Goal: Task Accomplishment & Management: Manage account settings

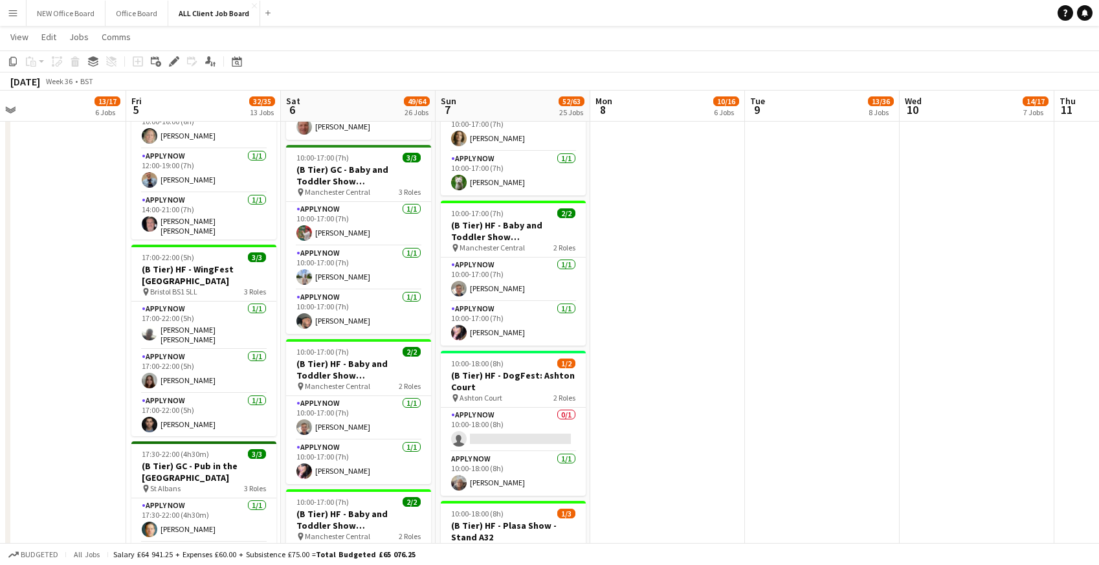
scroll to position [1629, 0]
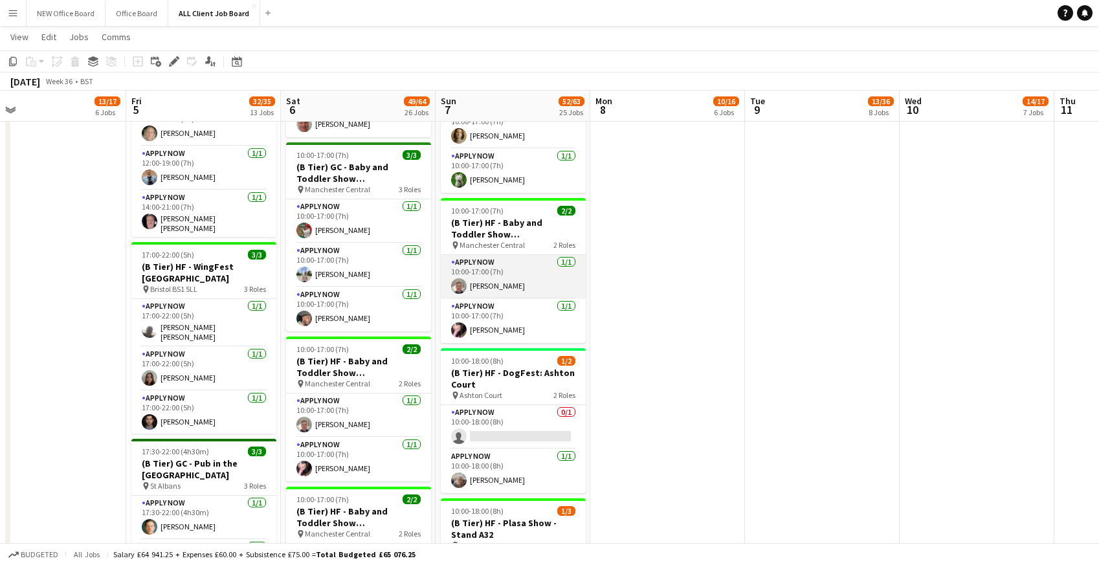
click at [523, 265] on app-card-role "APPLY NOW 1/1 10:00-17:00 (7h) Luke Bates" at bounding box center [513, 277] width 145 height 44
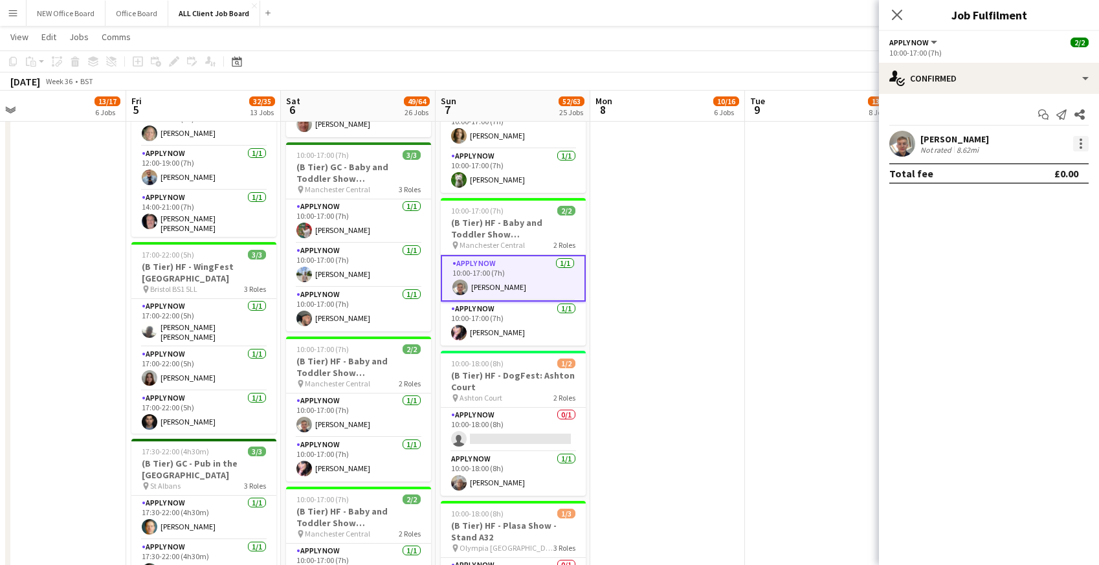
click at [1085, 143] on div at bounding box center [1081, 144] width 16 height 16
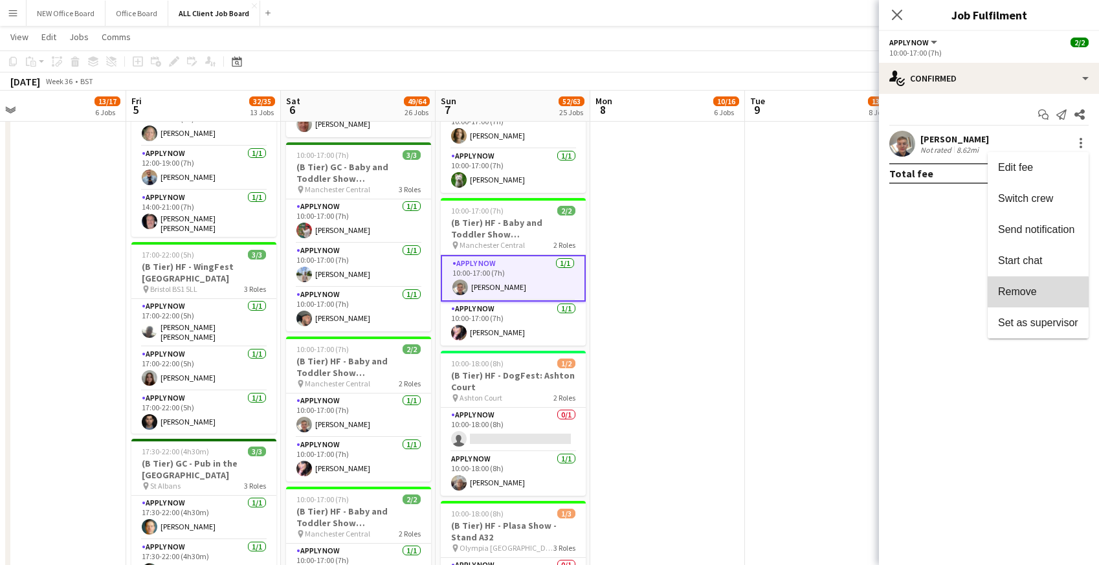
click at [1028, 292] on span "Remove" at bounding box center [1017, 291] width 39 height 11
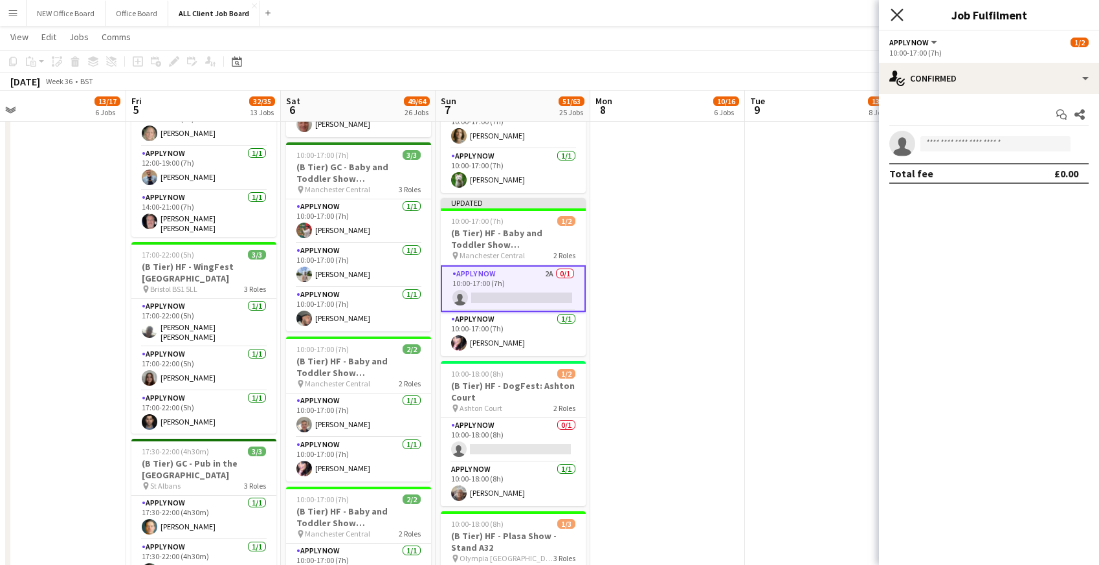
click at [894, 17] on icon at bounding box center [896, 14] width 12 height 12
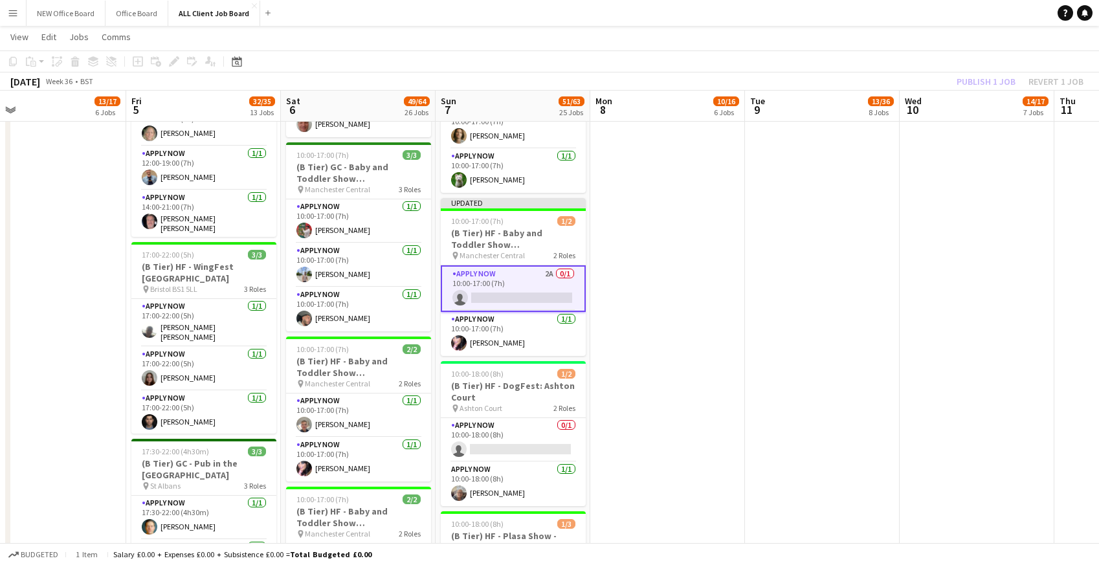
click at [887, 13] on app-navbar "Menu Boards Boards Boards All jobs Status Workforce Workforce My Workforce Recr…" at bounding box center [549, 13] width 1099 height 26
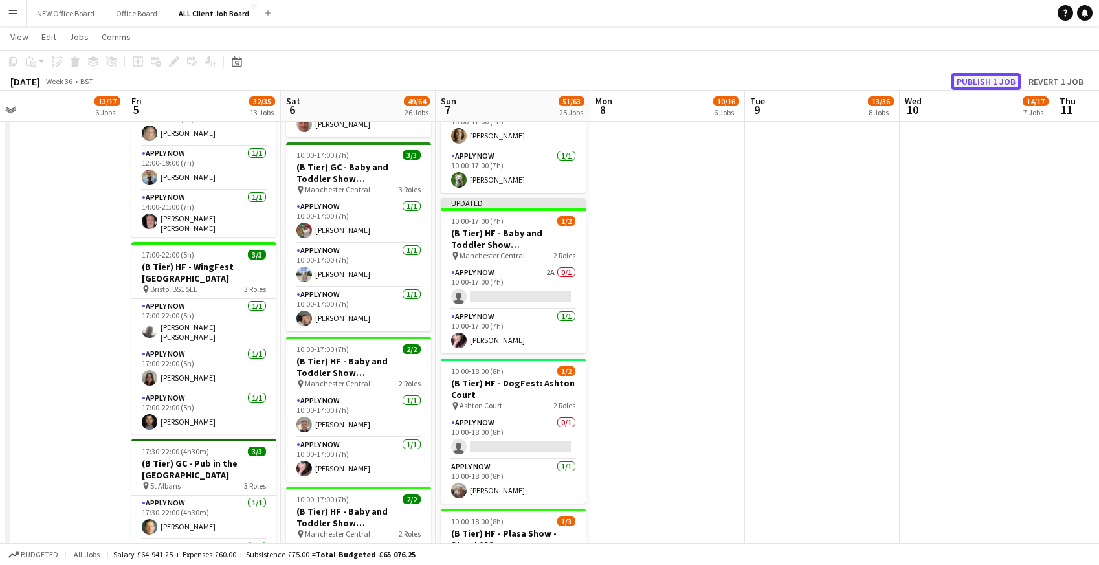
click at [986, 80] on button "Publish 1 job" at bounding box center [985, 81] width 69 height 17
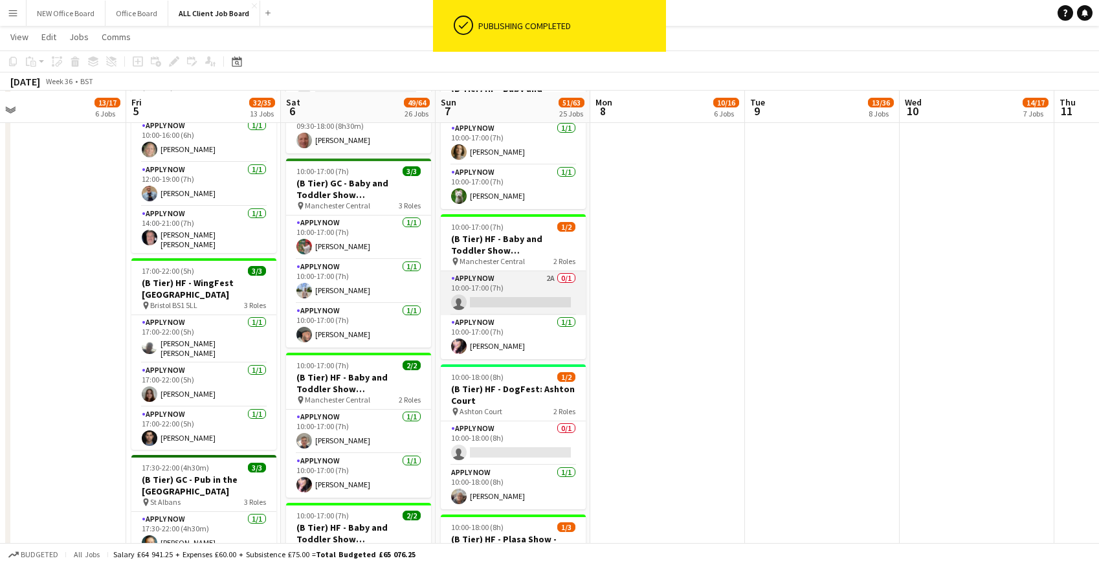
scroll to position [1612, 0]
click at [518, 291] on app-card-role "APPLY NOW 2A 0/1 10:00-17:00 (7h) single-neutral-actions" at bounding box center [513, 294] width 145 height 44
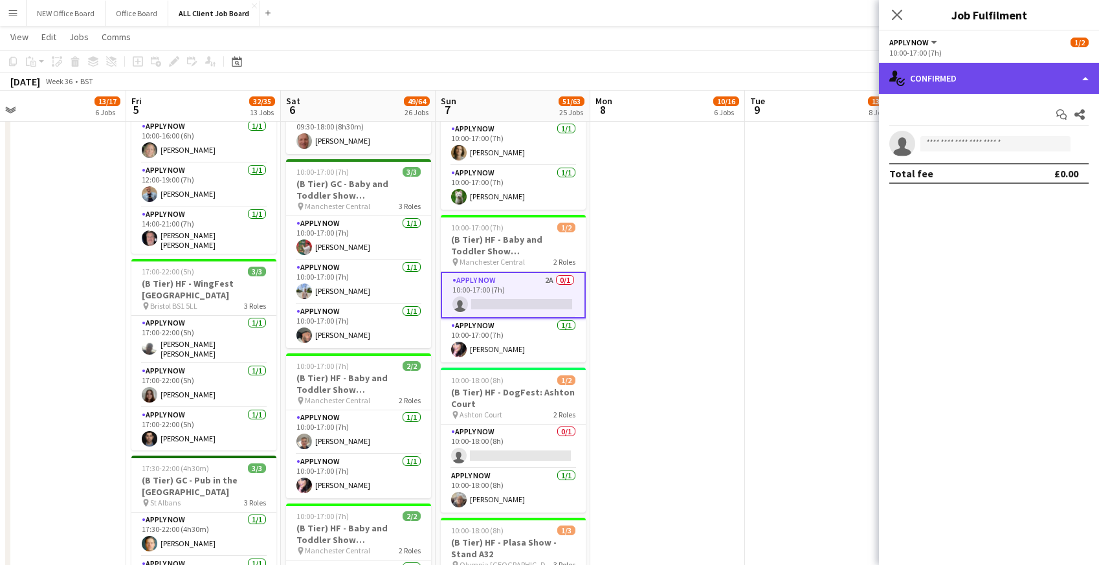
click at [991, 69] on div "single-neutral-actions-check-2 Confirmed" at bounding box center [989, 78] width 220 height 31
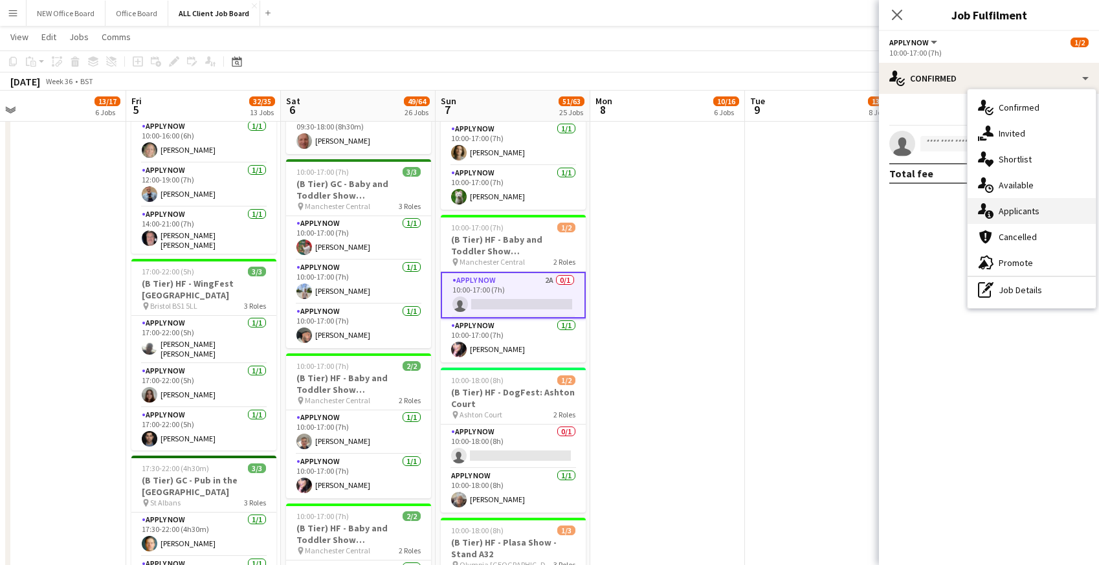
click at [1012, 207] on div "single-neutral-actions-information Applicants" at bounding box center [1031, 211] width 128 height 26
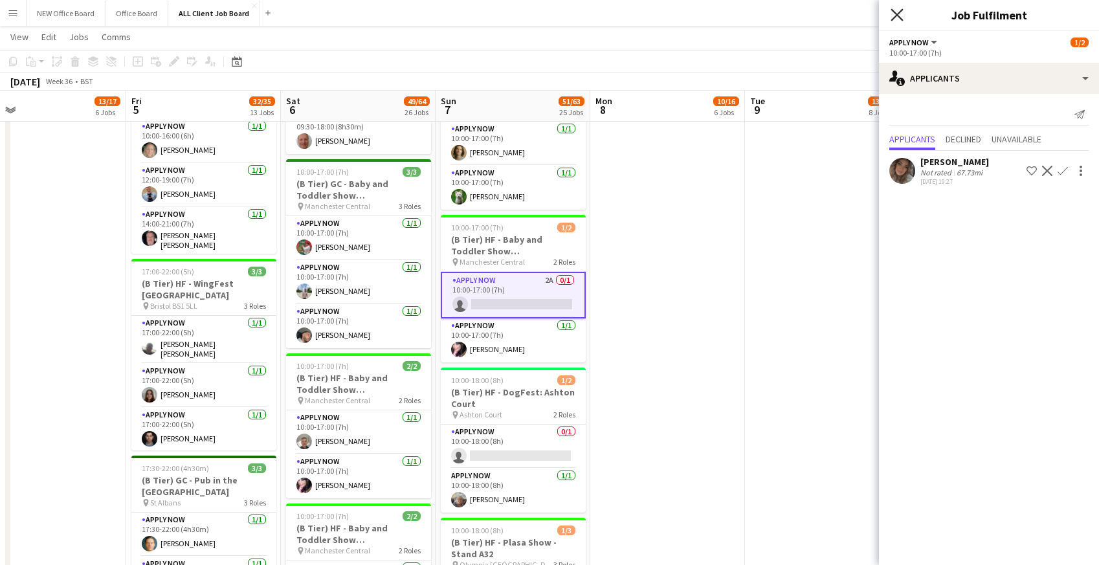
click at [899, 12] on icon at bounding box center [896, 14] width 12 height 12
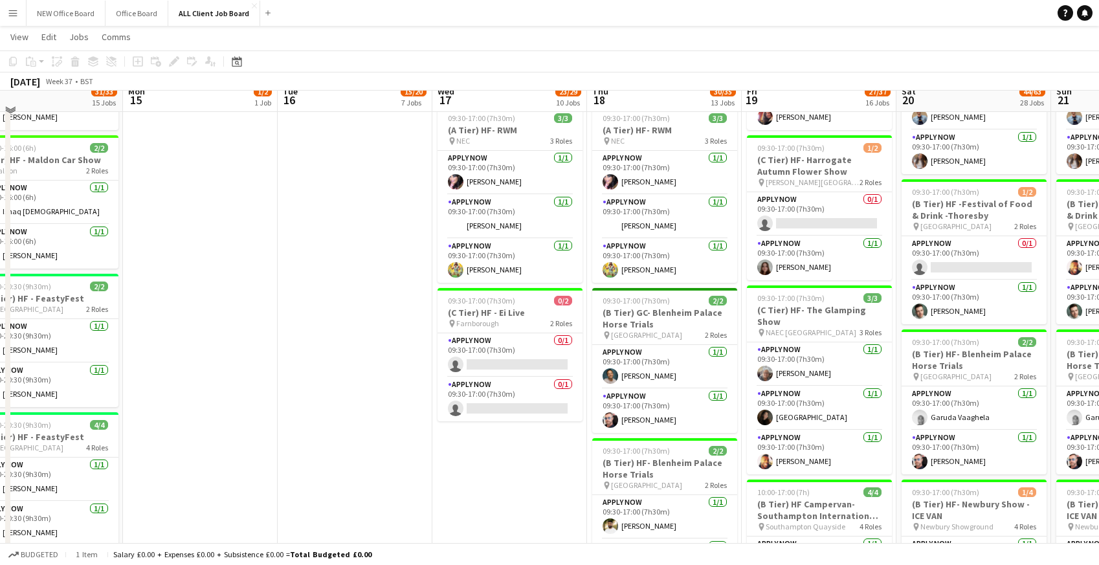
scroll to position [1123, 0]
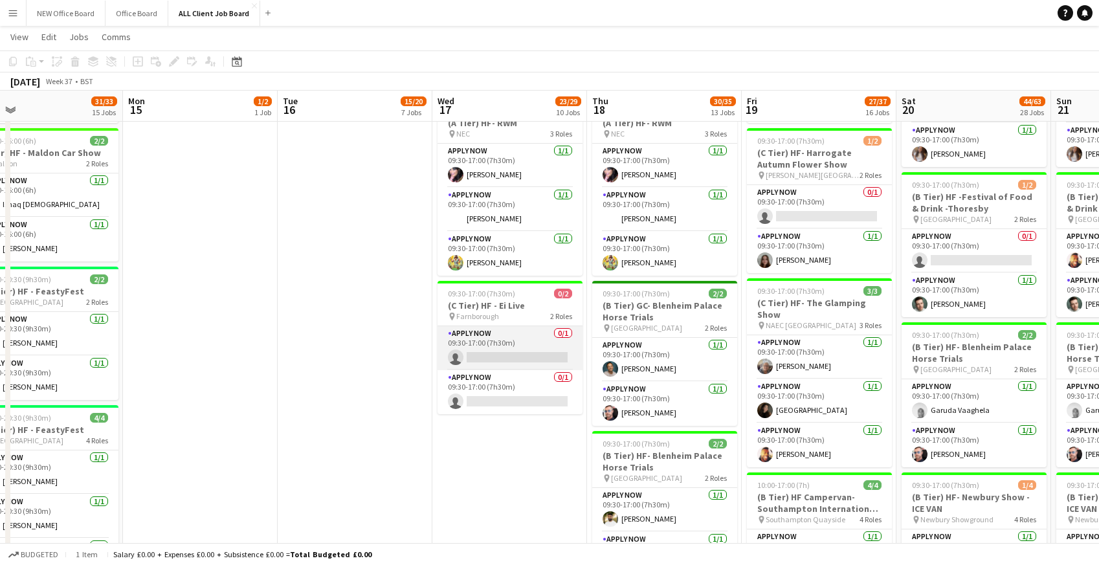
click at [474, 336] on app-card-role "APPLY NOW 0/1 09:30-17:00 (7h30m) single-neutral-actions" at bounding box center [509, 348] width 145 height 44
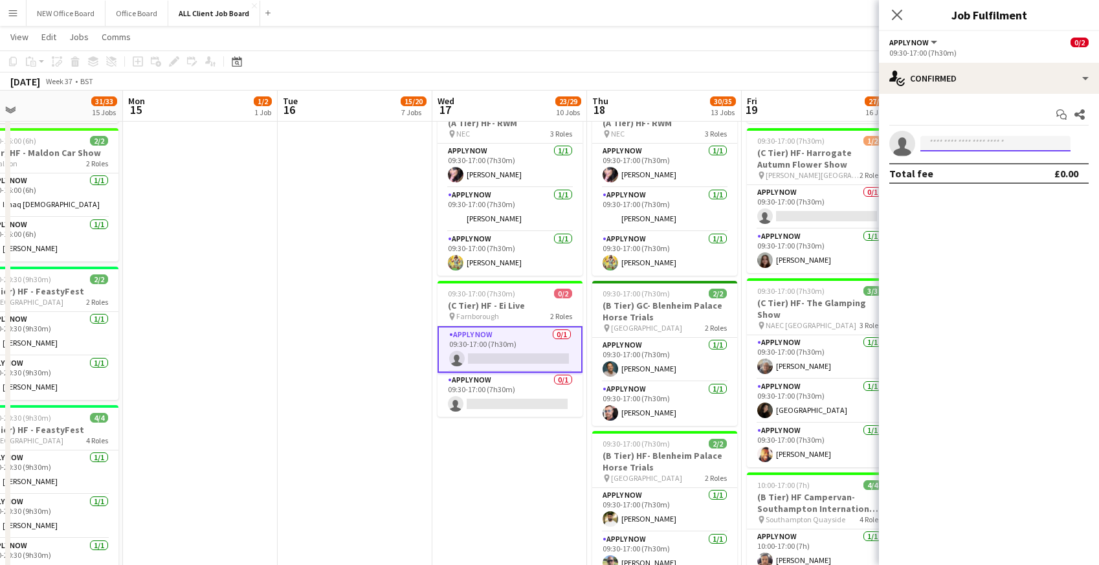
click at [974, 150] on input at bounding box center [995, 144] width 150 height 16
type input "***"
click at [967, 116] on div "Start chat Share" at bounding box center [988, 114] width 199 height 21
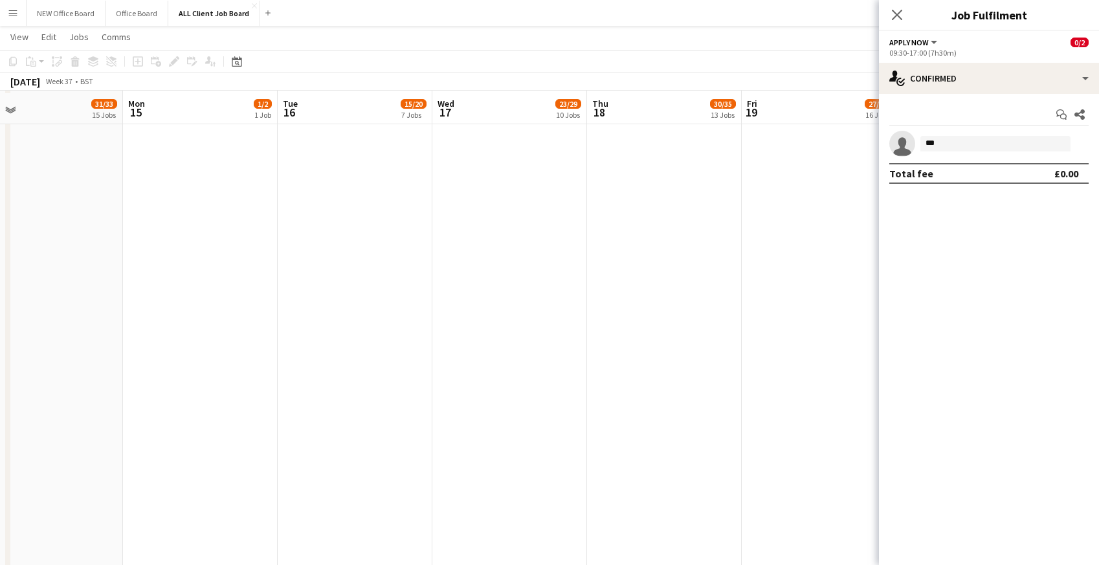
scroll to position [2725, 0]
click at [894, 16] on icon "Close pop-in" at bounding box center [896, 14] width 12 height 12
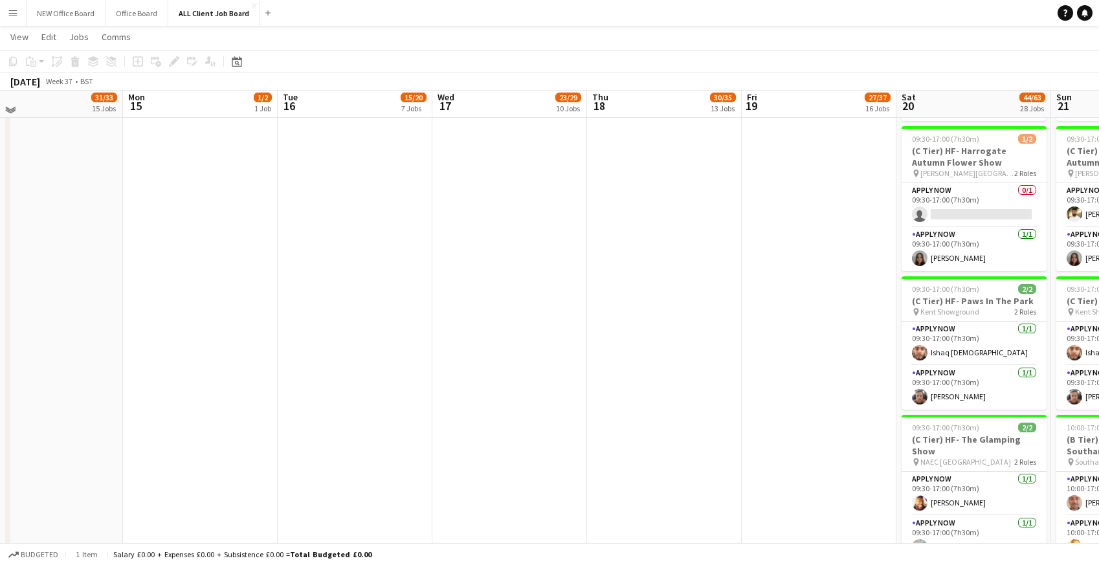
scroll to position [2251, 0]
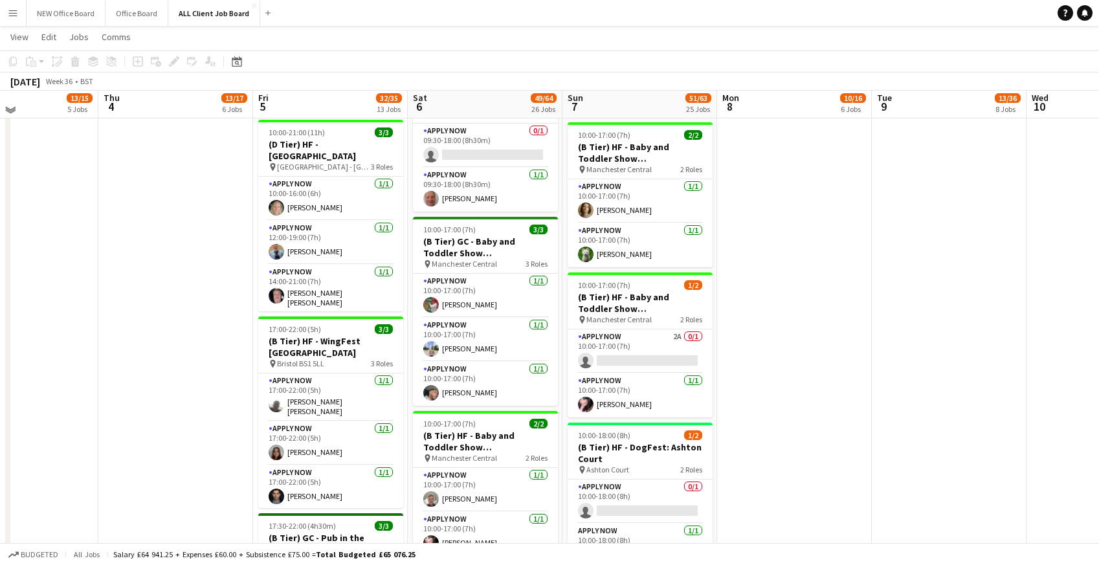
scroll to position [1556, 0]
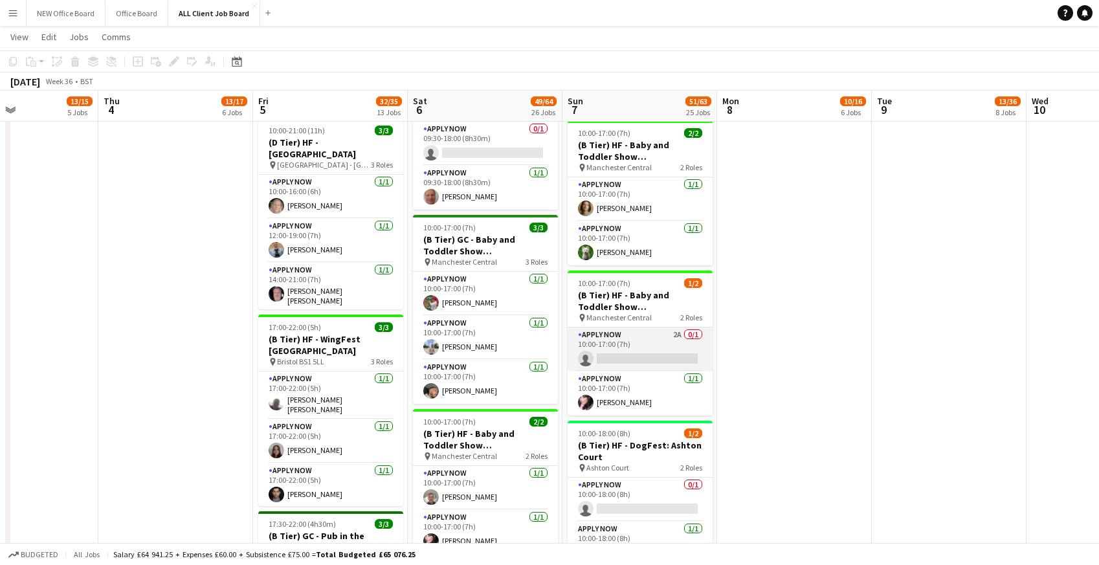
click at [650, 349] on app-card-role "APPLY NOW 2A 0/1 10:00-17:00 (7h) single-neutral-actions" at bounding box center [640, 349] width 145 height 44
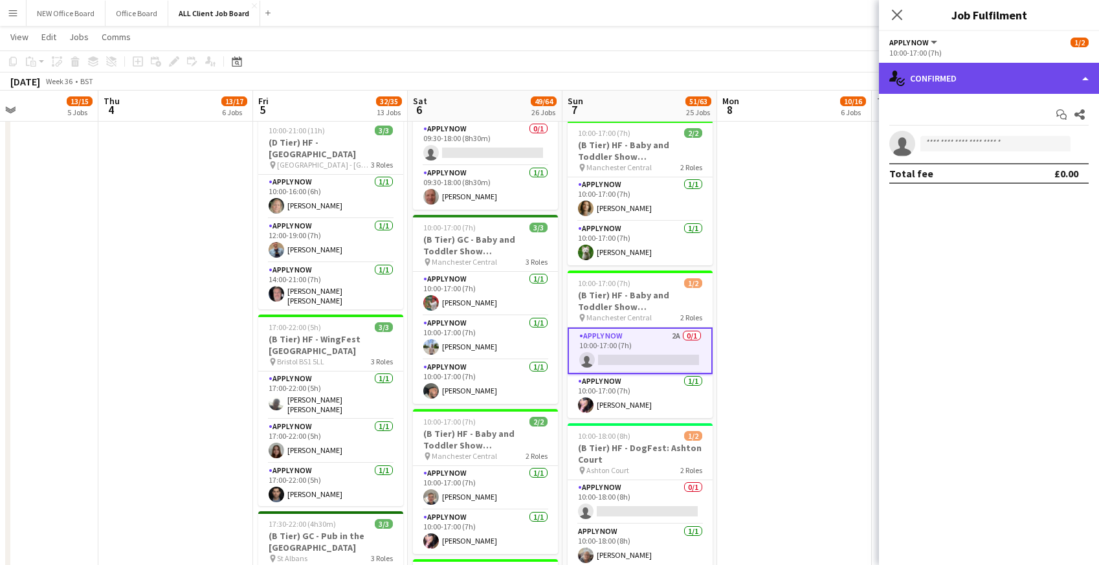
click at [953, 74] on div "single-neutral-actions-check-2 Confirmed" at bounding box center [989, 78] width 220 height 31
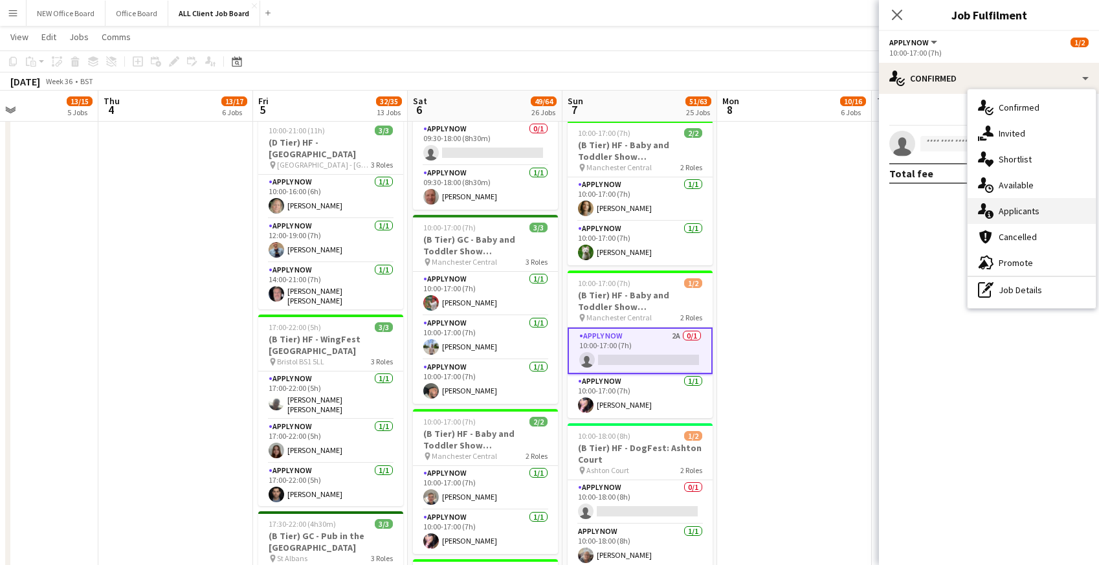
click at [1025, 214] on div "single-neutral-actions-information Applicants" at bounding box center [1031, 211] width 128 height 26
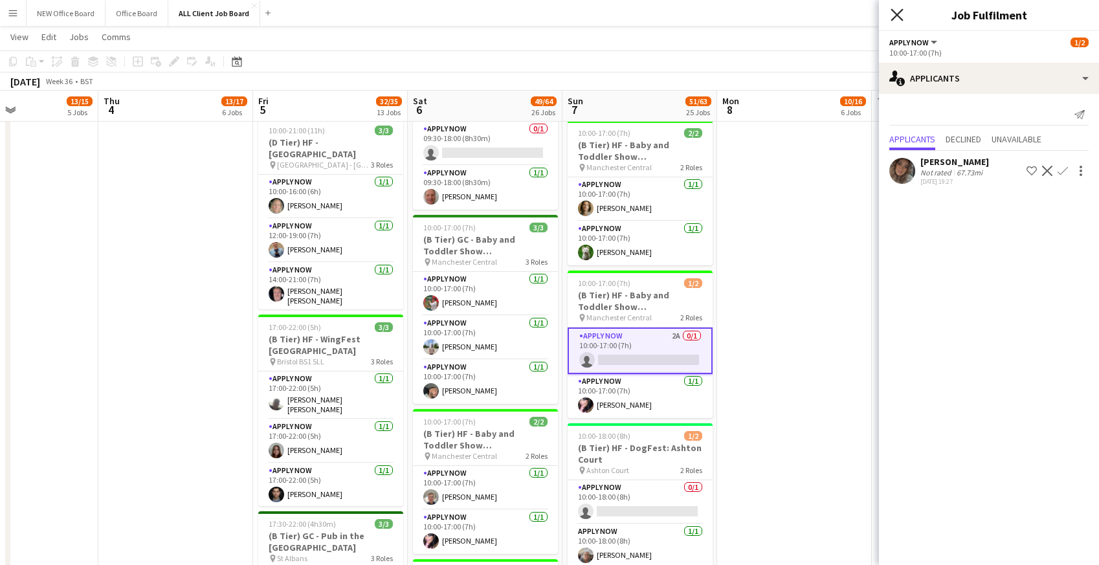
click at [895, 10] on icon "Close pop-in" at bounding box center [896, 14] width 12 height 12
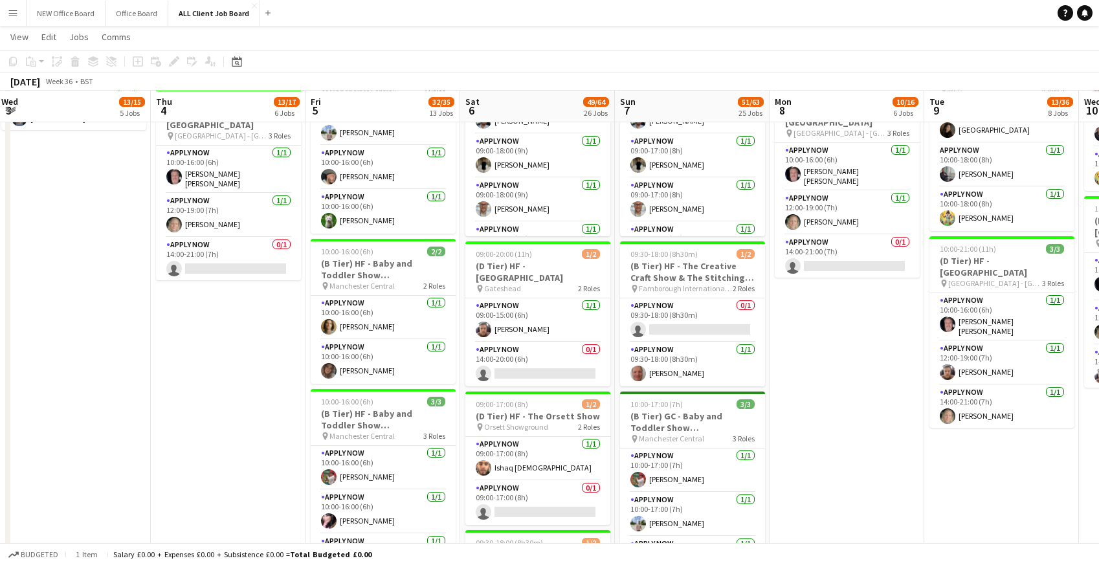
scroll to position [1095, 0]
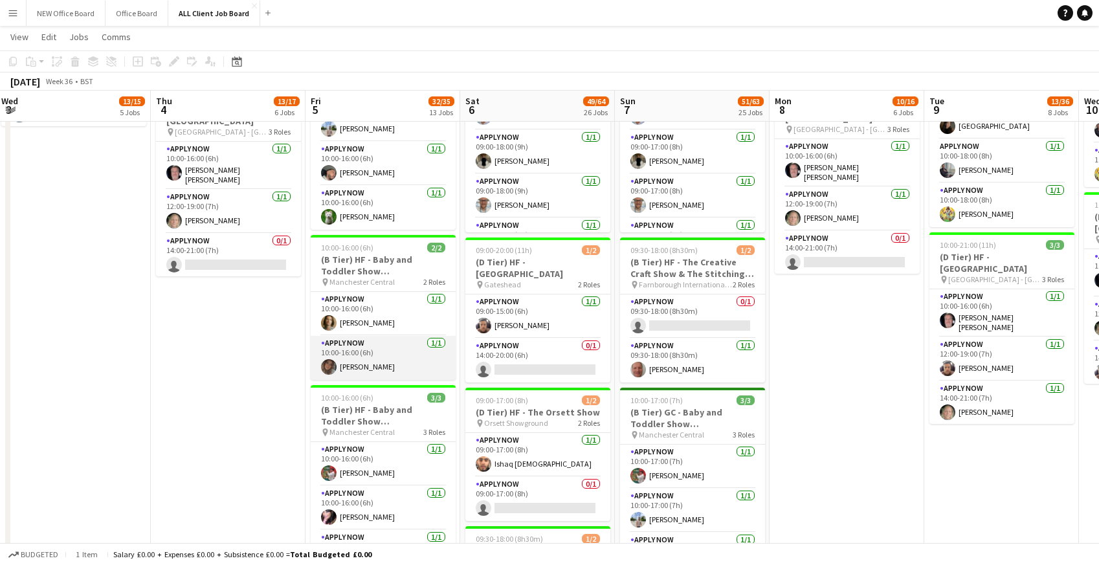
click at [380, 360] on app-card-role "APPLY NOW 1/1 10:00-16:00 (6h) Lydia Fay Deegan" at bounding box center [383, 358] width 145 height 44
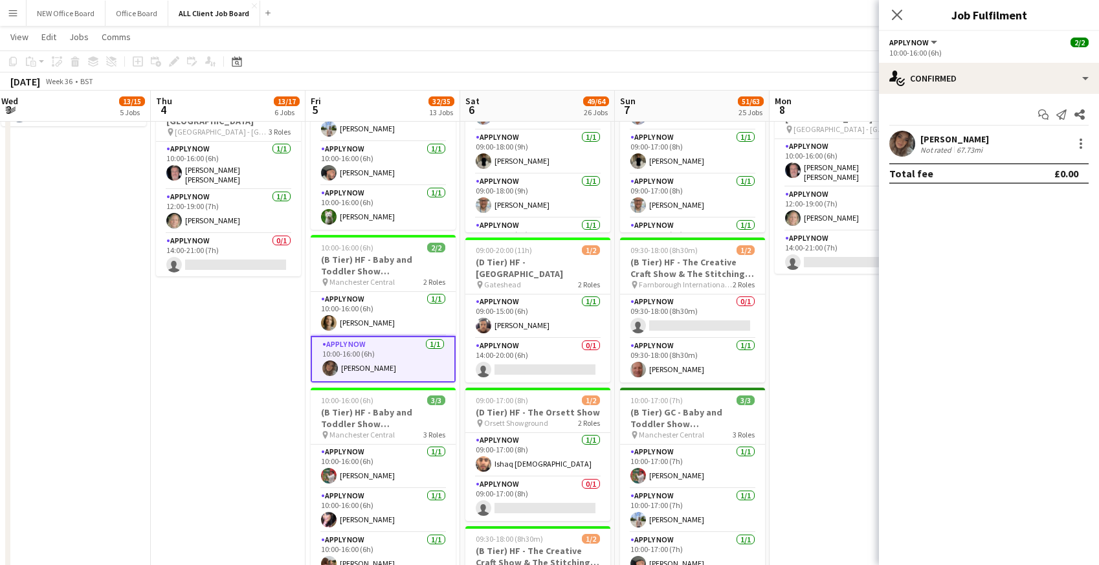
click at [944, 149] on div "Not rated" at bounding box center [937, 150] width 34 height 10
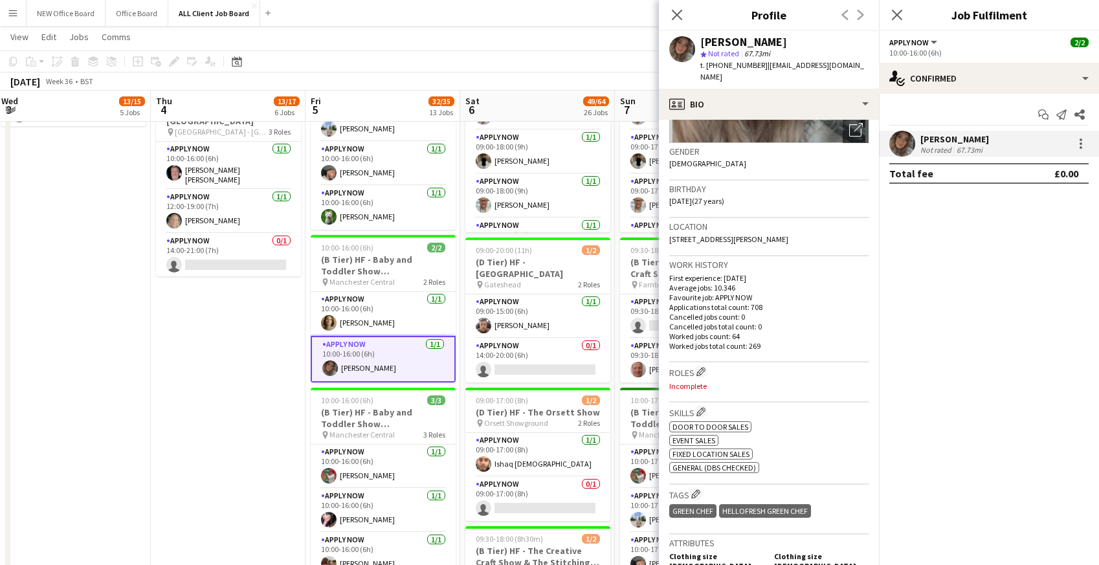
scroll to position [179, 0]
click at [917, 239] on mat-expansion-panel "check Confirmed Start chat Send notification Share Lydia Fay Deegan Not rated 6…" at bounding box center [989, 329] width 220 height 471
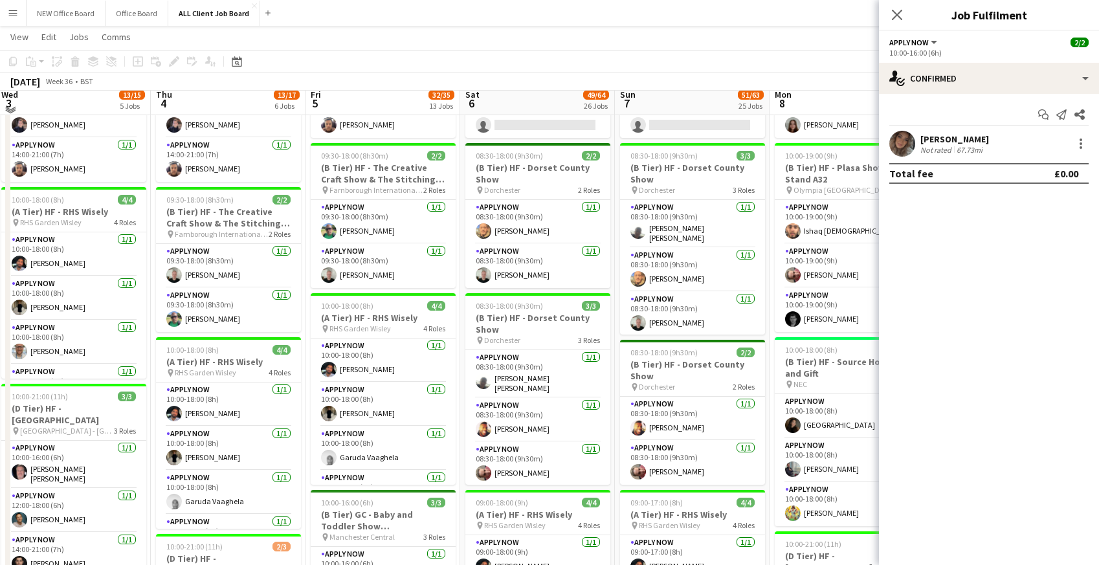
scroll to position [636, 0]
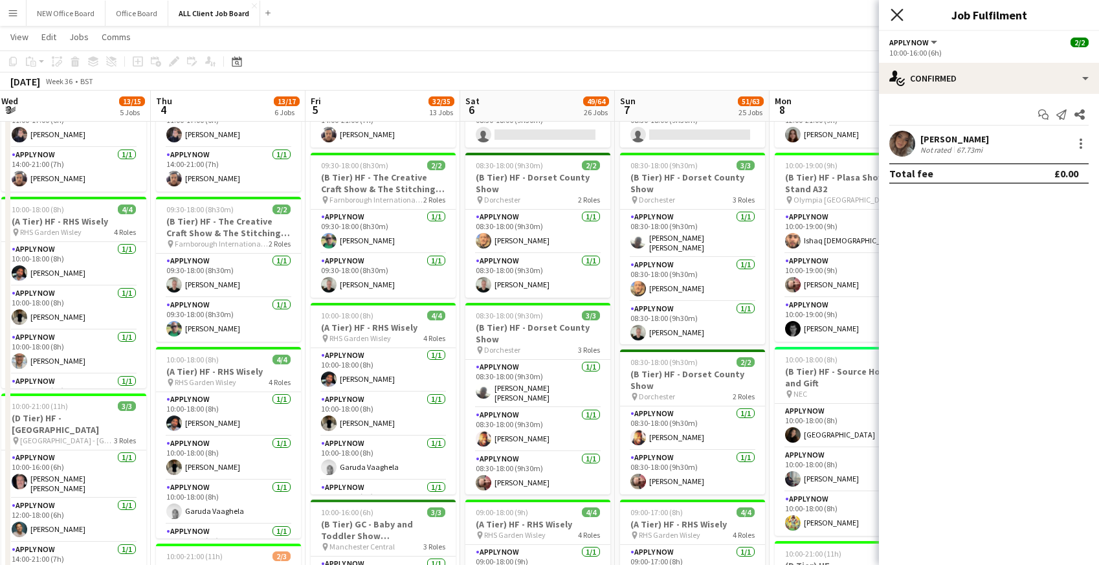
click at [897, 12] on icon "Close pop-in" at bounding box center [896, 14] width 12 height 12
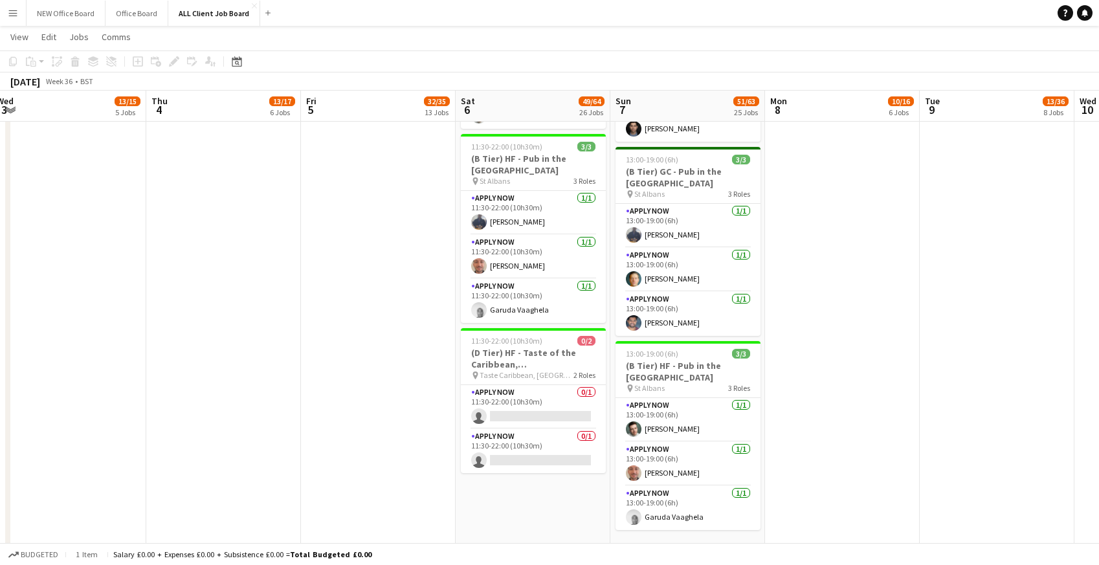
scroll to position [3128, 0]
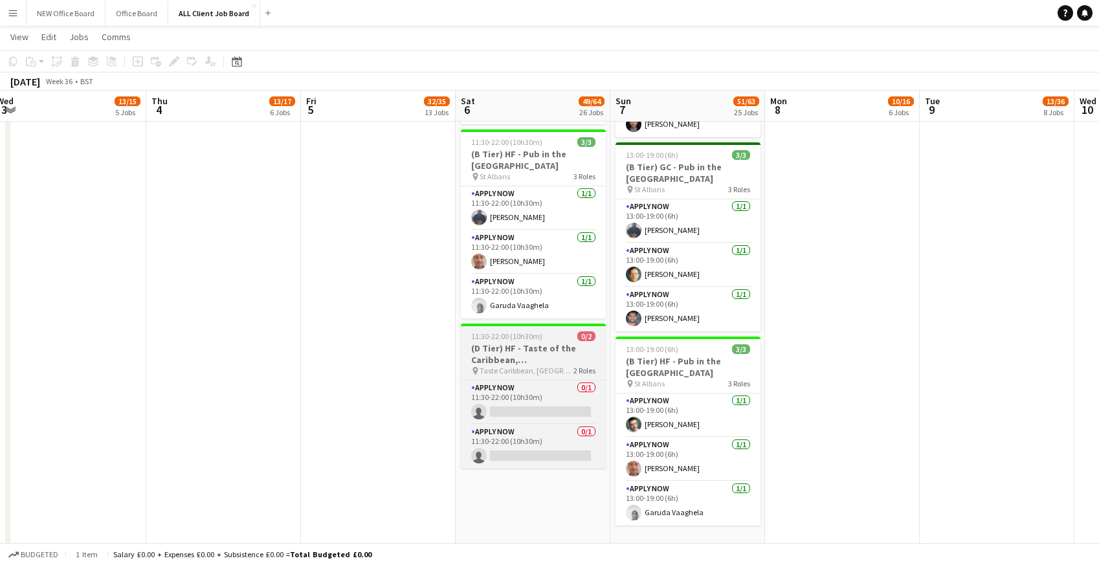
click at [500, 342] on h3 "(D Tier) HF - Taste of the Caribbean, South End" at bounding box center [533, 353] width 145 height 23
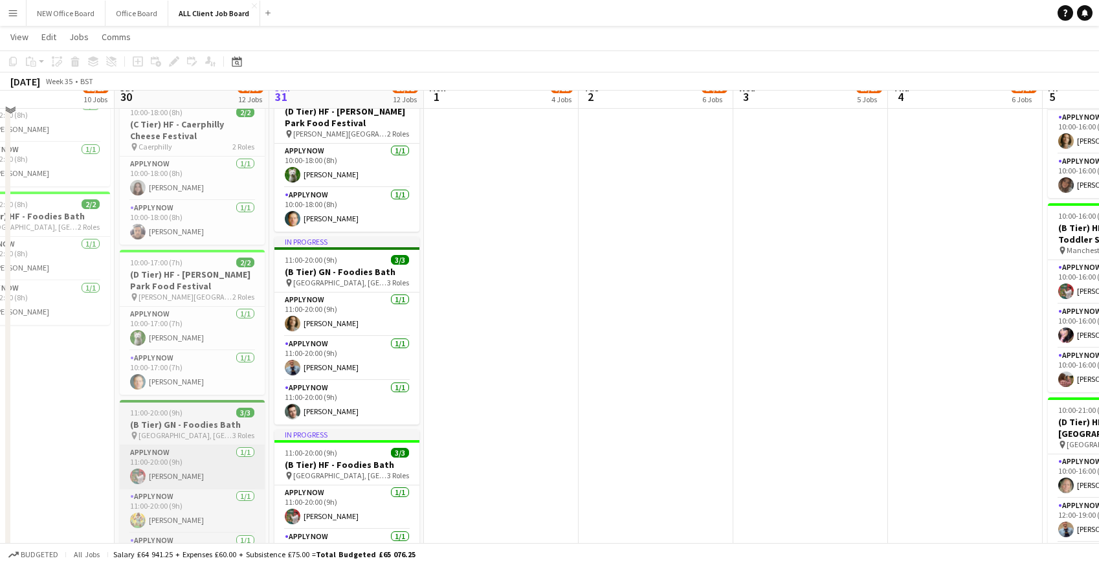
scroll to position [982, 0]
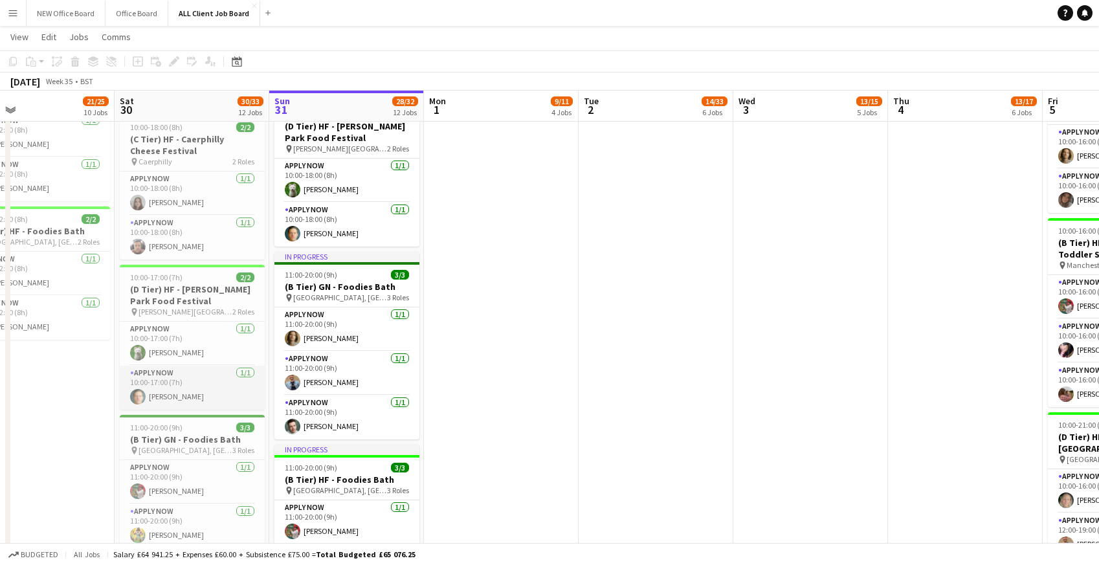
click at [193, 381] on app-card-role "APPLY NOW 1/1 10:00-17:00 (7h) sam Fogell" at bounding box center [192, 388] width 145 height 44
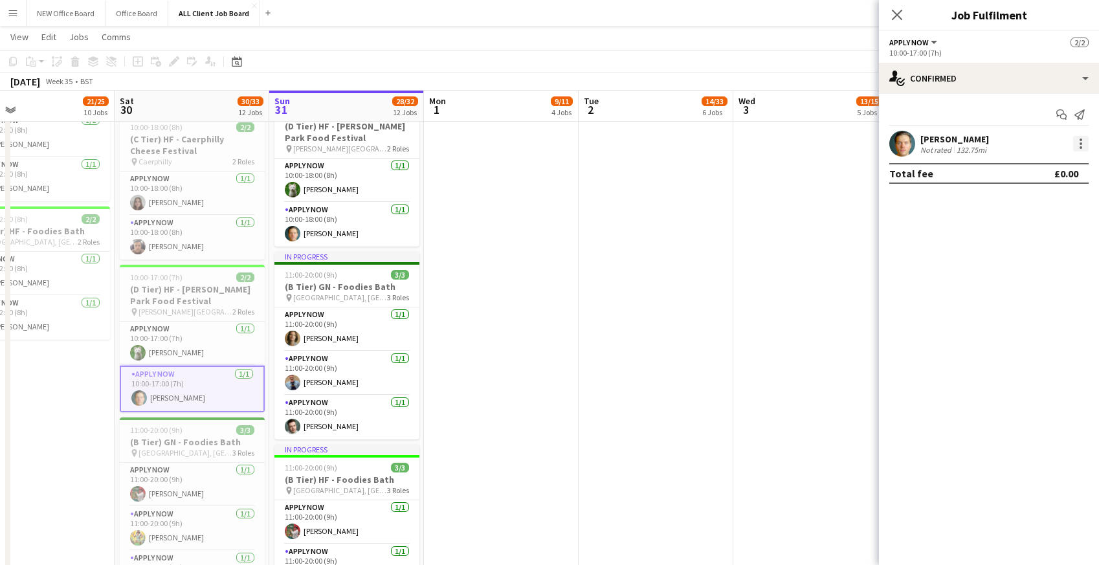
click at [1083, 141] on div at bounding box center [1081, 144] width 16 height 16
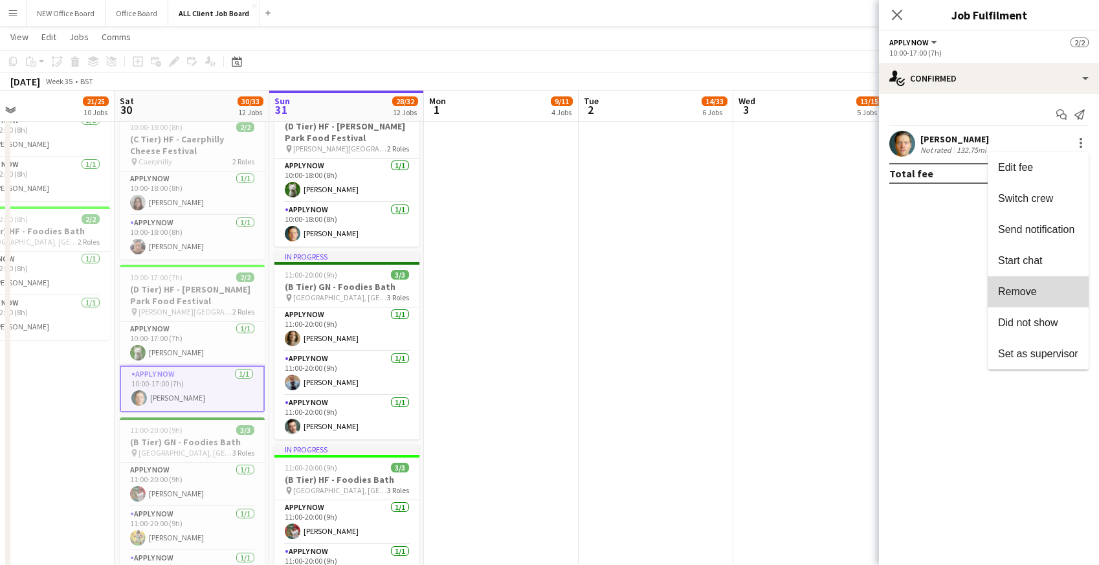
click at [1036, 297] on span "Remove" at bounding box center [1017, 291] width 39 height 11
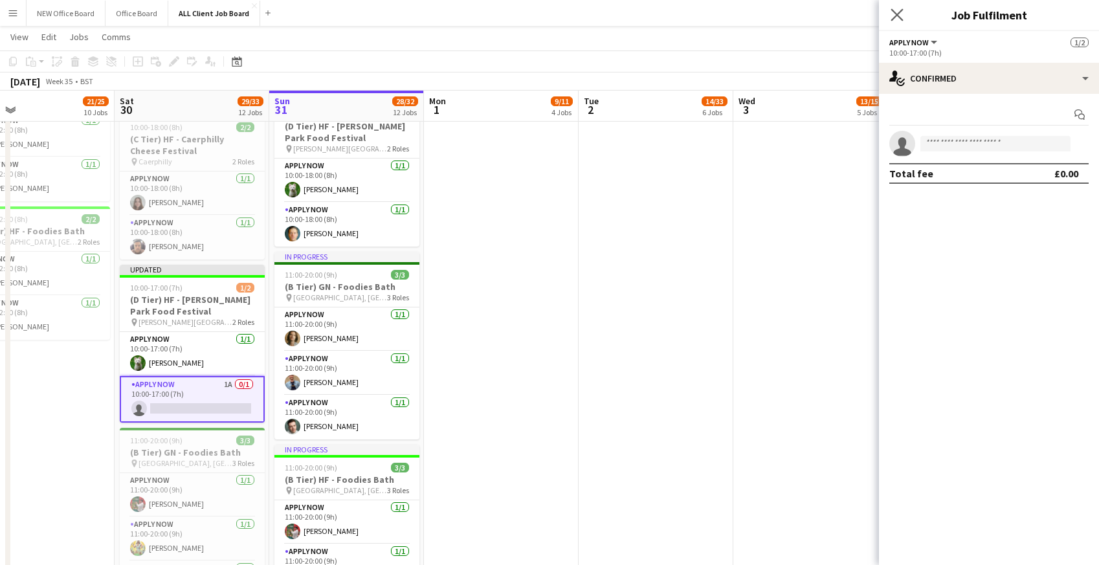
click at [894, 6] on app-icon "Close pop-in" at bounding box center [897, 15] width 19 height 19
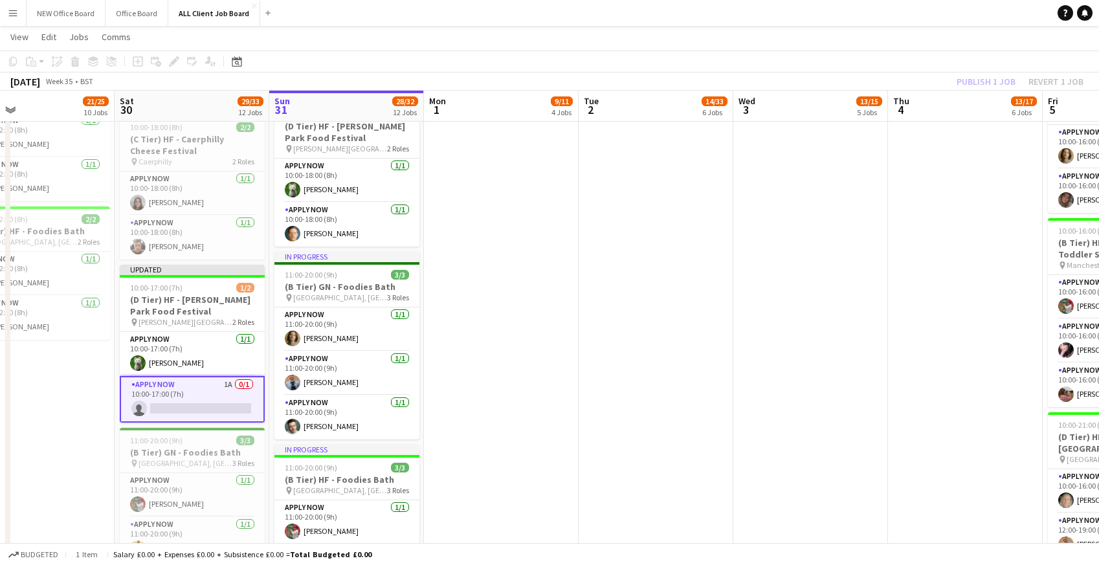
click at [894, 10] on app-navbar "Menu Boards Boards Boards All jobs Status Workforce Workforce My Workforce Recr…" at bounding box center [549, 13] width 1099 height 26
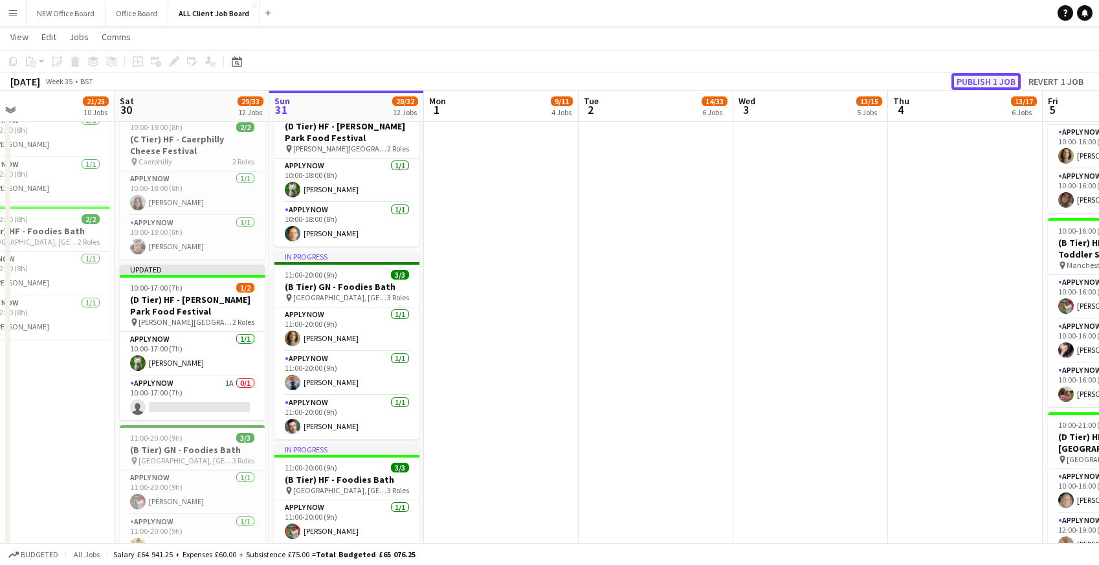
click at [981, 83] on button "Publish 1 job" at bounding box center [985, 81] width 69 height 17
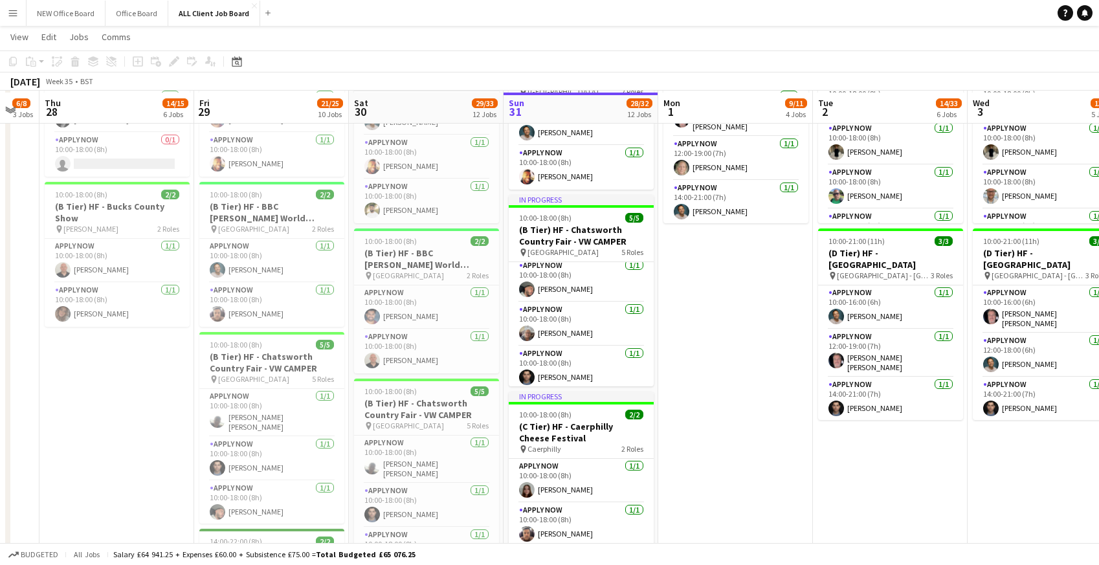
scroll to position [523, 0]
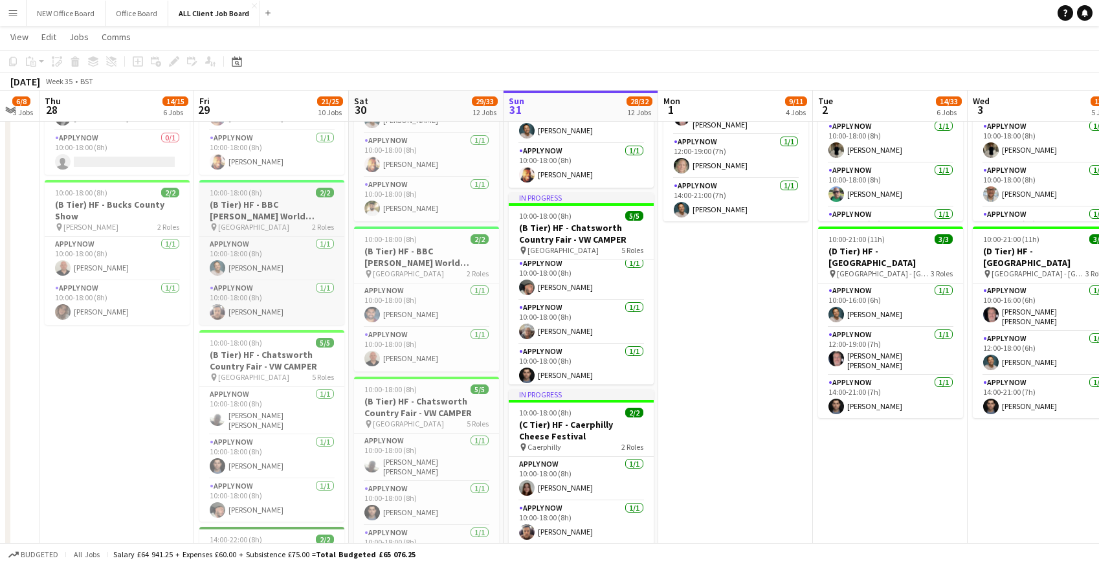
click at [234, 202] on h3 "(B Tier) HF - BBC Gardner's World Audley End- Stand GF55" at bounding box center [271, 210] width 145 height 23
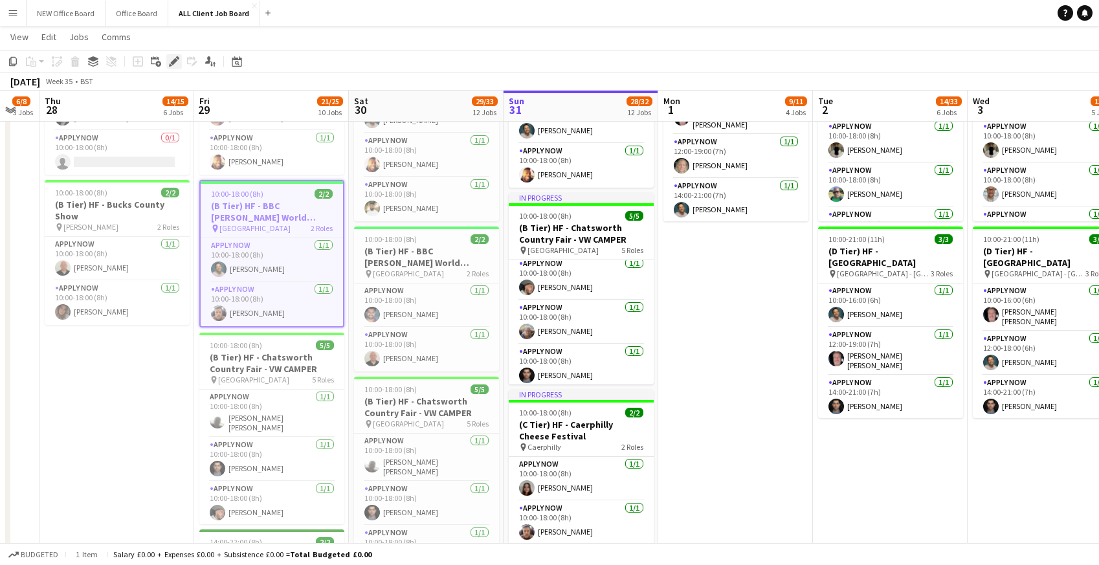
click at [173, 60] on icon at bounding box center [173, 61] width 7 height 7
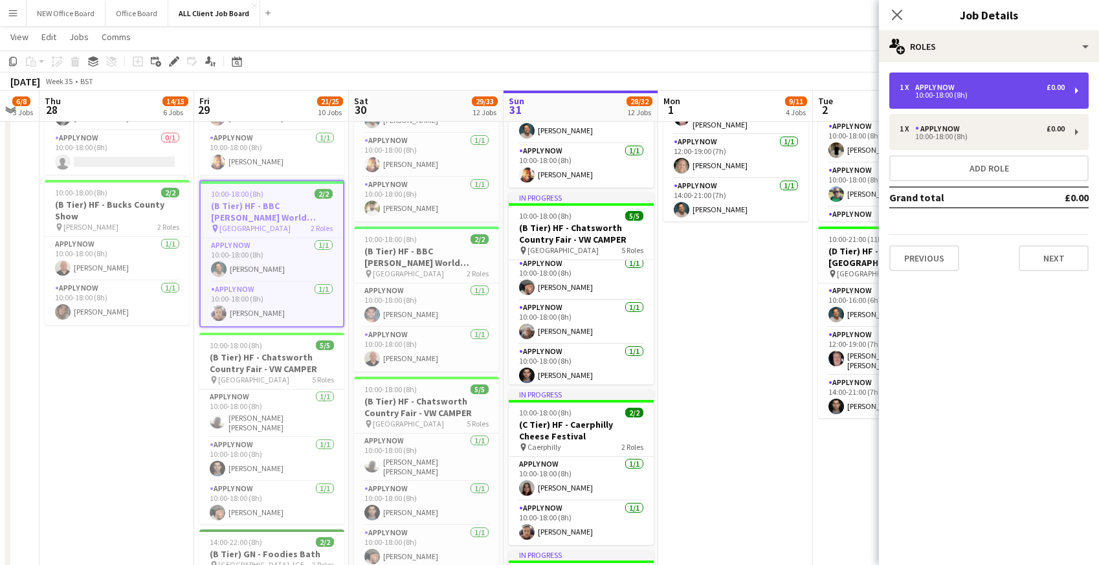
click at [966, 85] on div "1 x APPLY NOW £0.00" at bounding box center [981, 87] width 165 height 9
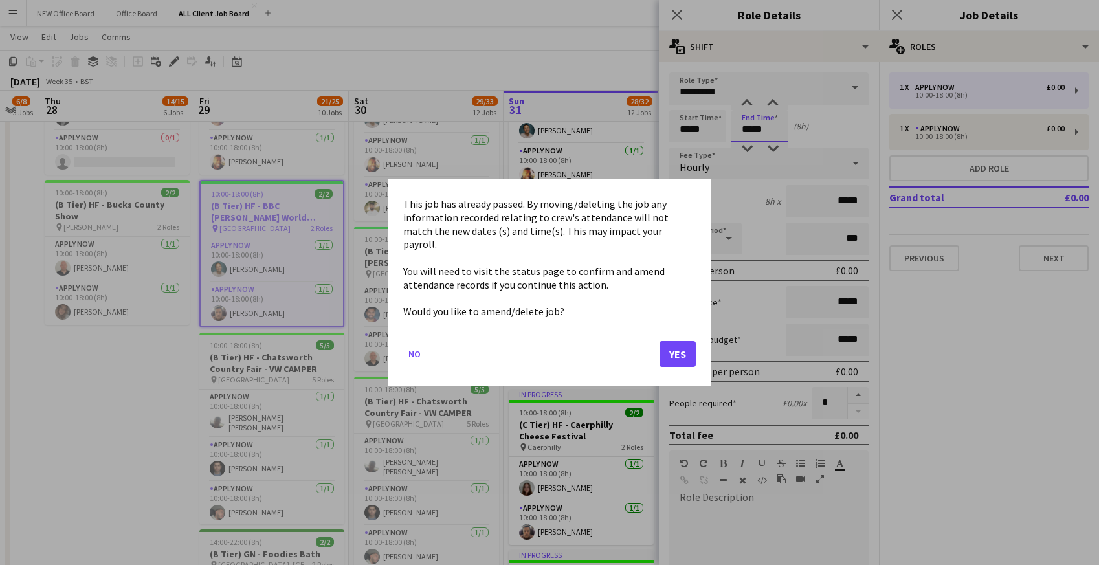
scroll to position [0, 0]
drag, startPoint x: 743, startPoint y: 128, endPoint x: 776, endPoint y: 133, distance: 33.3
click at [673, 351] on button "Yes" at bounding box center [677, 354] width 36 height 26
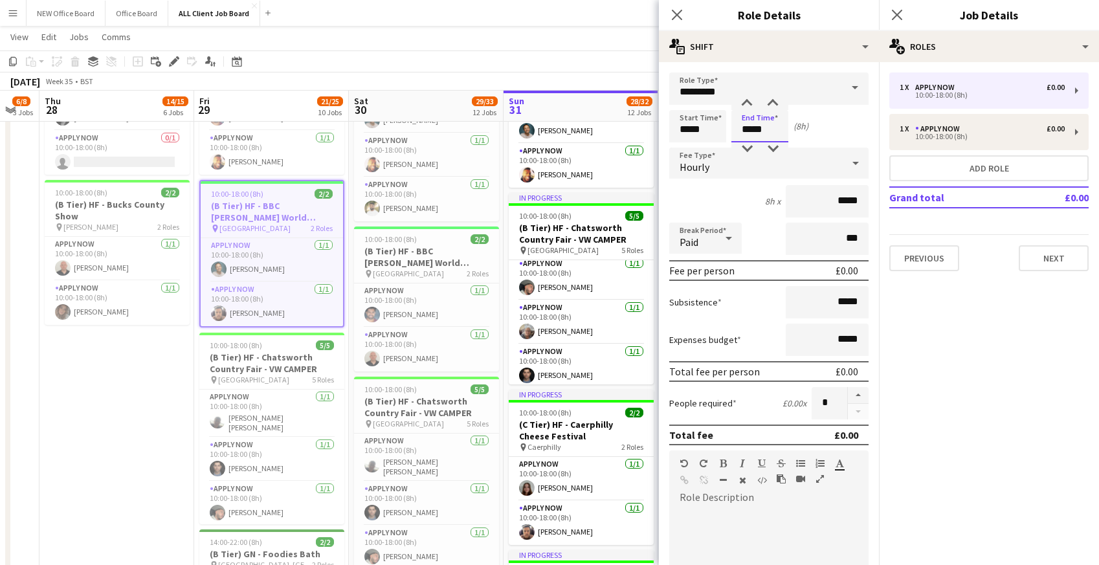
drag, startPoint x: 741, startPoint y: 131, endPoint x: 786, endPoint y: 127, distance: 44.9
click at [786, 127] on input "*****" at bounding box center [759, 126] width 57 height 32
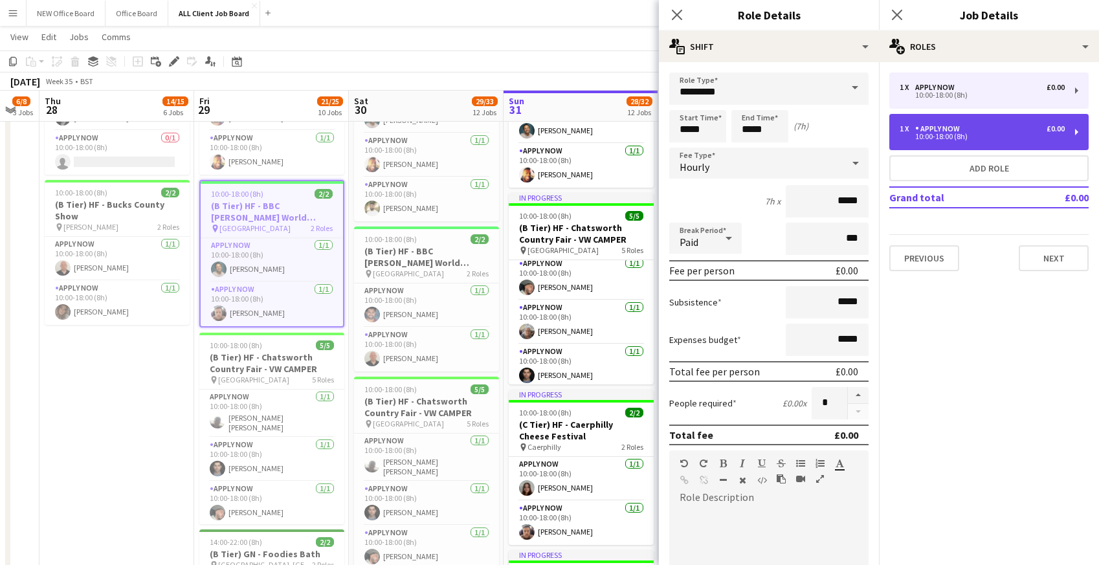
click at [922, 128] on div "APPLY NOW" at bounding box center [940, 128] width 50 height 9
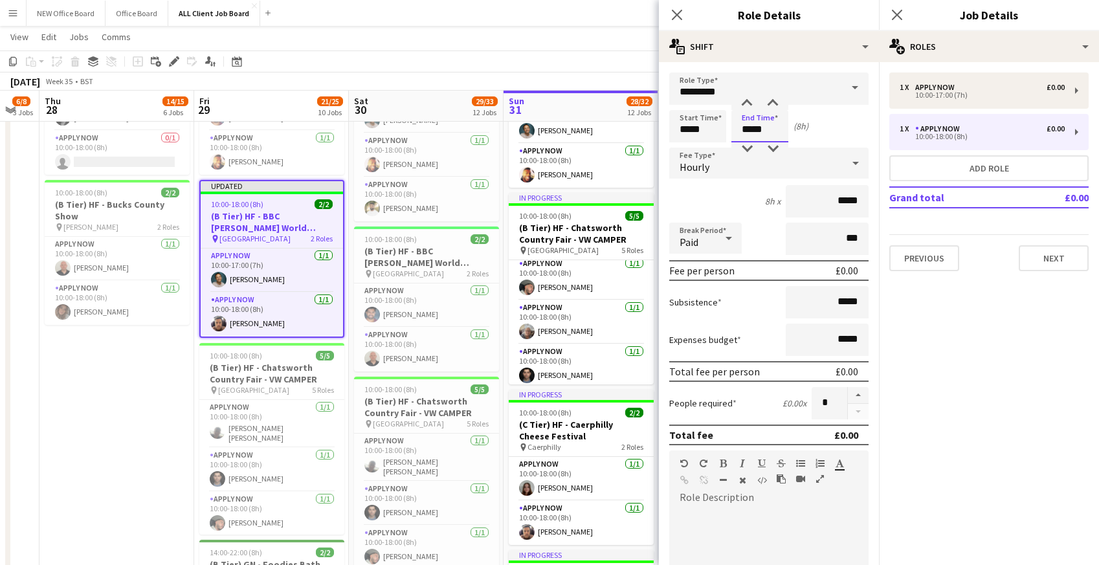
drag, startPoint x: 740, startPoint y: 125, endPoint x: 779, endPoint y: 127, distance: 38.9
click at [779, 127] on input "*****" at bounding box center [759, 126] width 57 height 32
type input "*****"
click at [674, 12] on icon at bounding box center [676, 14] width 12 height 12
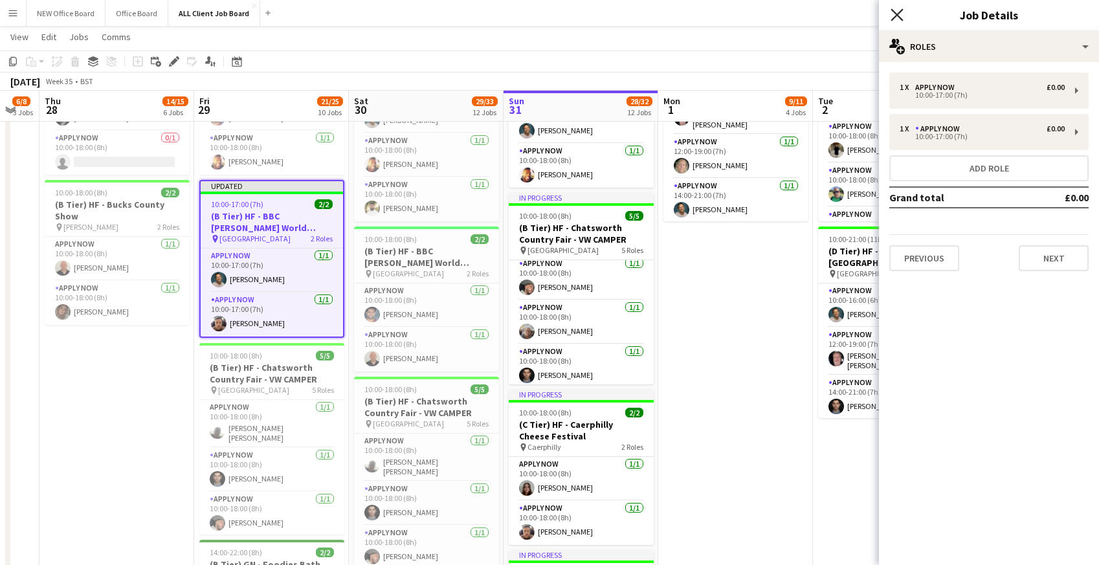
click at [899, 16] on icon at bounding box center [896, 14] width 12 height 12
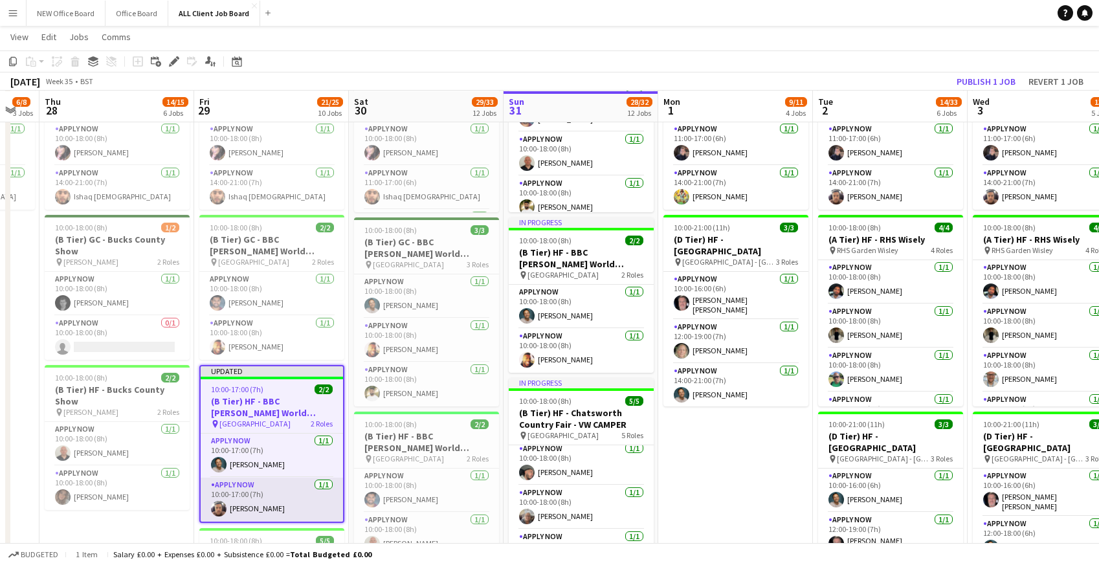
scroll to position [337, 0]
click at [244, 248] on h3 "(B Tier) GC - BBC Gardner's World Audley End- Stand GF10/22" at bounding box center [271, 245] width 145 height 23
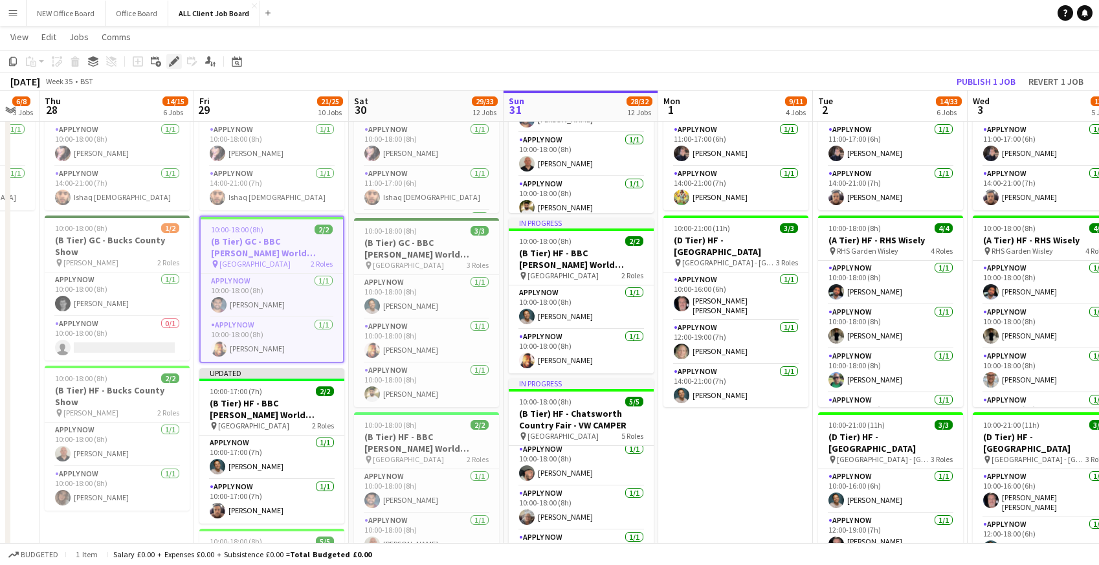
click at [168, 61] on div "Edit" at bounding box center [174, 62] width 16 height 16
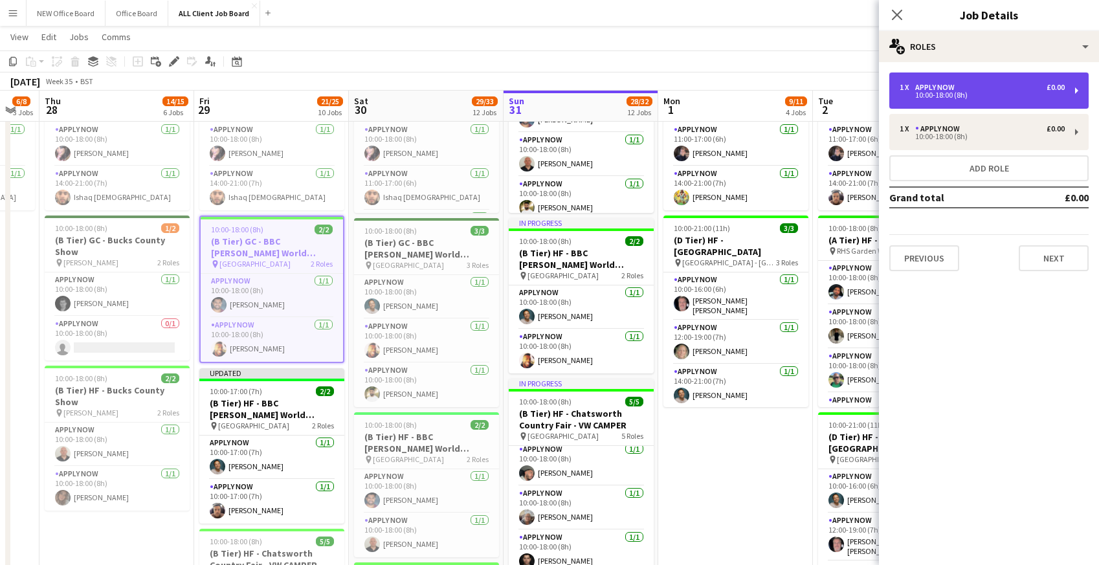
click at [968, 92] on div "10:00-18:00 (8h)" at bounding box center [981, 95] width 165 height 6
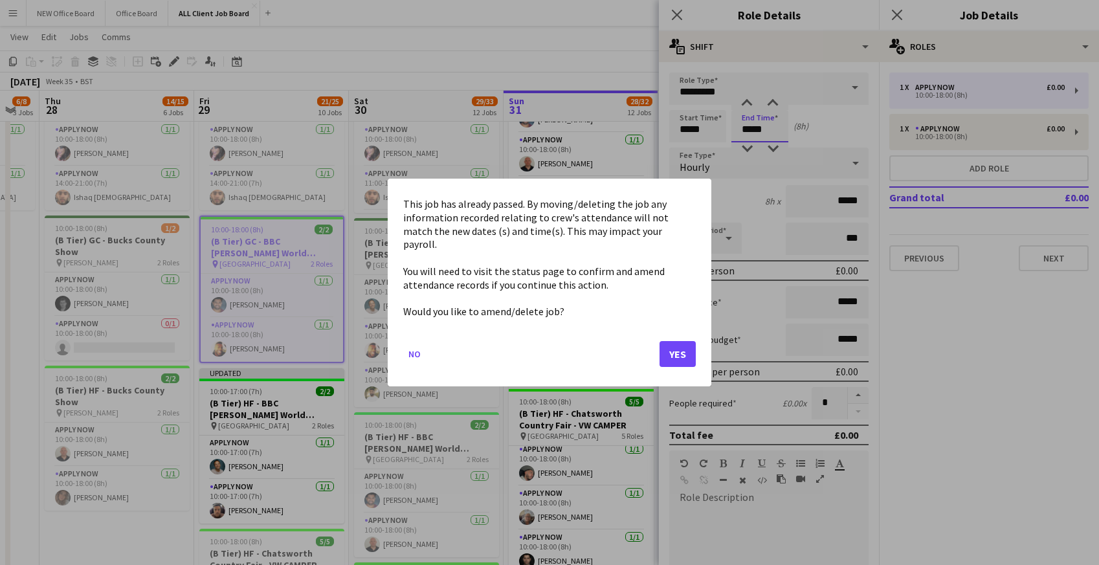
scroll to position [0, 0]
drag, startPoint x: 738, startPoint y: 129, endPoint x: 778, endPoint y: 129, distance: 40.1
click at [693, 342] on button "Yes" at bounding box center [677, 354] width 36 height 26
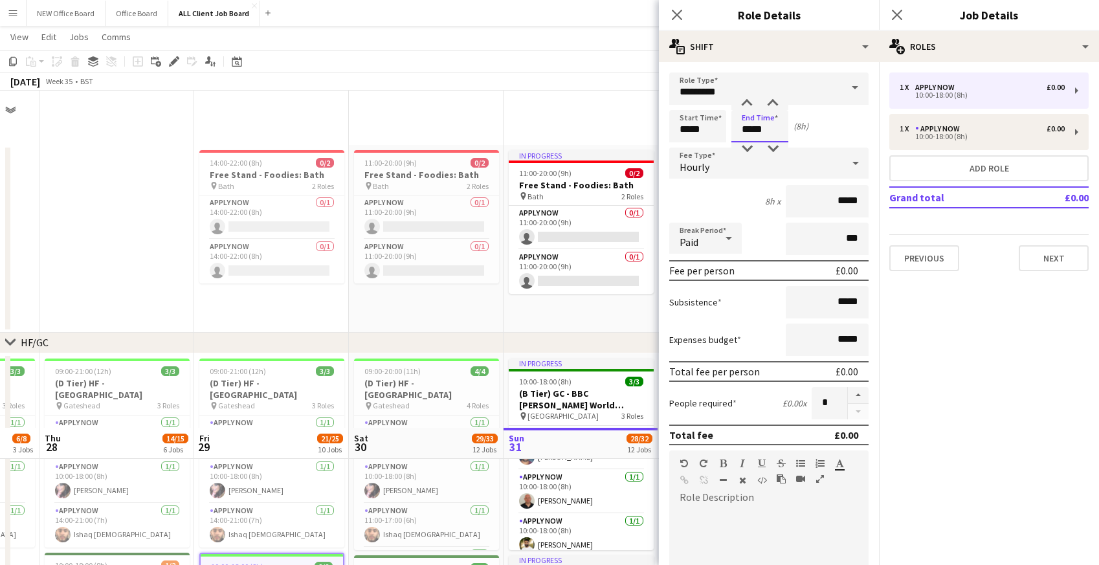
scroll to position [337, 0]
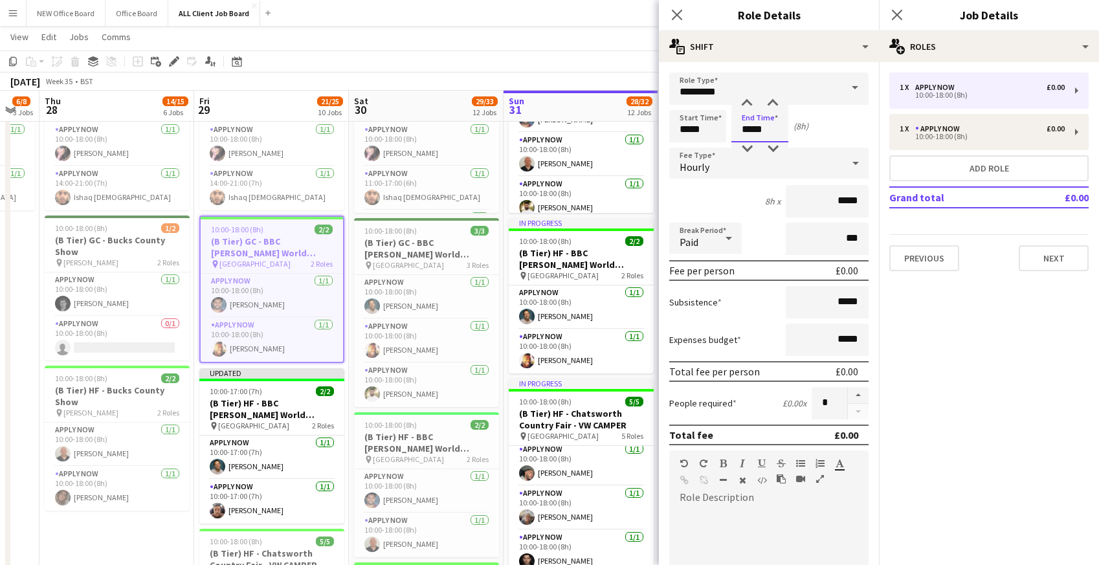
drag, startPoint x: 738, startPoint y: 126, endPoint x: 783, endPoint y: 127, distance: 44.7
click at [783, 127] on input "*****" at bounding box center [759, 126] width 57 height 32
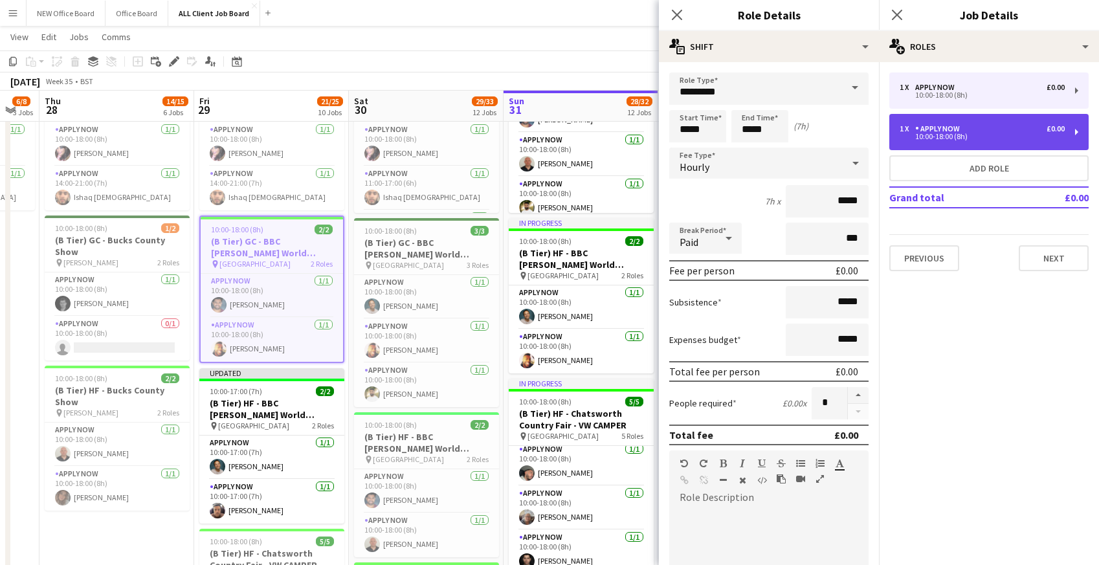
click at [1022, 138] on div "10:00-18:00 (8h)" at bounding box center [981, 136] width 165 height 6
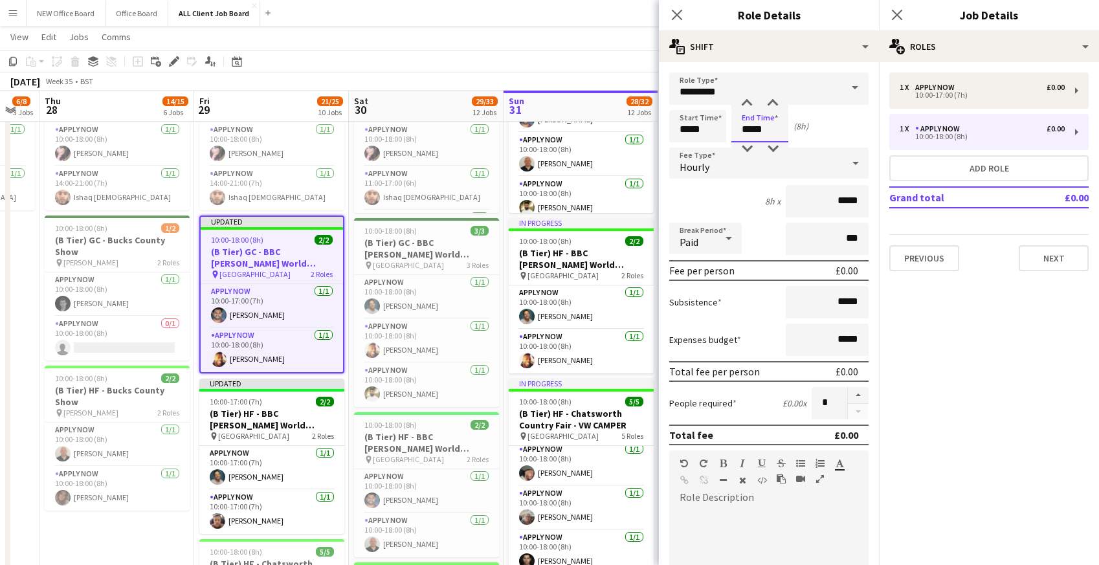
drag, startPoint x: 743, startPoint y: 131, endPoint x: 776, endPoint y: 132, distance: 33.0
click at [776, 132] on input "*****" at bounding box center [759, 126] width 57 height 32
type input "*****"
click at [675, 10] on icon "Close pop-in" at bounding box center [676, 14] width 12 height 12
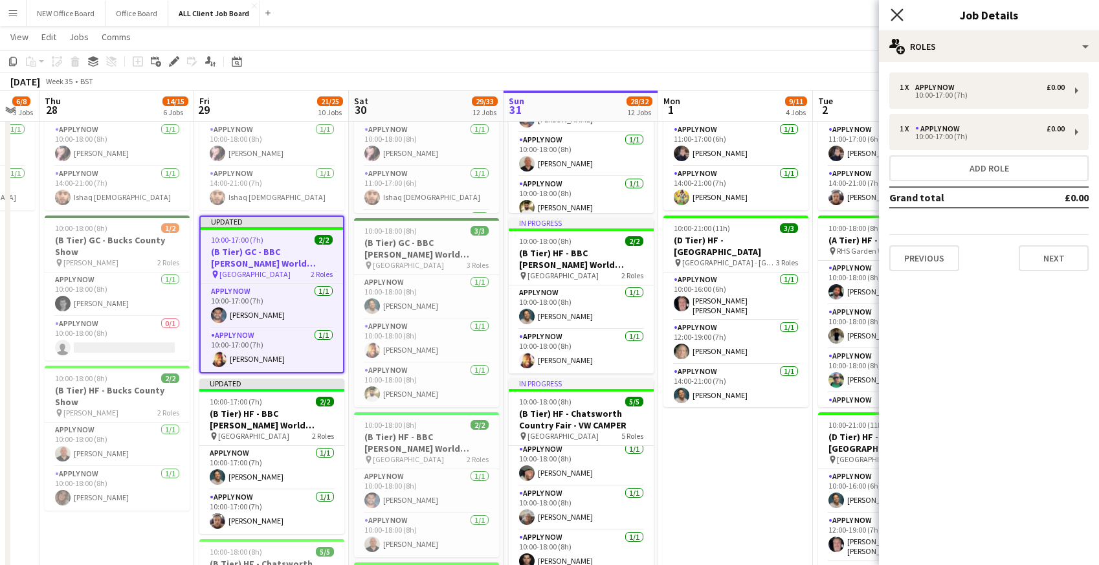
click at [896, 13] on icon "Close pop-in" at bounding box center [896, 14] width 12 height 12
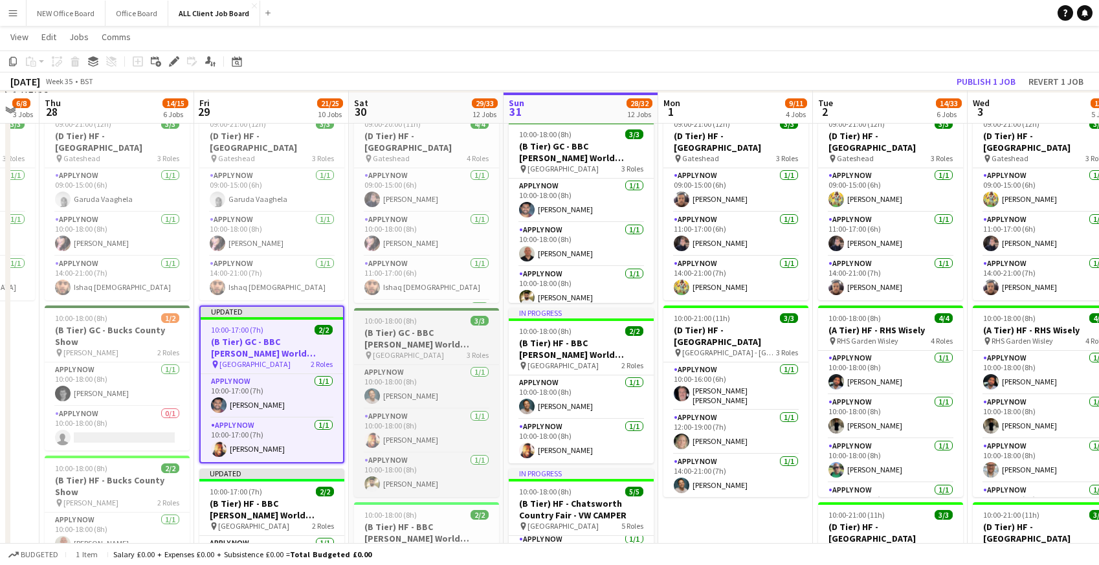
scroll to position [268, 0]
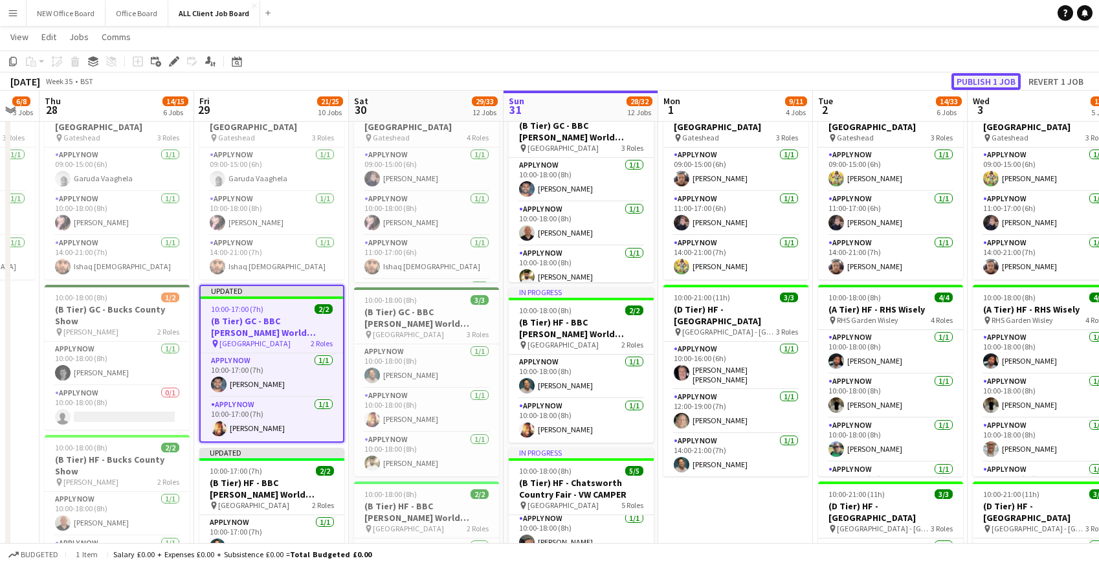
click at [976, 80] on button "Publish 1 job" at bounding box center [985, 81] width 69 height 17
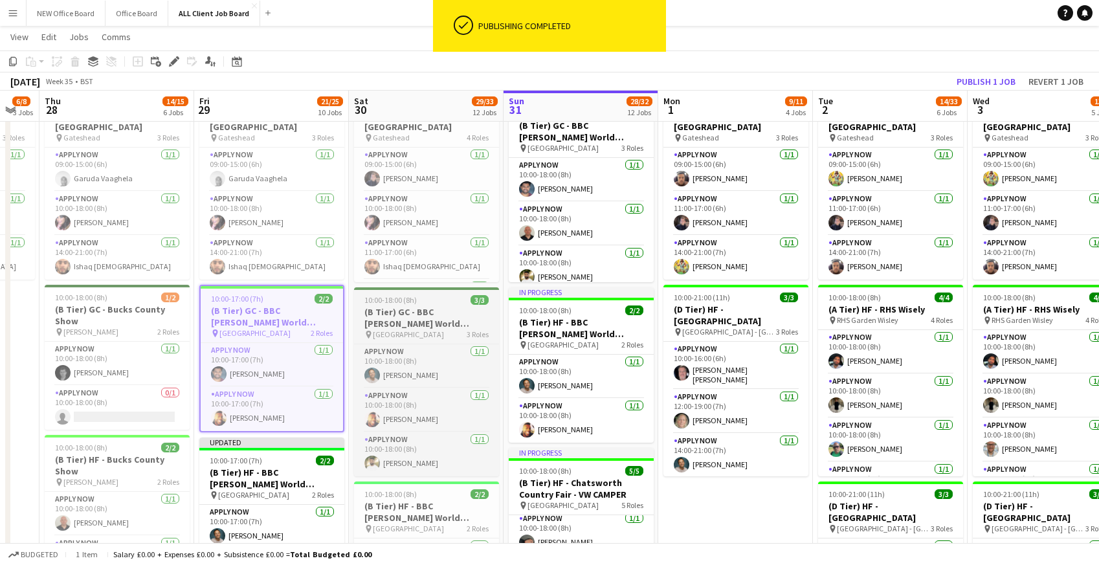
click at [408, 308] on h3 "(B Tier) GC - BBC Gardner's World Audley End- Stand GF10/22" at bounding box center [426, 317] width 145 height 23
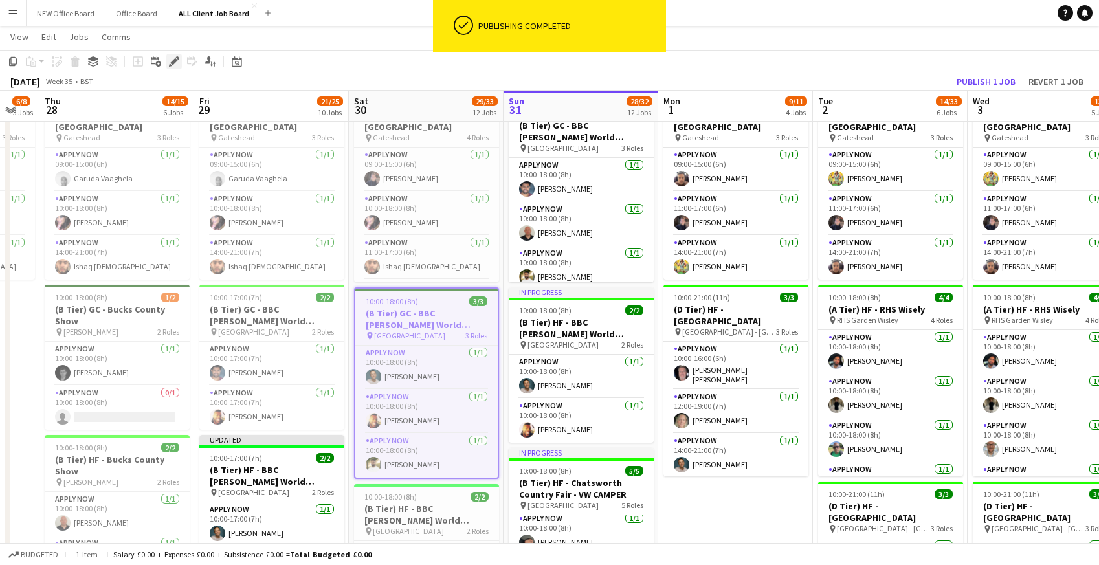
click at [175, 63] on icon "Edit" at bounding box center [174, 61] width 10 height 10
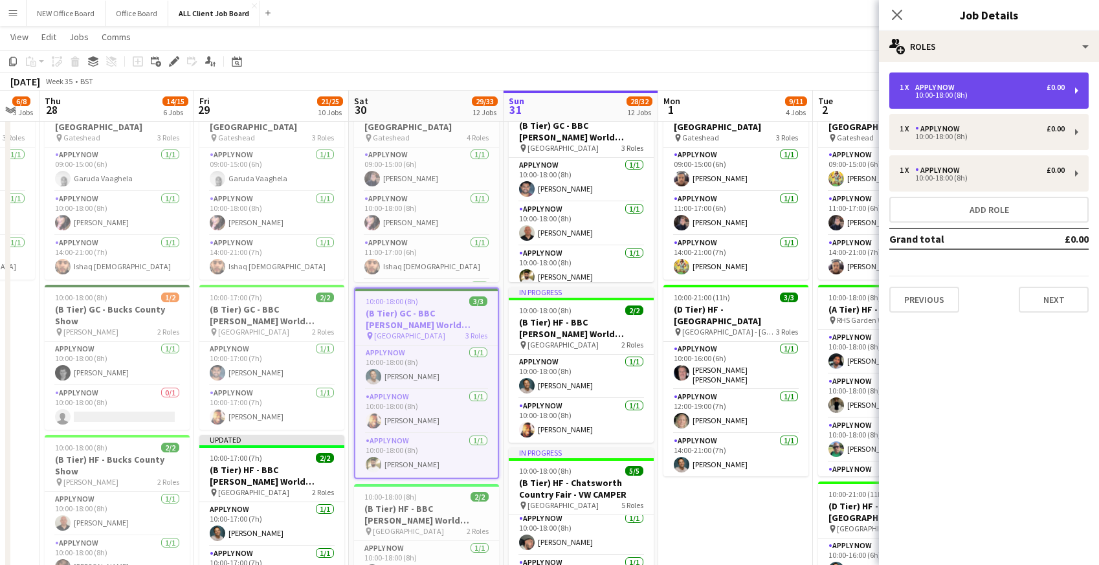
click at [950, 94] on div "10:00-18:00 (8h)" at bounding box center [981, 95] width 165 height 6
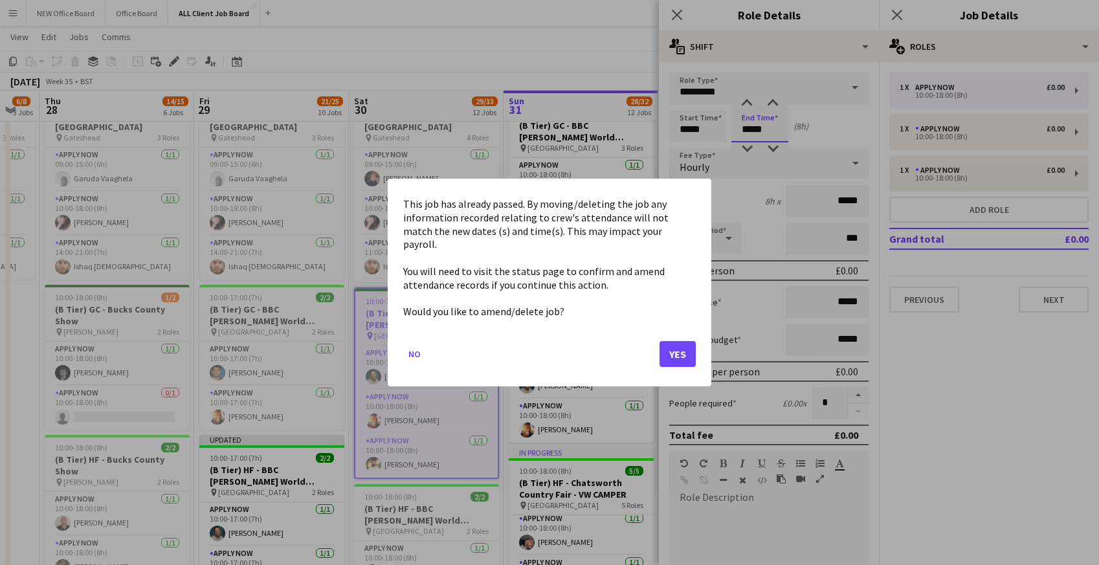
scroll to position [0, 0]
drag, startPoint x: 741, startPoint y: 129, endPoint x: 784, endPoint y: 132, distance: 42.8
click at [680, 341] on button "Yes" at bounding box center [677, 354] width 36 height 26
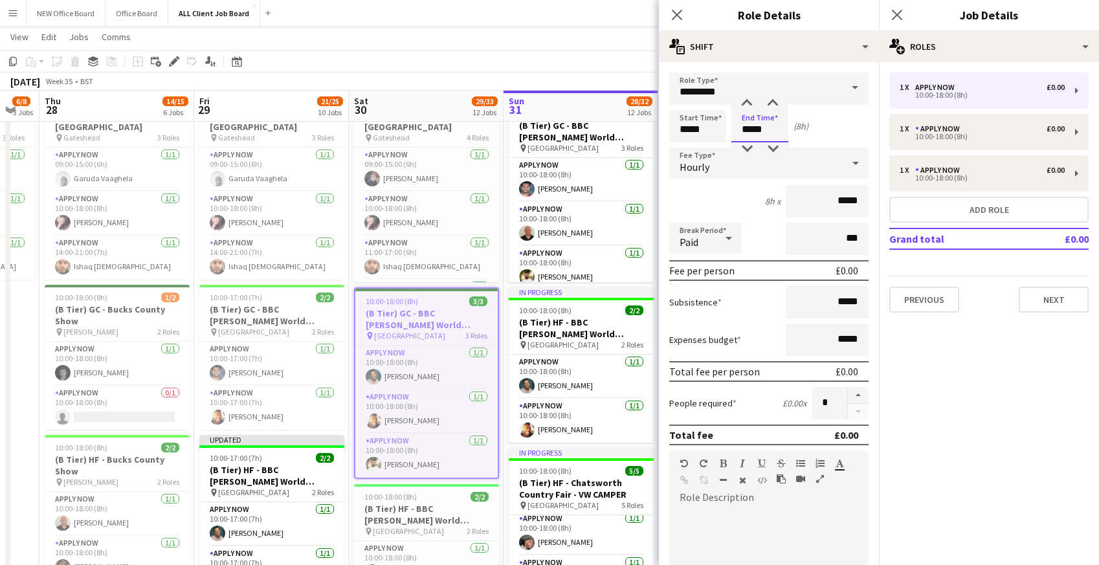
drag, startPoint x: 745, startPoint y: 128, endPoint x: 786, endPoint y: 139, distance: 41.6
click at [786, 139] on input "*****" at bounding box center [759, 126] width 57 height 32
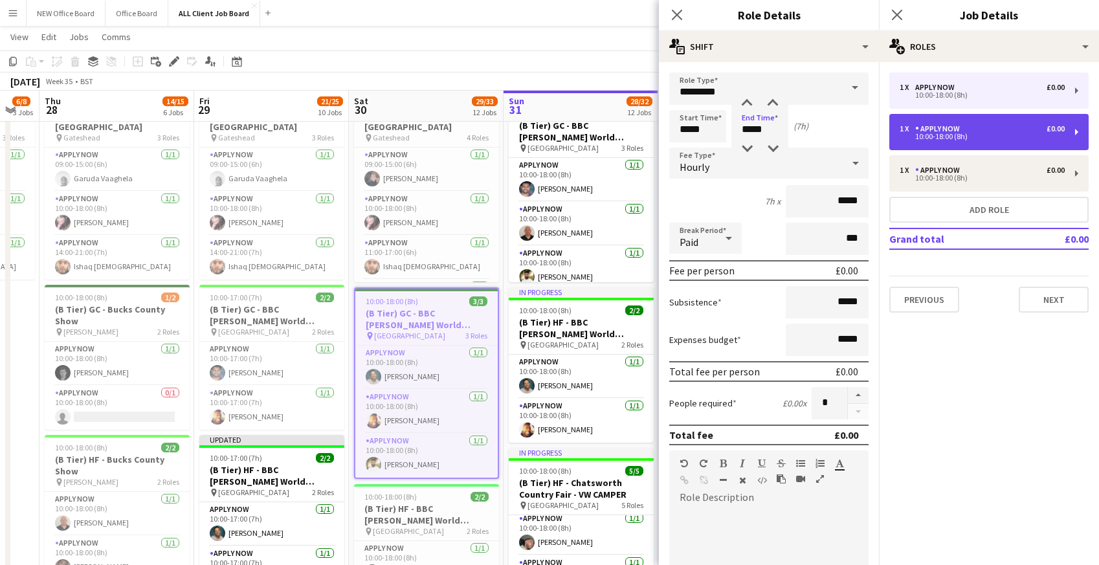
click at [962, 131] on div "APPLY NOW" at bounding box center [940, 128] width 50 height 9
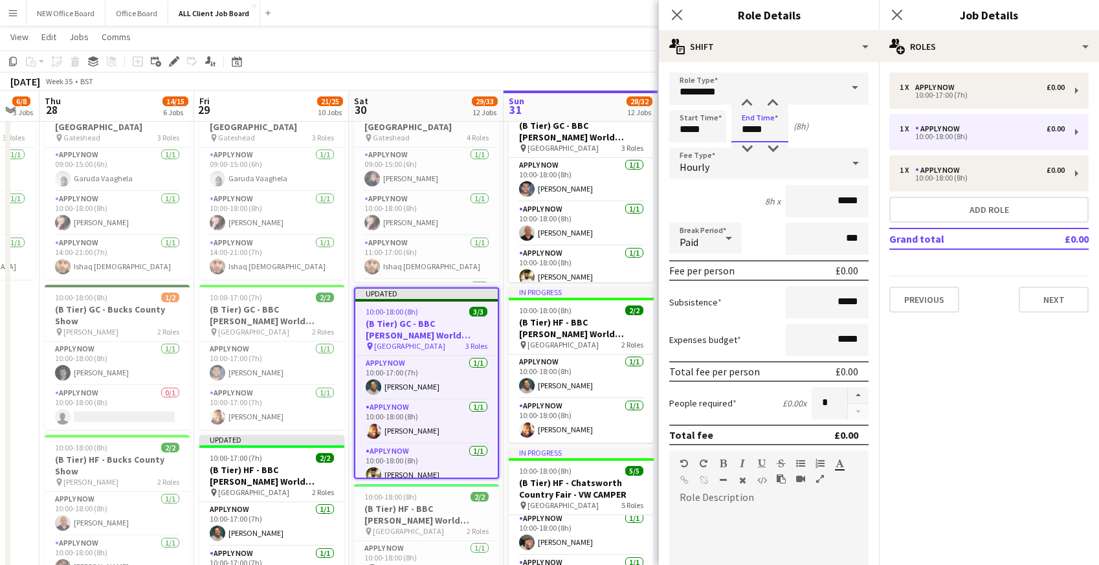
drag, startPoint x: 747, startPoint y: 126, endPoint x: 782, endPoint y: 130, distance: 34.5
click at [782, 130] on input "*****" at bounding box center [759, 126] width 57 height 32
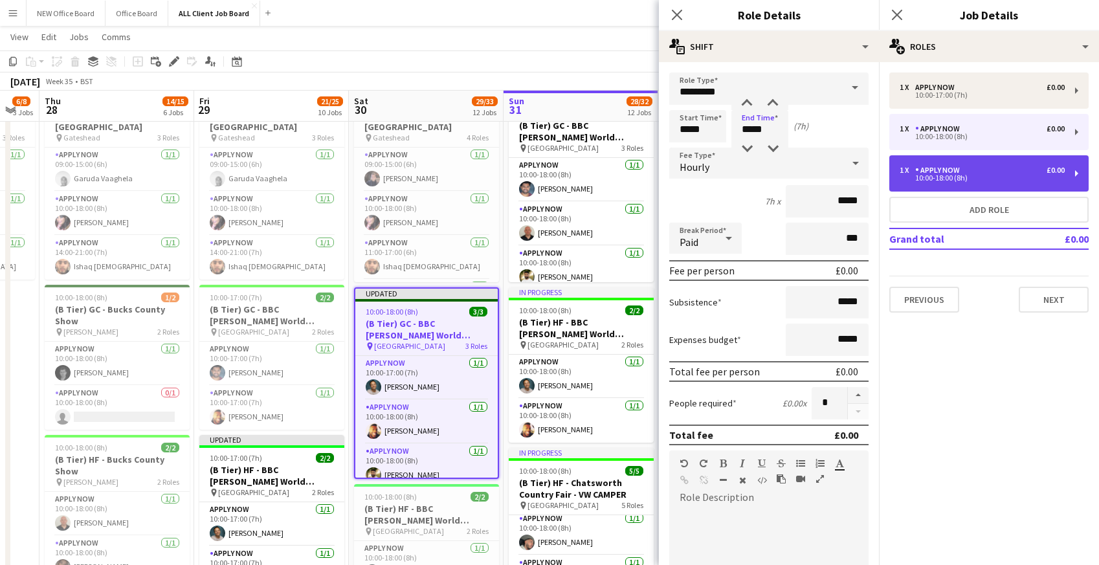
click at [911, 170] on div "1 x" at bounding box center [907, 170] width 16 height 9
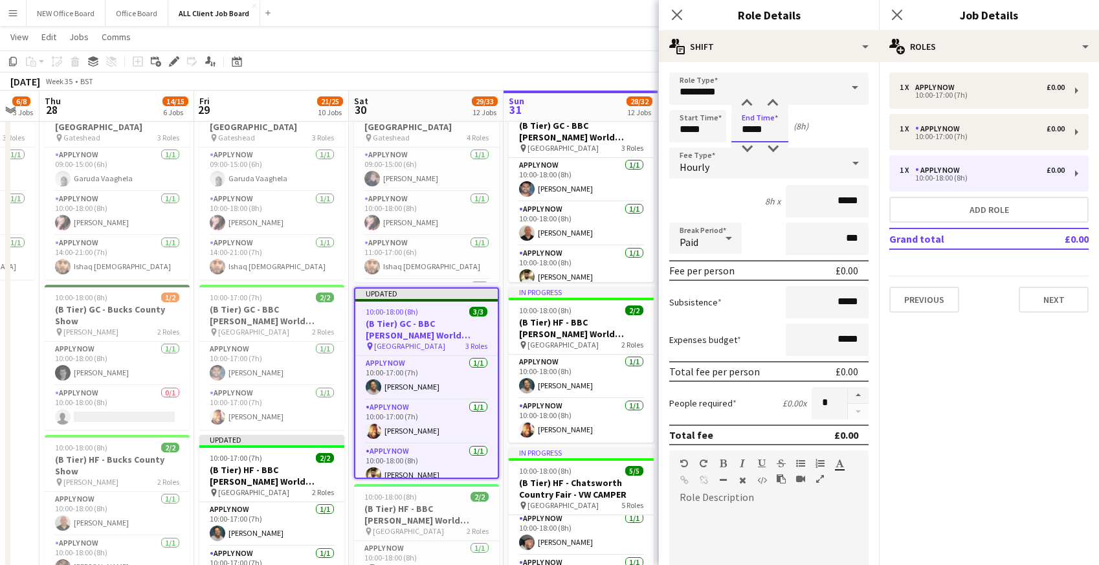
drag, startPoint x: 748, startPoint y: 126, endPoint x: 786, endPoint y: 133, distance: 38.3
click at [786, 133] on input "*****" at bounding box center [759, 126] width 57 height 32
type input "*****"
click at [675, 12] on icon at bounding box center [676, 14] width 12 height 12
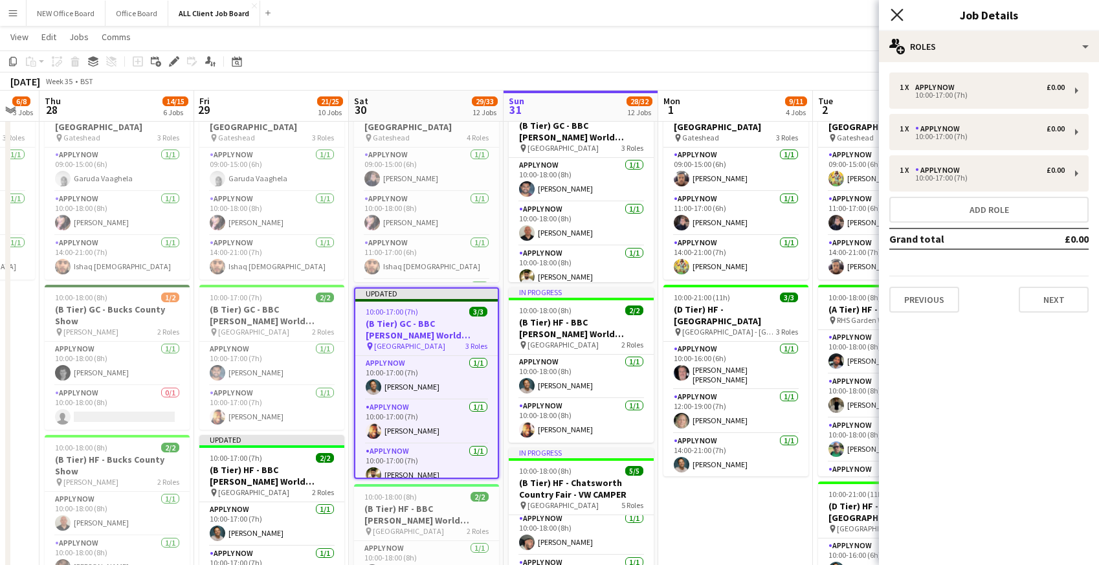
click at [898, 17] on icon at bounding box center [896, 14] width 12 height 12
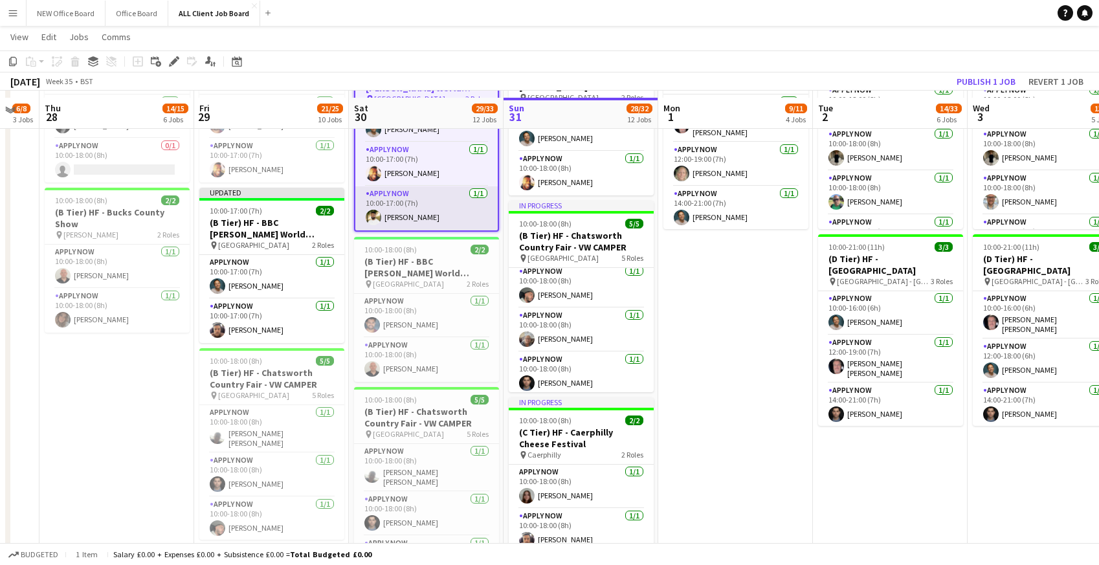
scroll to position [524, 0]
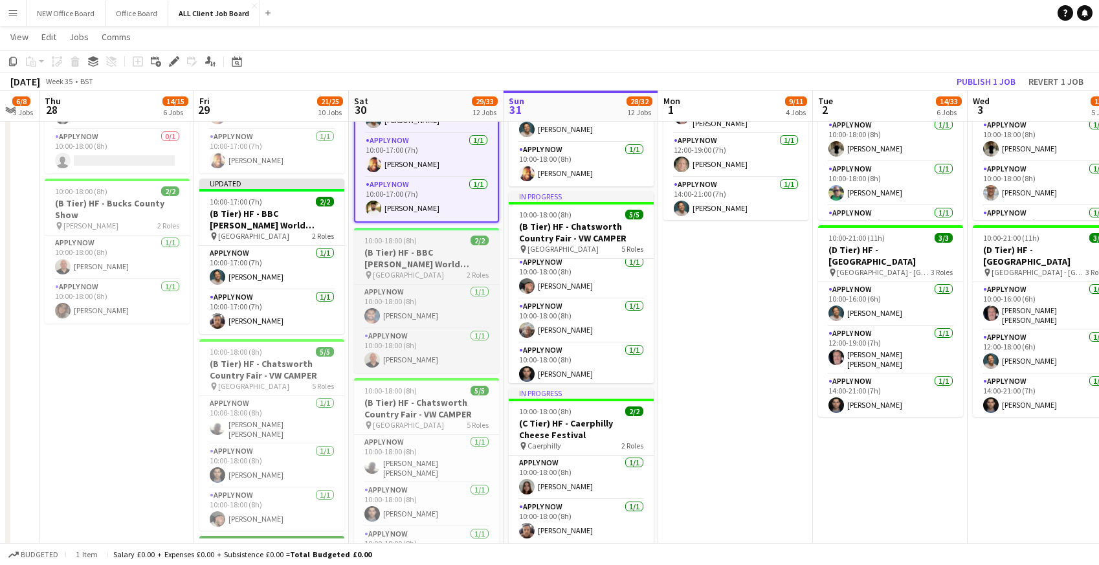
click at [388, 247] on h3 "(B Tier) HF - BBC Gardner's World Audley End- Stand GF55" at bounding box center [426, 258] width 145 height 23
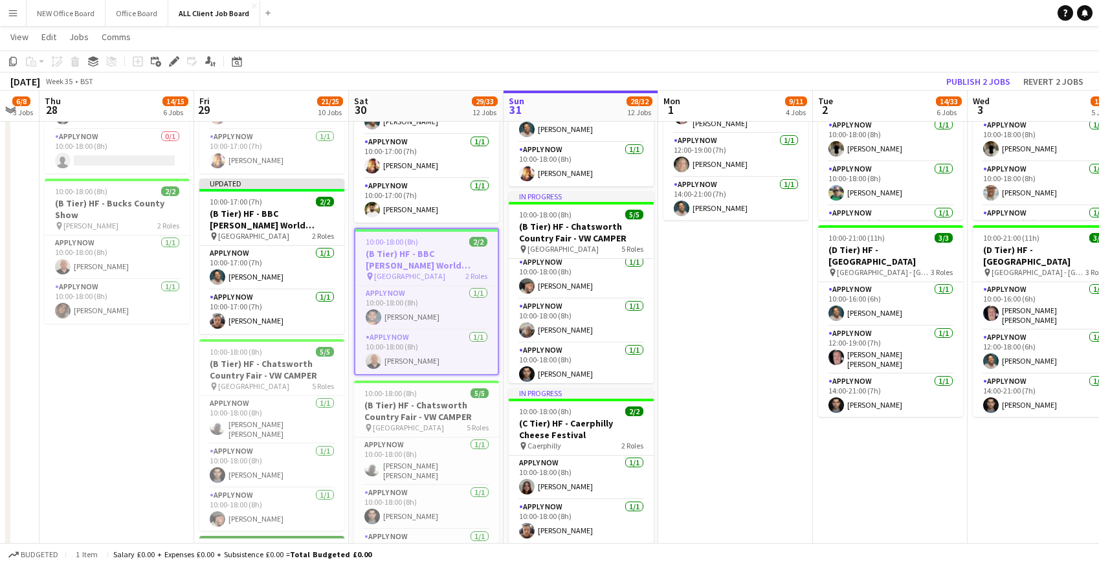
scroll to position [8, 0]
click at [173, 54] on div "Edit" at bounding box center [174, 62] width 16 height 16
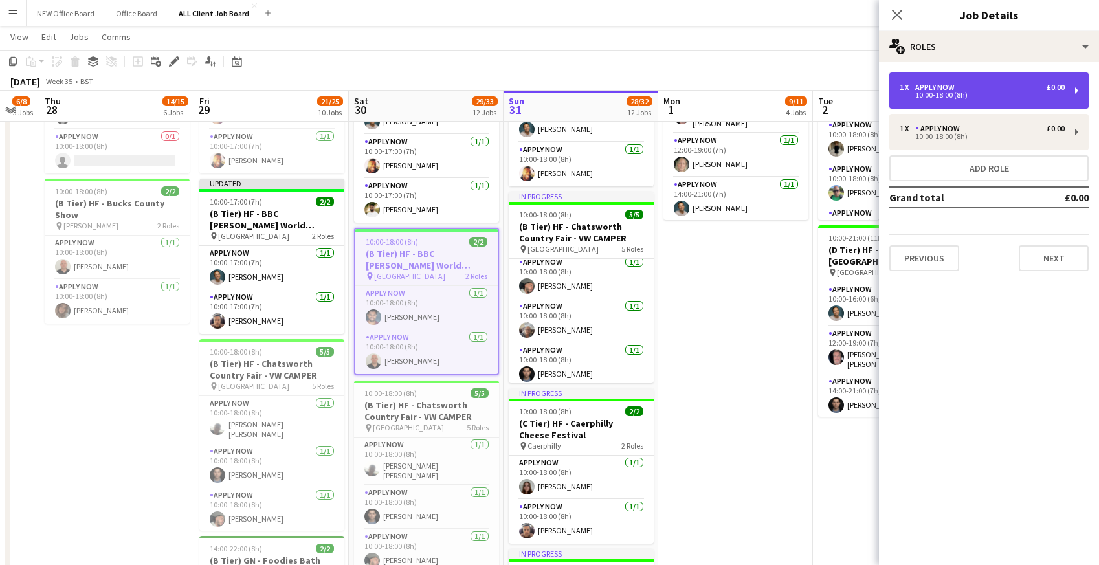
click at [933, 89] on div "APPLY NOW" at bounding box center [937, 87] width 45 height 9
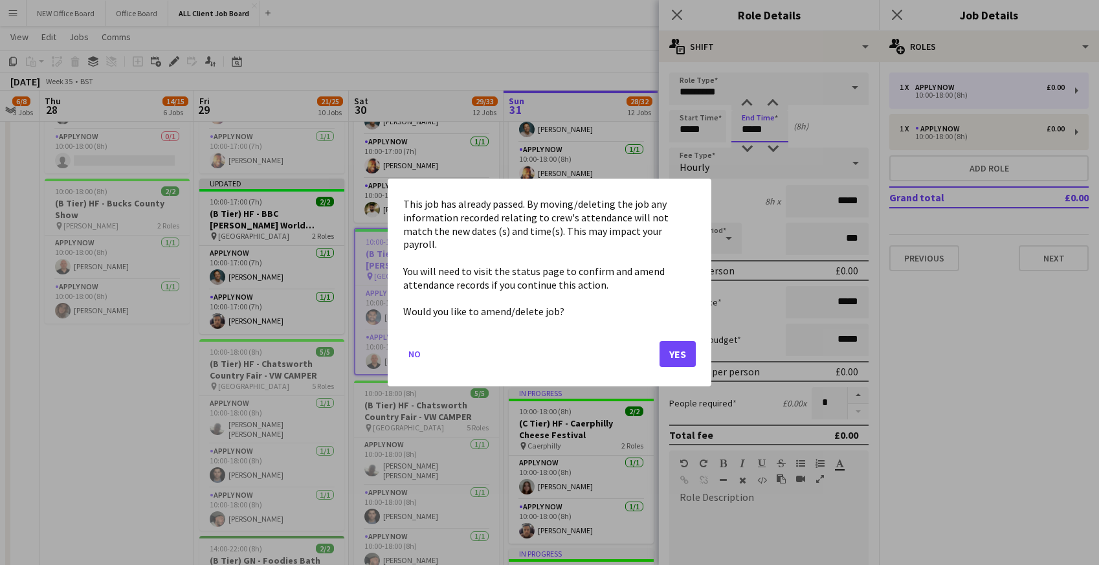
scroll to position [0, 0]
drag, startPoint x: 740, startPoint y: 131, endPoint x: 786, endPoint y: 131, distance: 46.6
click at [668, 349] on button "Yes" at bounding box center [677, 354] width 36 height 26
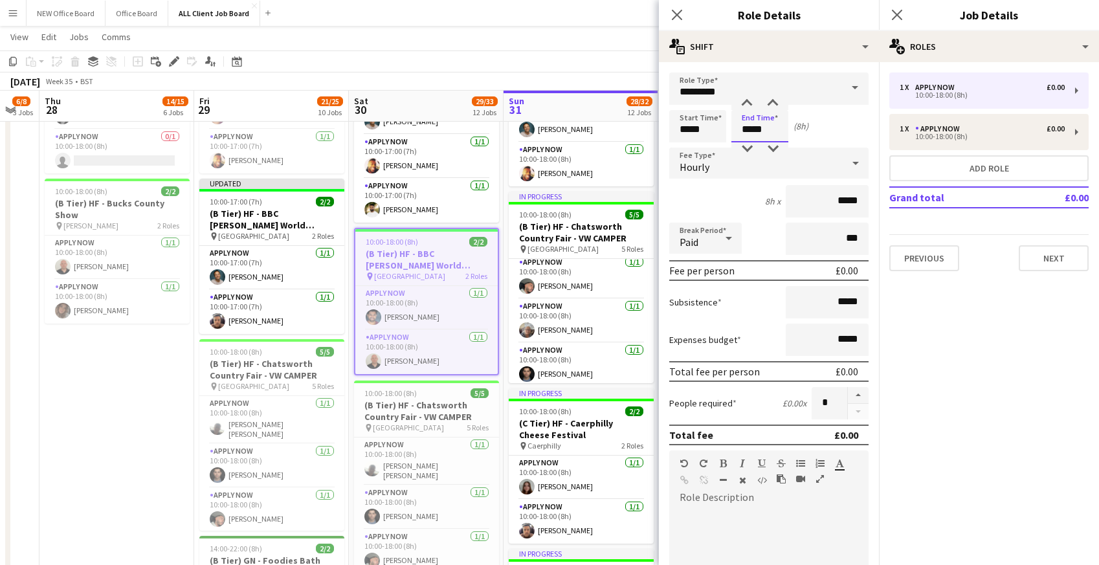
drag, startPoint x: 737, startPoint y: 127, endPoint x: 786, endPoint y: 130, distance: 49.3
click at [786, 130] on input "*****" at bounding box center [759, 126] width 57 height 32
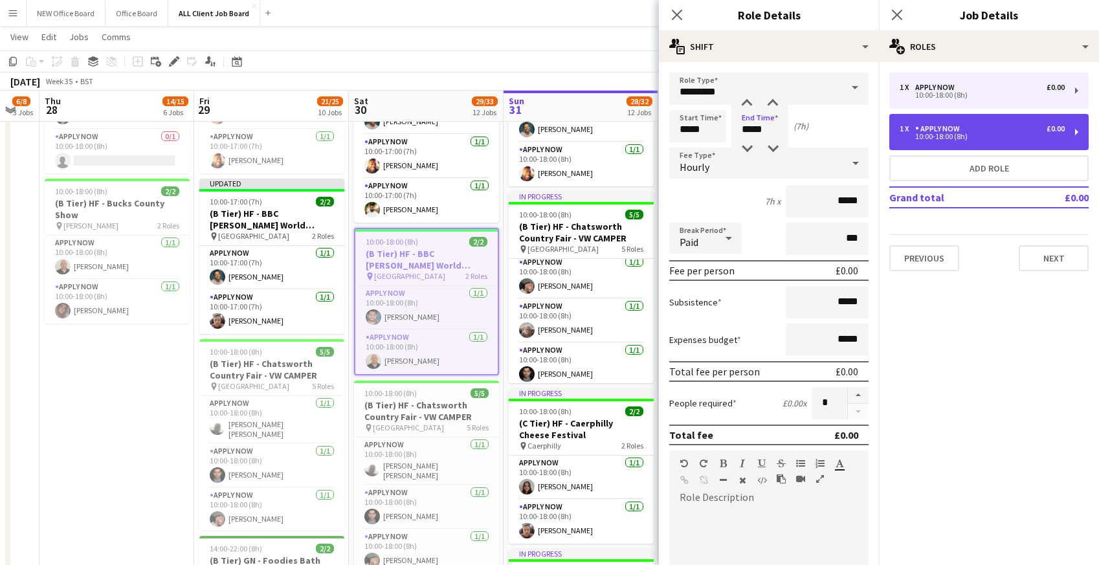
click at [964, 137] on div "10:00-18:00 (8h)" at bounding box center [981, 136] width 165 height 6
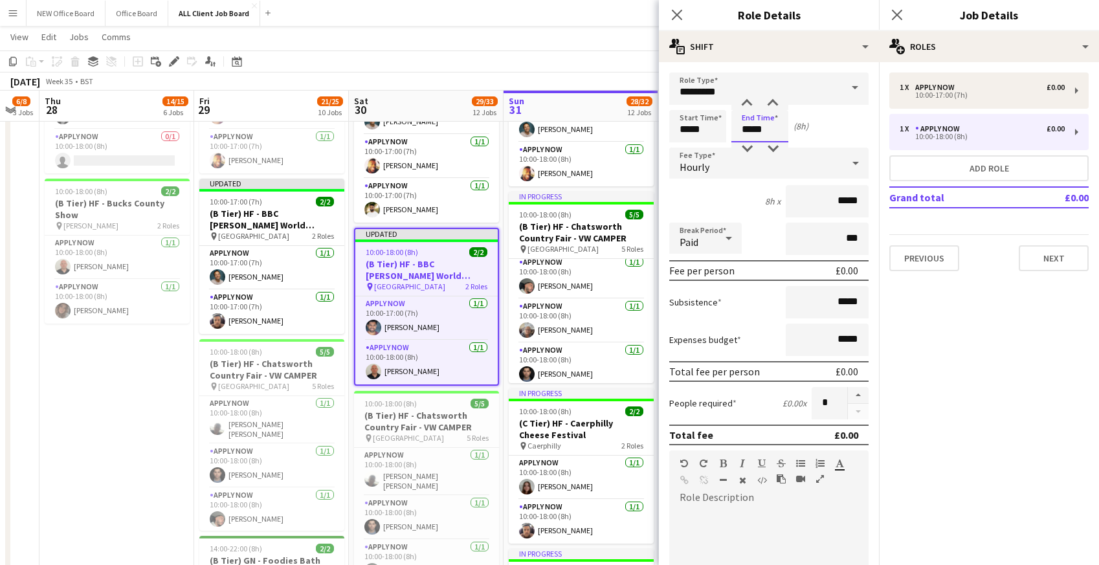
drag, startPoint x: 746, startPoint y: 129, endPoint x: 776, endPoint y: 134, distance: 30.2
click at [776, 134] on input "*****" at bounding box center [759, 126] width 57 height 32
type input "*****"
click at [682, 16] on icon "Close pop-in" at bounding box center [676, 14] width 12 height 12
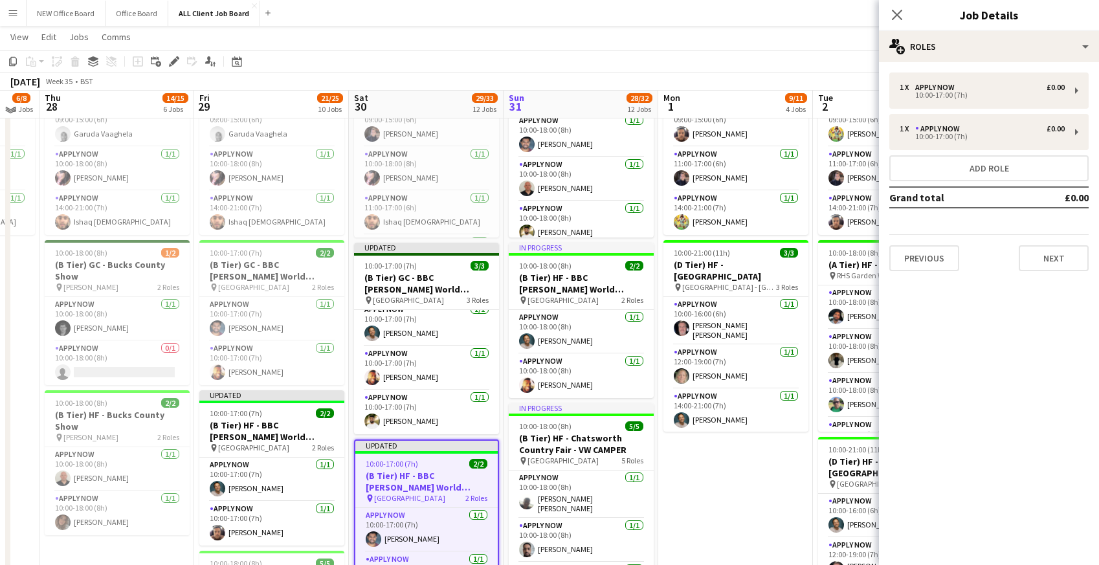
scroll to position [307, 0]
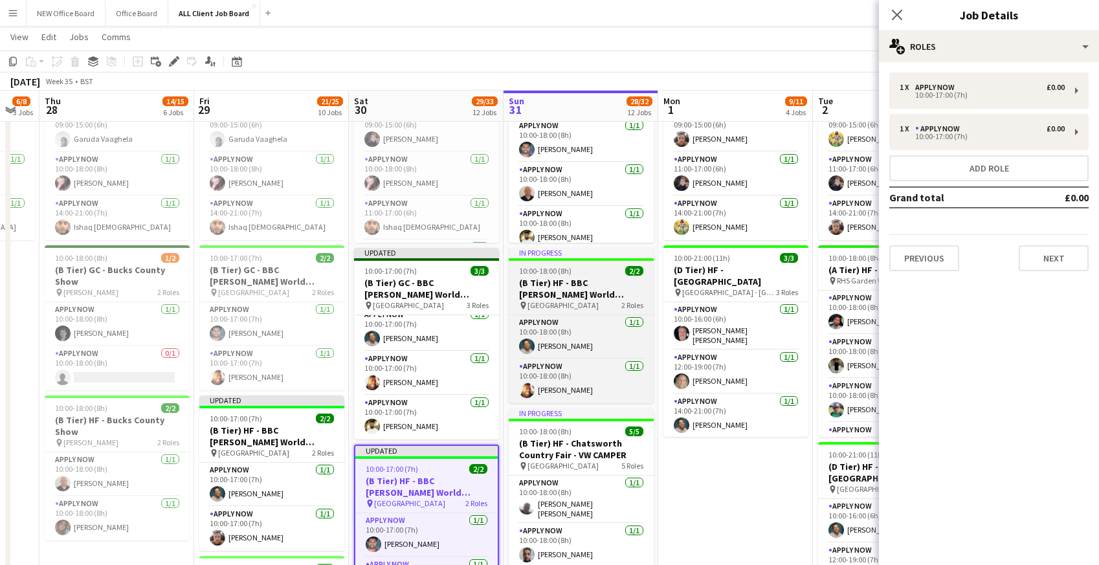
click at [535, 292] on h3 "(B Tier) HF - BBC [PERSON_NAME] World [PERSON_NAME] End - Stand GF55" at bounding box center [581, 288] width 145 height 23
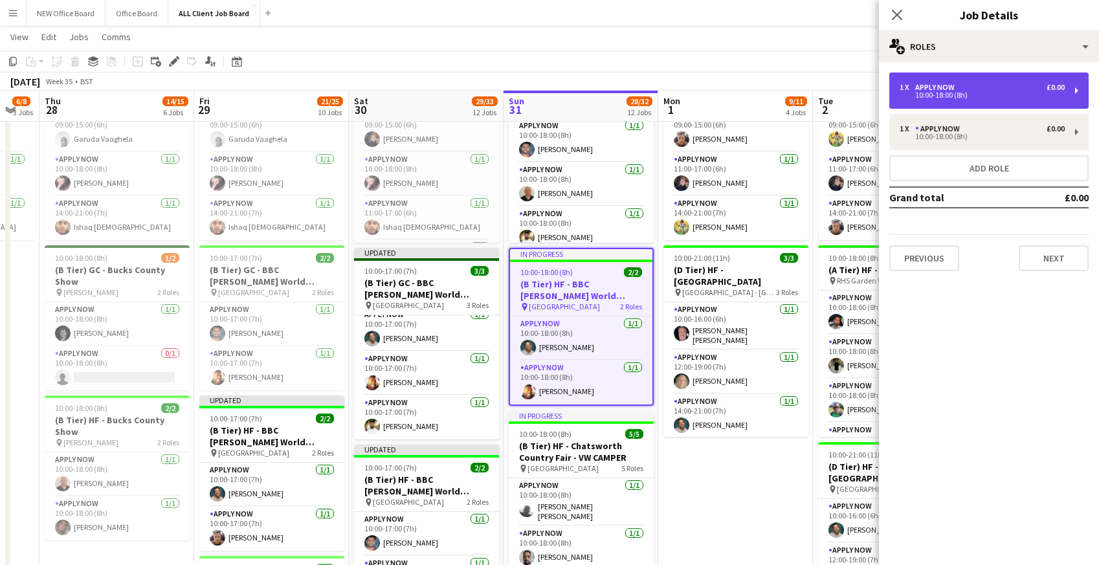
click at [923, 84] on div "APPLY NOW" at bounding box center [937, 87] width 45 height 9
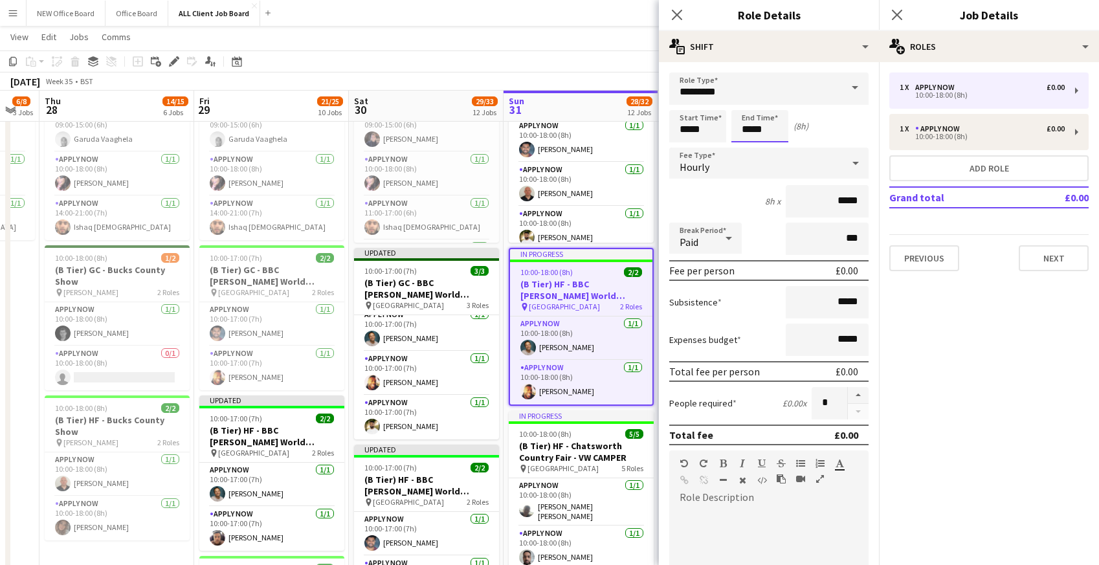
scroll to position [0, 0]
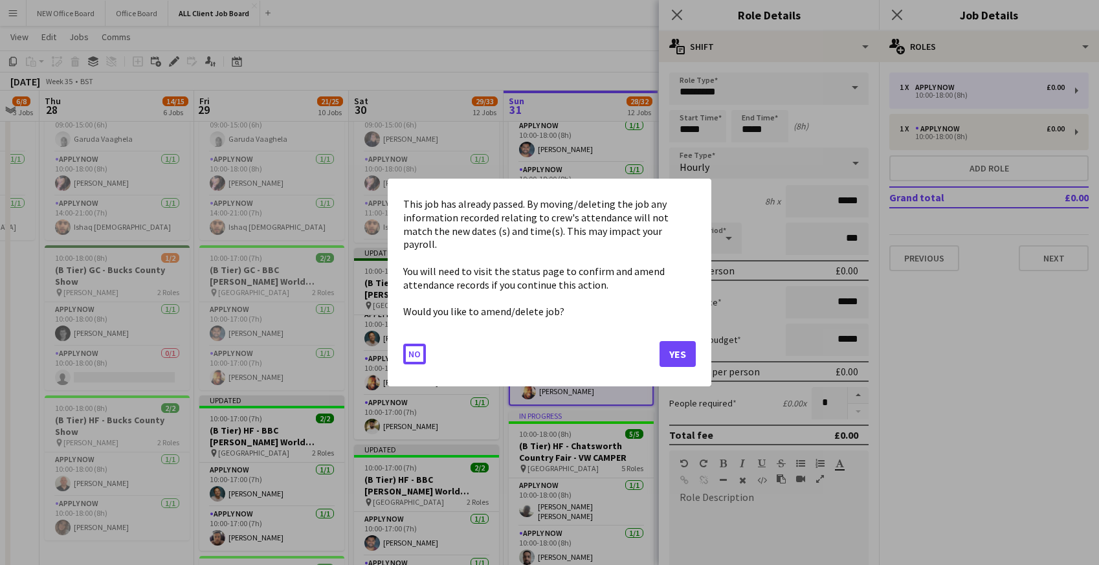
drag, startPoint x: 744, startPoint y: 128, endPoint x: 776, endPoint y: 128, distance: 32.4
click at [687, 355] on button "Yes" at bounding box center [677, 354] width 36 height 26
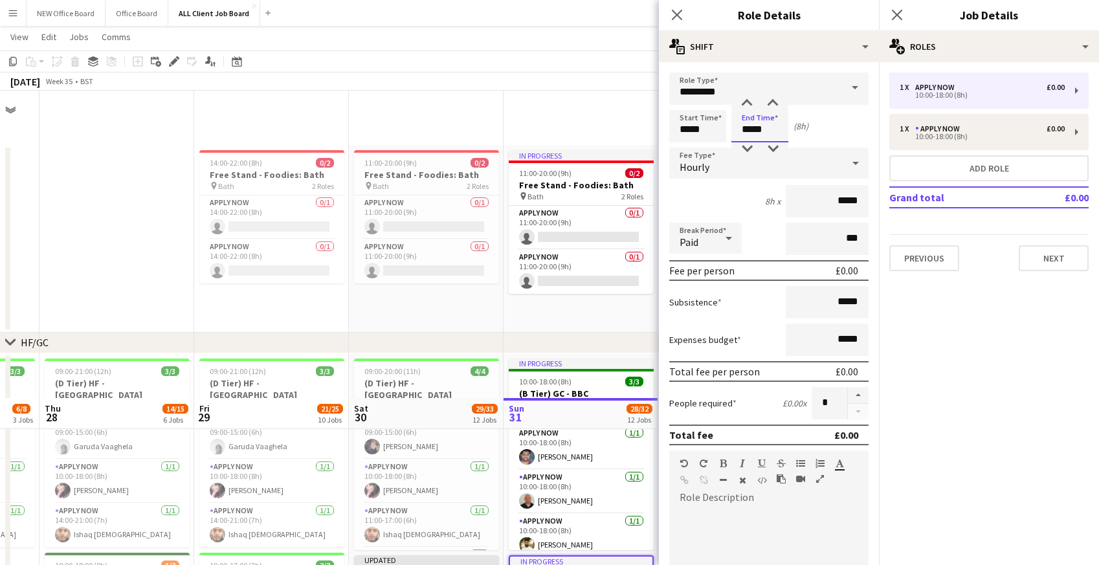
scroll to position [307, 0]
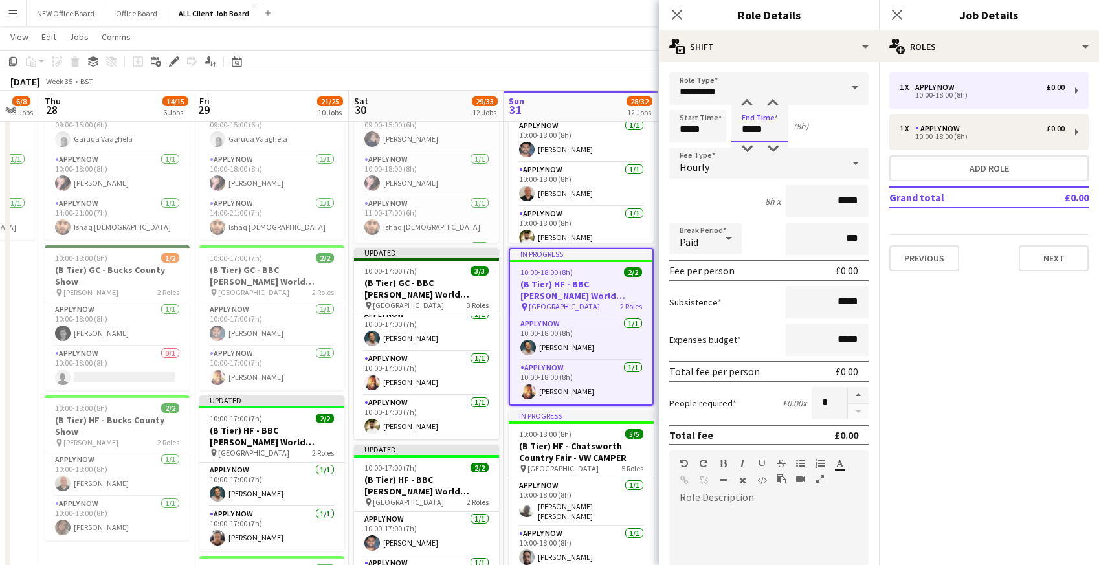
drag, startPoint x: 739, startPoint y: 131, endPoint x: 786, endPoint y: 130, distance: 46.6
click at [786, 130] on input "*****" at bounding box center [759, 126] width 57 height 32
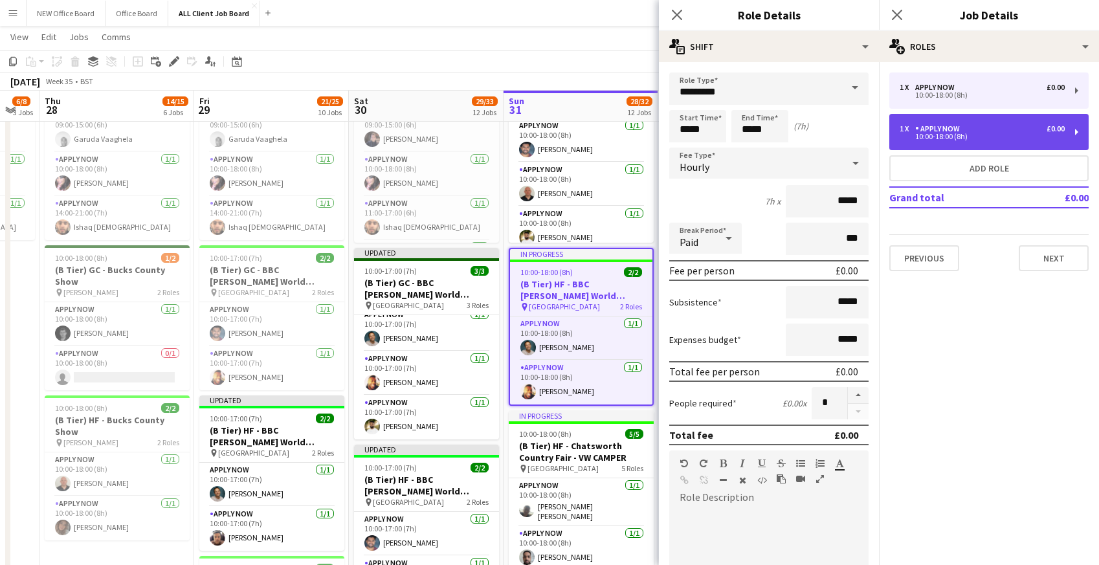
click at [962, 146] on div "1 x APPLY NOW £0.00 10:00-18:00 (8h)" at bounding box center [988, 132] width 199 height 36
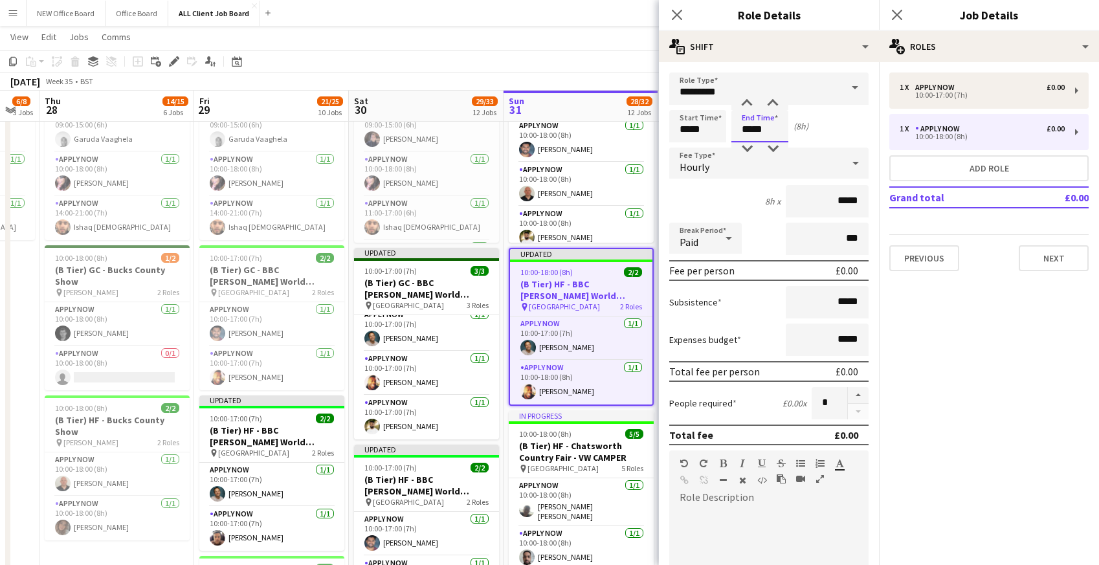
drag, startPoint x: 747, startPoint y: 127, endPoint x: 776, endPoint y: 131, distance: 28.7
click at [776, 131] on input "*****" at bounding box center [759, 126] width 57 height 32
type input "*****"
click at [672, 10] on icon at bounding box center [676, 14] width 12 height 12
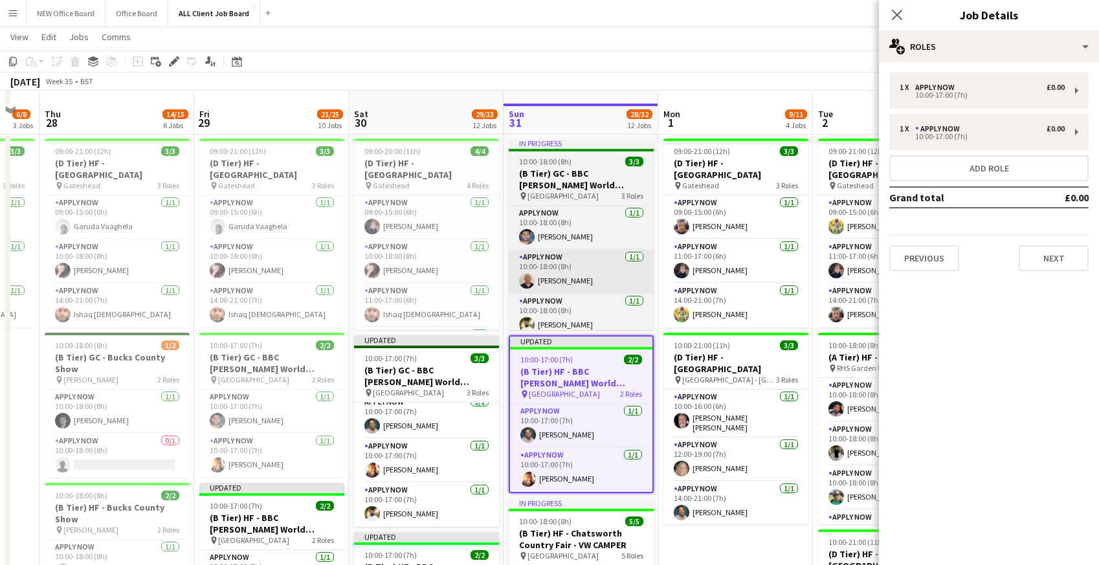
scroll to position [218, 0]
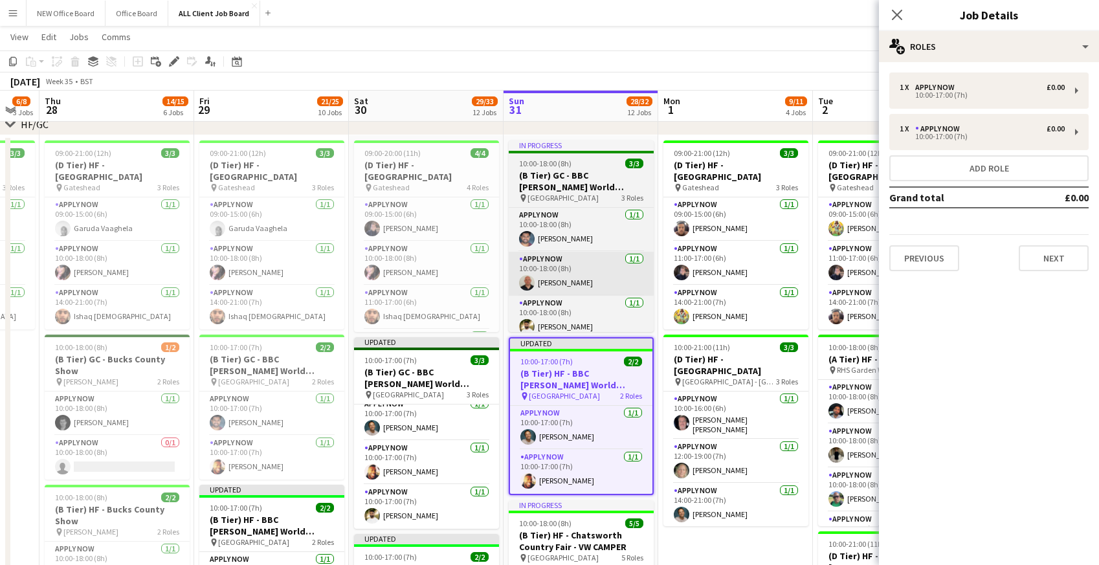
click at [530, 176] on h3 "(B Tier) GC - BBC [PERSON_NAME] World [PERSON_NAME] End - Stand GF 10/22" at bounding box center [581, 181] width 145 height 23
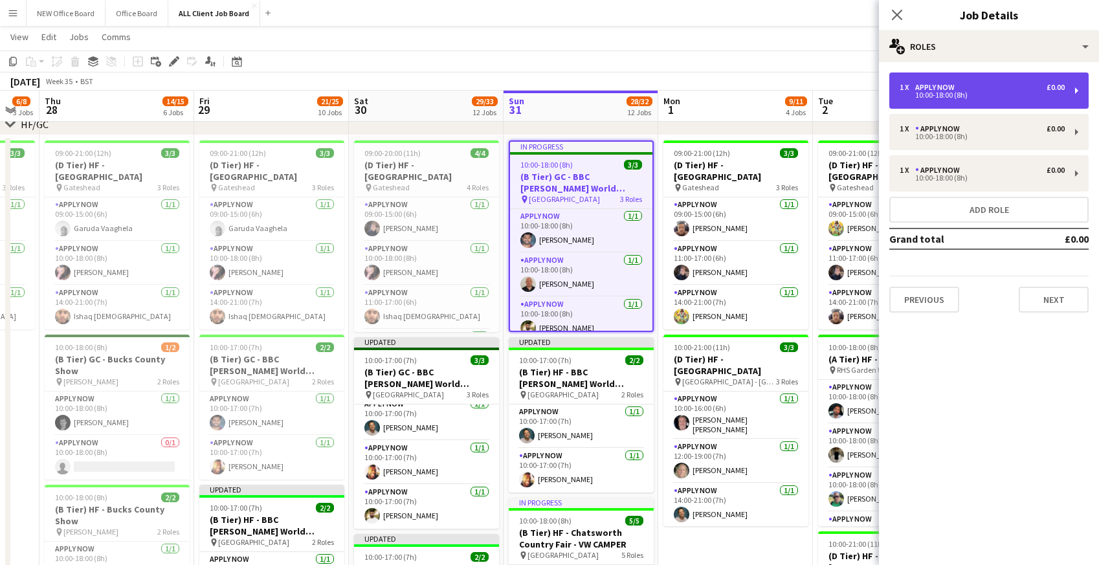
click at [920, 87] on div "APPLY NOW" at bounding box center [937, 87] width 45 height 9
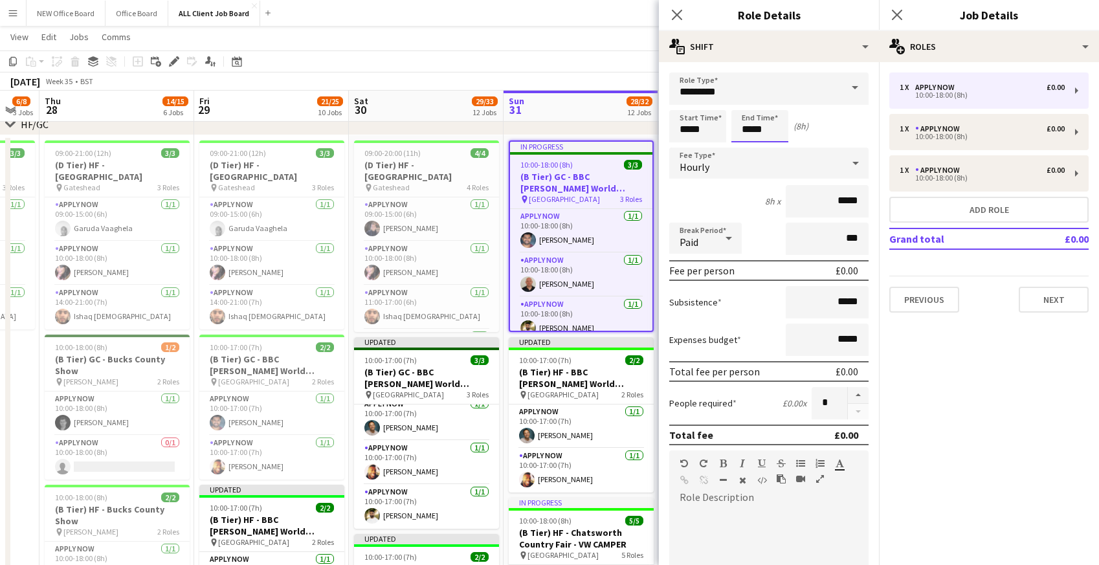
scroll to position [0, 0]
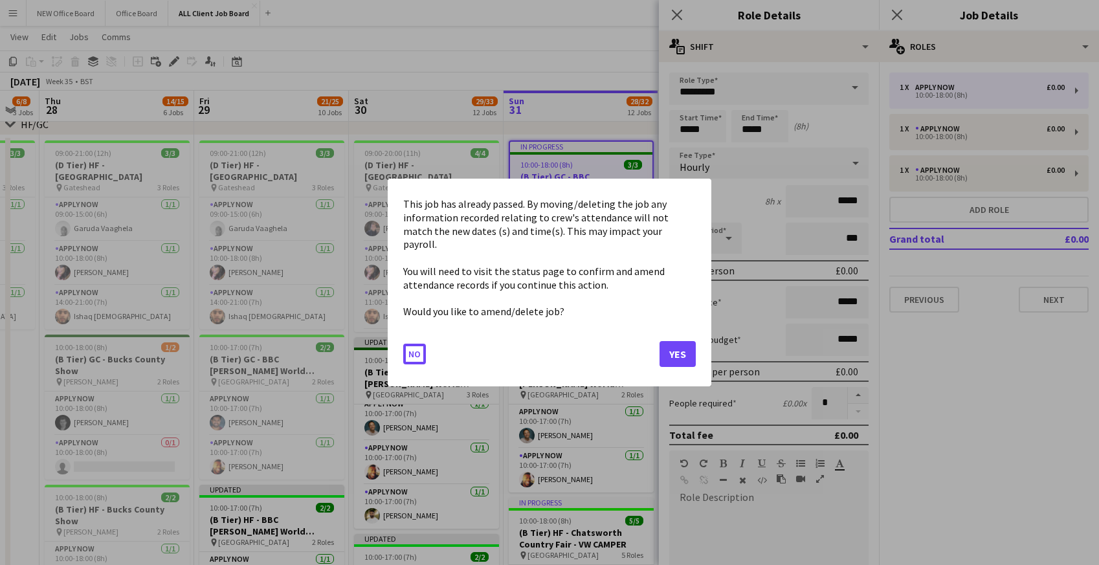
drag, startPoint x: 747, startPoint y: 127, endPoint x: 778, endPoint y: 127, distance: 31.7
click at [685, 348] on button "Yes" at bounding box center [677, 354] width 36 height 26
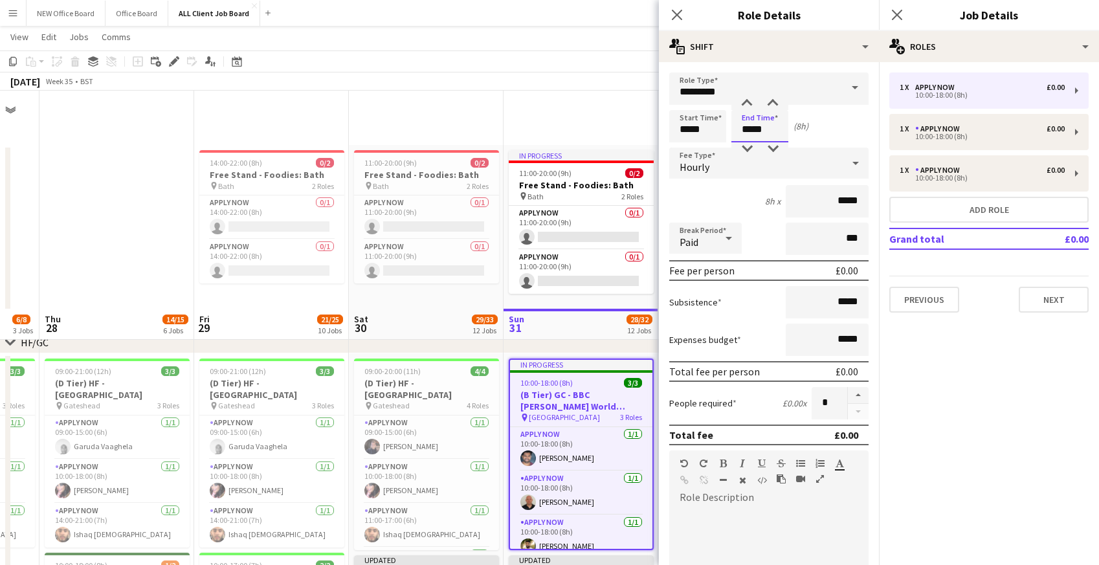
scroll to position [218, 0]
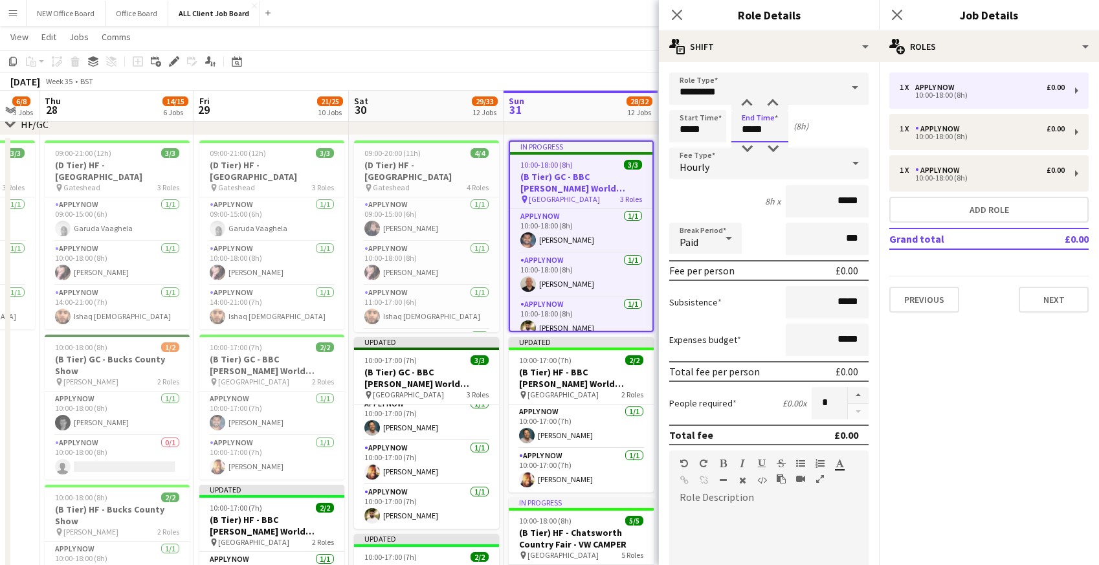
drag, startPoint x: 749, startPoint y: 127, endPoint x: 777, endPoint y: 131, distance: 27.6
click at [777, 131] on input "*****" at bounding box center [759, 126] width 57 height 32
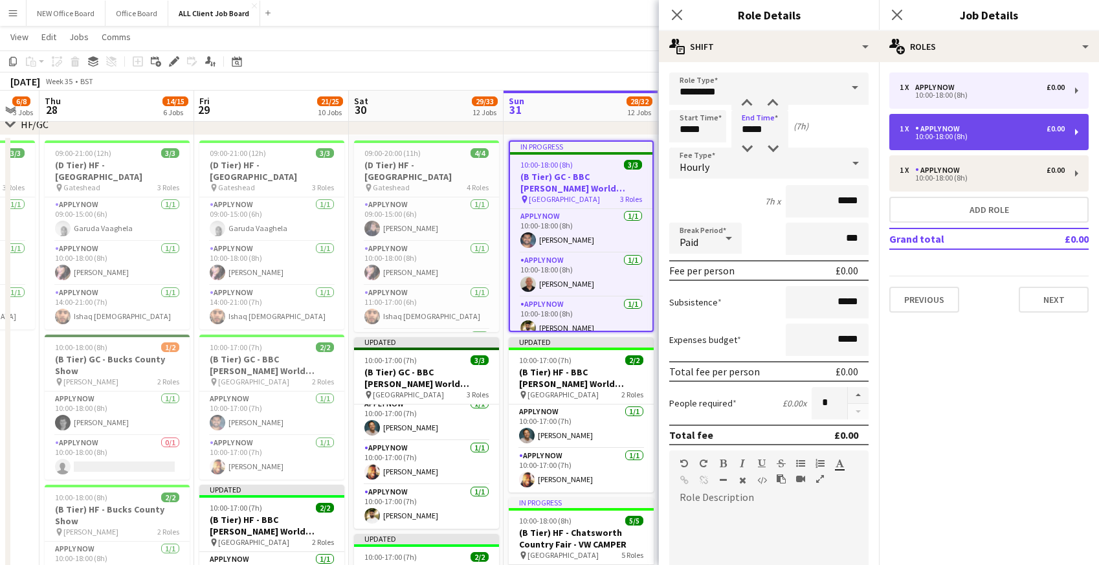
click at [992, 125] on div "1 x APPLY NOW £0.00" at bounding box center [981, 128] width 165 height 9
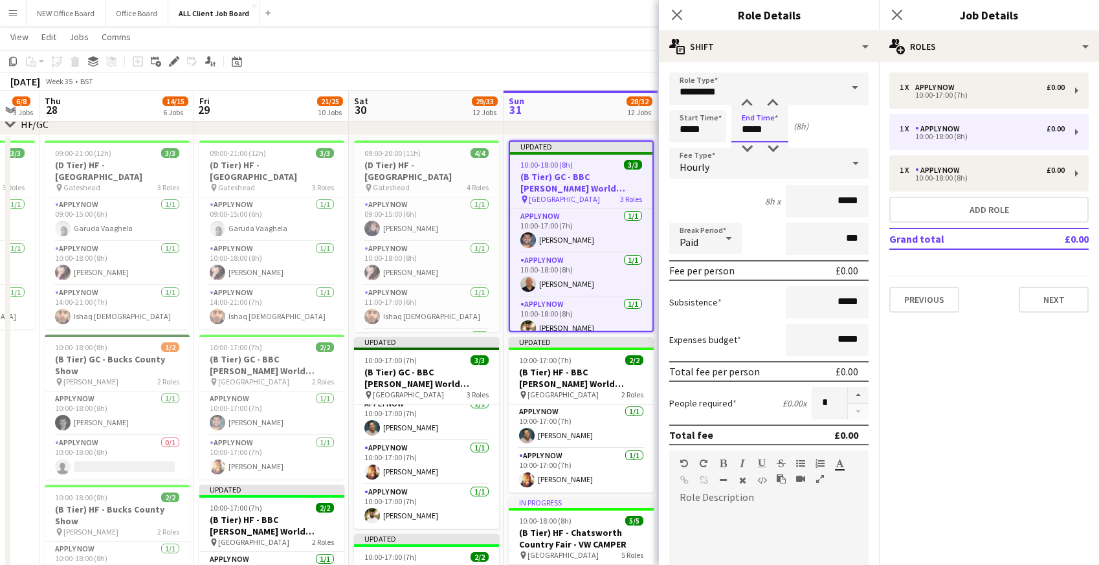
drag, startPoint x: 745, startPoint y: 126, endPoint x: 775, endPoint y: 130, distance: 30.0
click at [775, 130] on input "*****" at bounding box center [759, 126] width 57 height 32
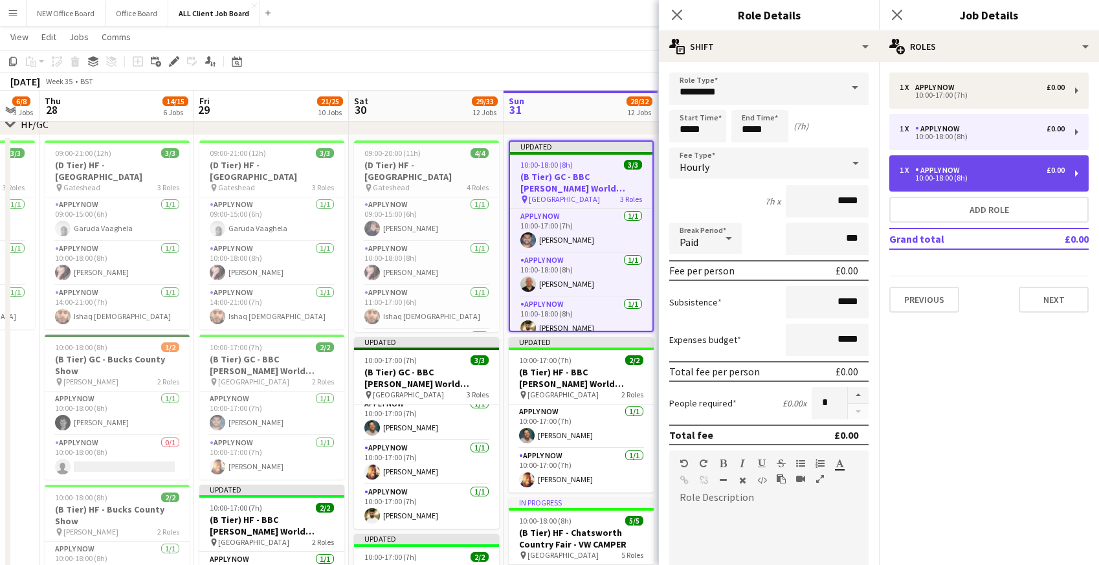
click at [956, 167] on div "APPLY NOW" at bounding box center [940, 170] width 50 height 9
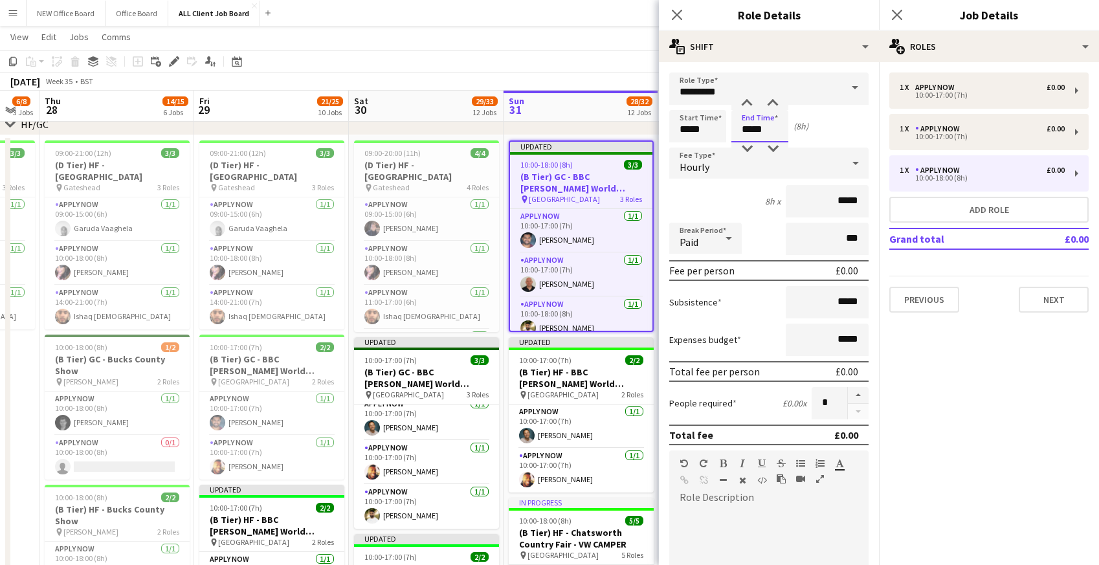
drag, startPoint x: 745, startPoint y: 127, endPoint x: 773, endPoint y: 129, distance: 27.3
click at [773, 129] on input "*****" at bounding box center [759, 126] width 57 height 32
type input "*****"
click at [672, 9] on icon at bounding box center [676, 14] width 12 height 12
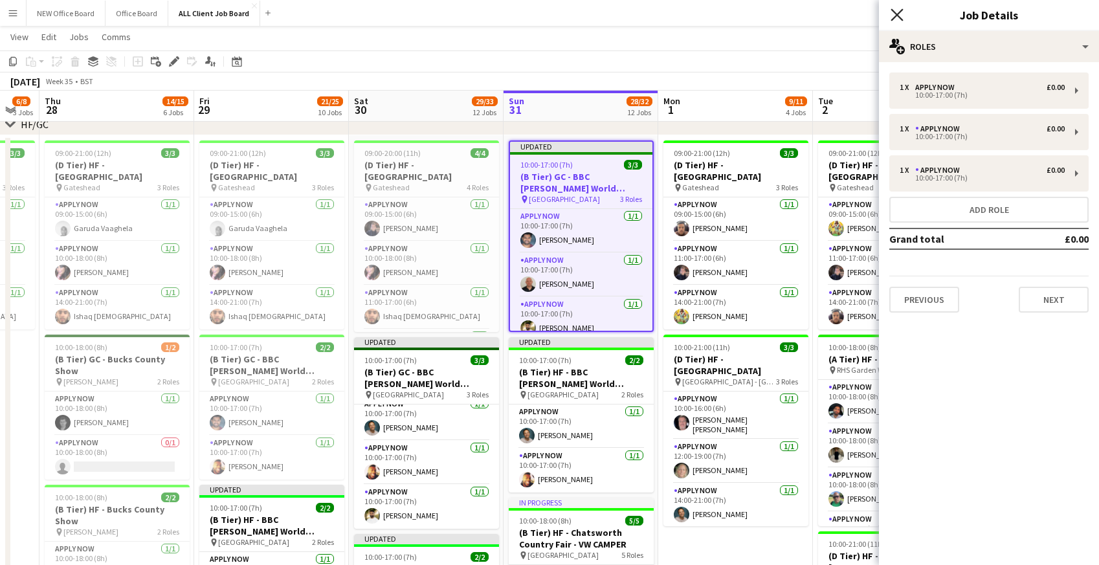
click at [897, 12] on icon "Close pop-in" at bounding box center [896, 14] width 12 height 12
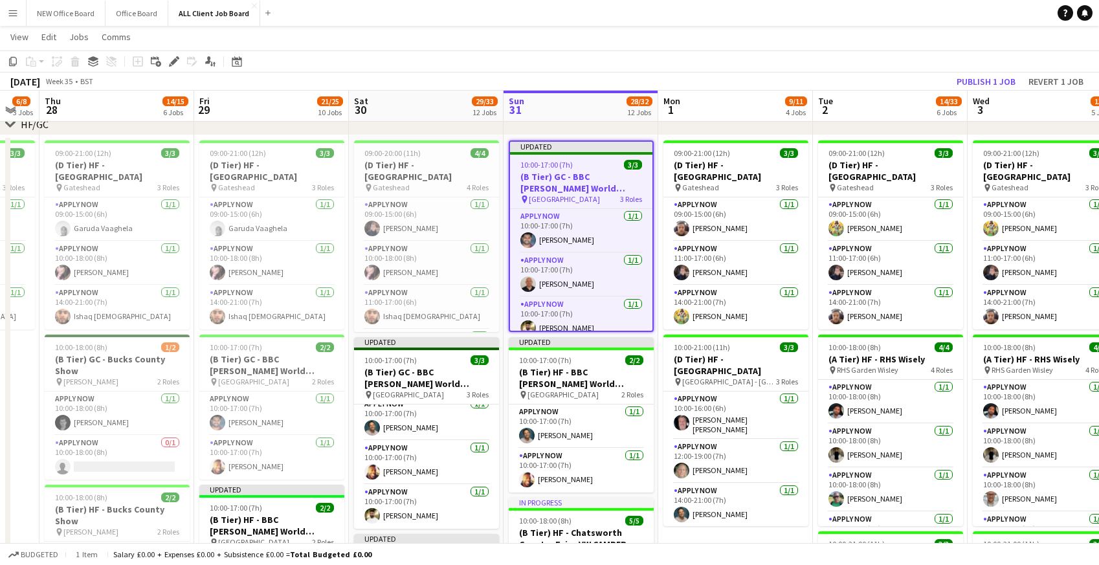
click at [870, 17] on app-navbar "Menu Boards Boards Boards All jobs Status Workforce Workforce My Workforce Recr…" at bounding box center [549, 13] width 1099 height 26
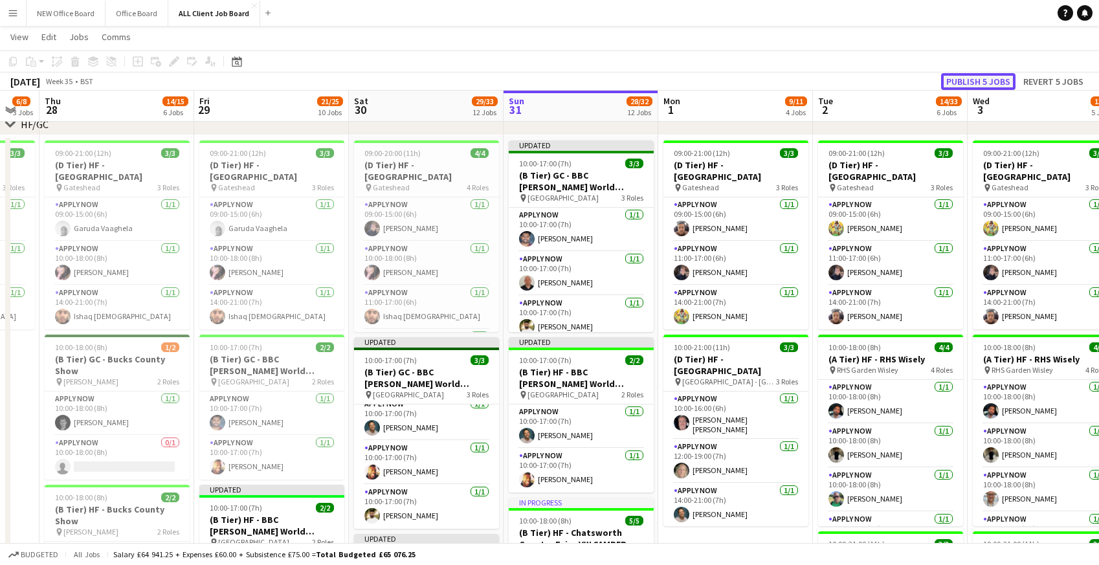
click at [949, 83] on button "Publish 5 jobs" at bounding box center [978, 81] width 74 height 17
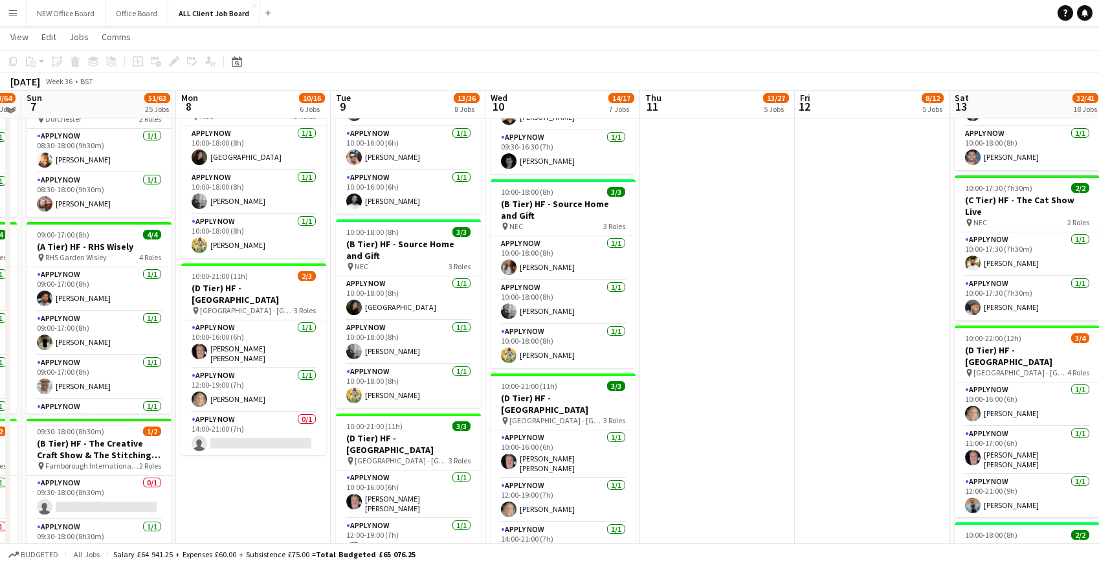
scroll to position [929, 0]
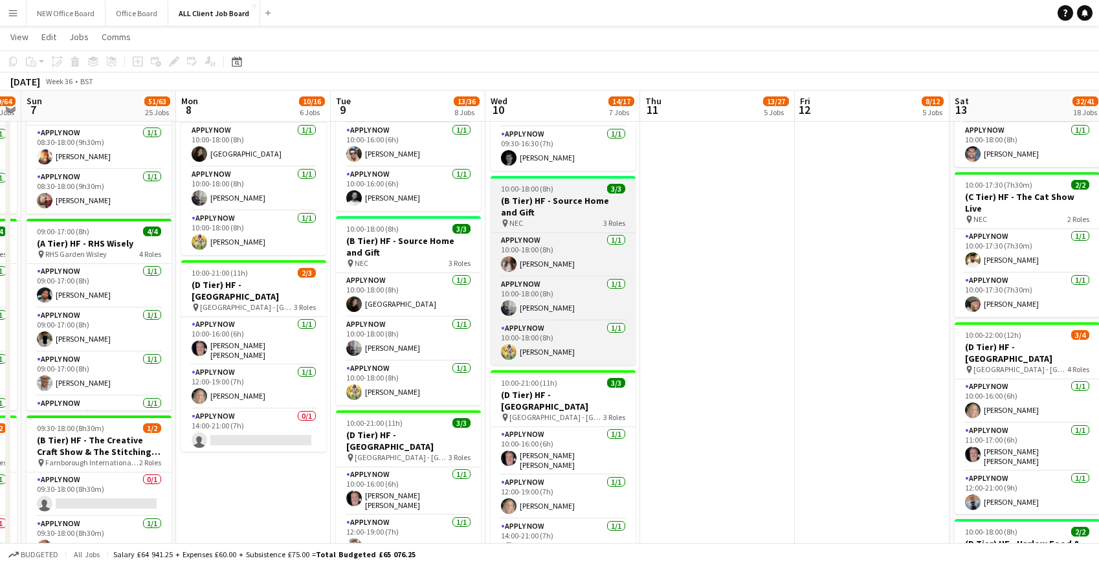
click at [544, 195] on h3 "(B Tier) HF - Source Home and Gift" at bounding box center [563, 206] width 145 height 23
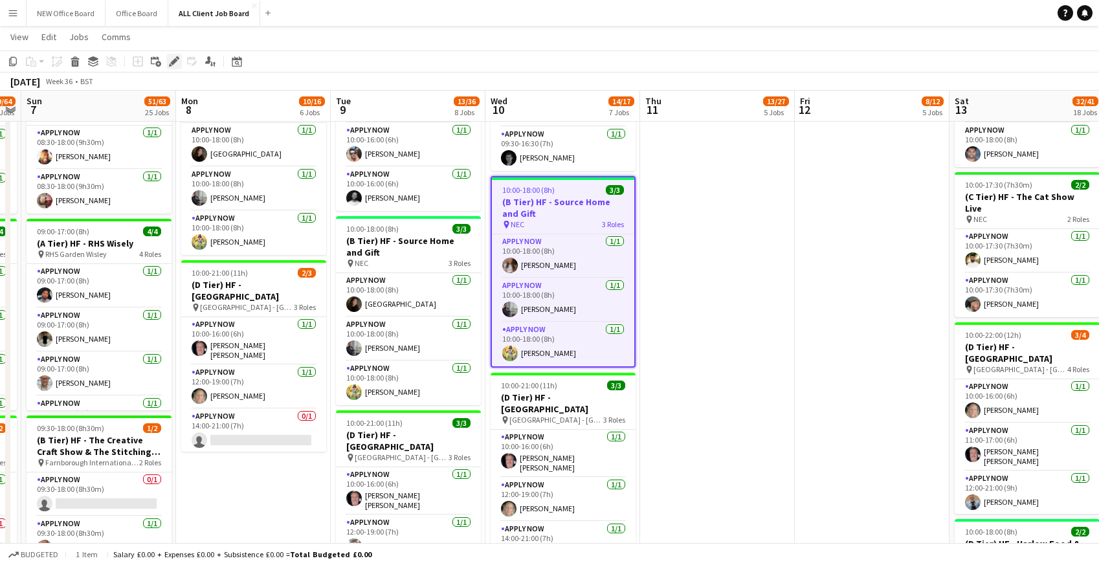
click at [175, 63] on icon "Edit" at bounding box center [174, 61] width 10 height 10
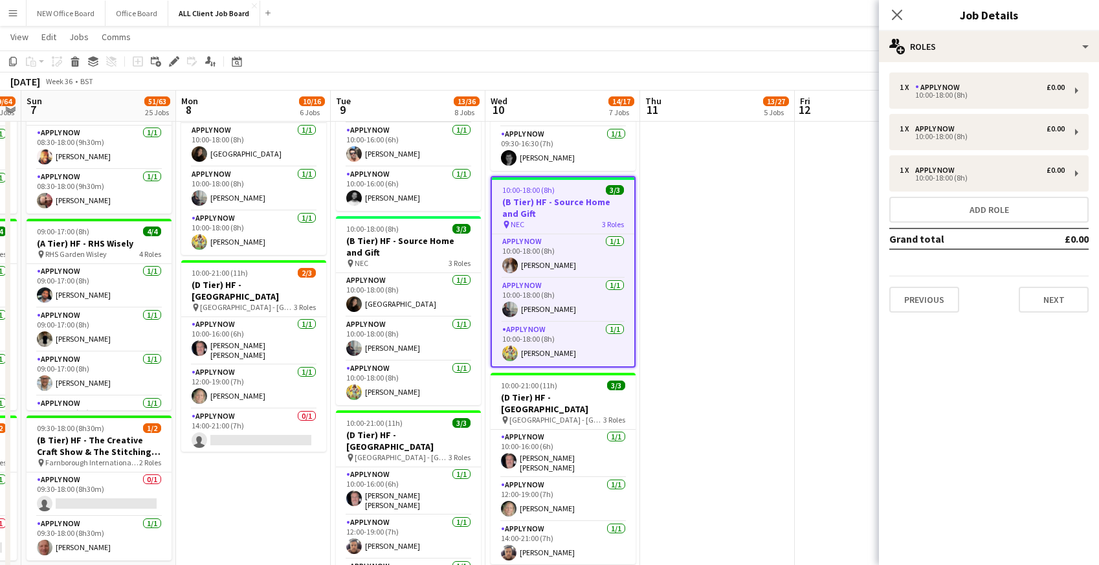
click at [540, 176] on app-job-card "10:00-18:00 (8h) 3/3 (B Tier) HF - Source Home and Gift pin NEC 3 Roles APPLY N…" at bounding box center [563, 272] width 145 height 192
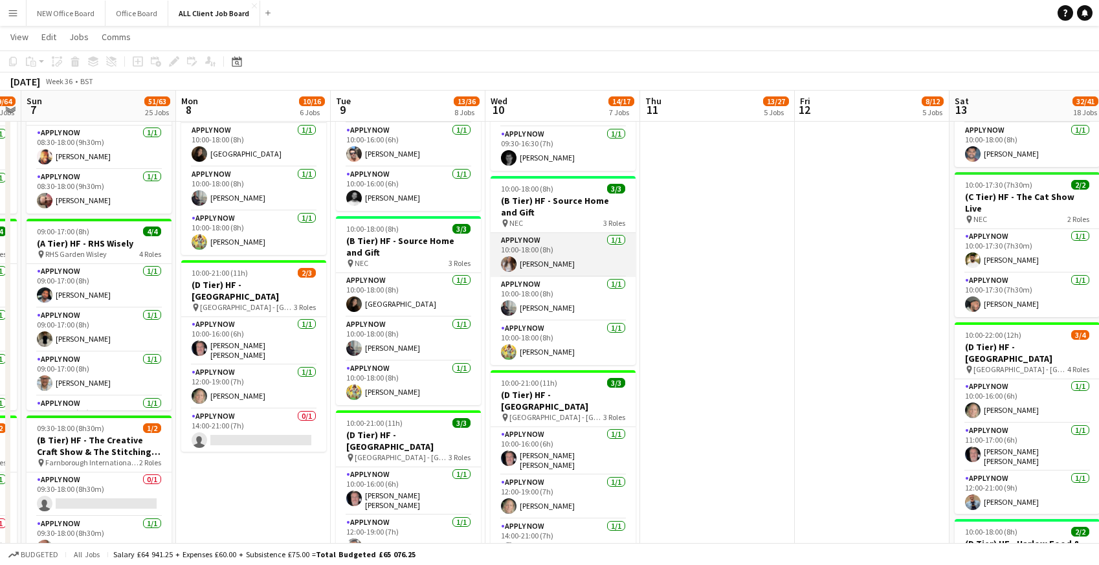
click at [523, 237] on app-card-role "APPLY NOW 1/1 10:00-18:00 (8h) Mollie Winnard" at bounding box center [563, 255] width 145 height 44
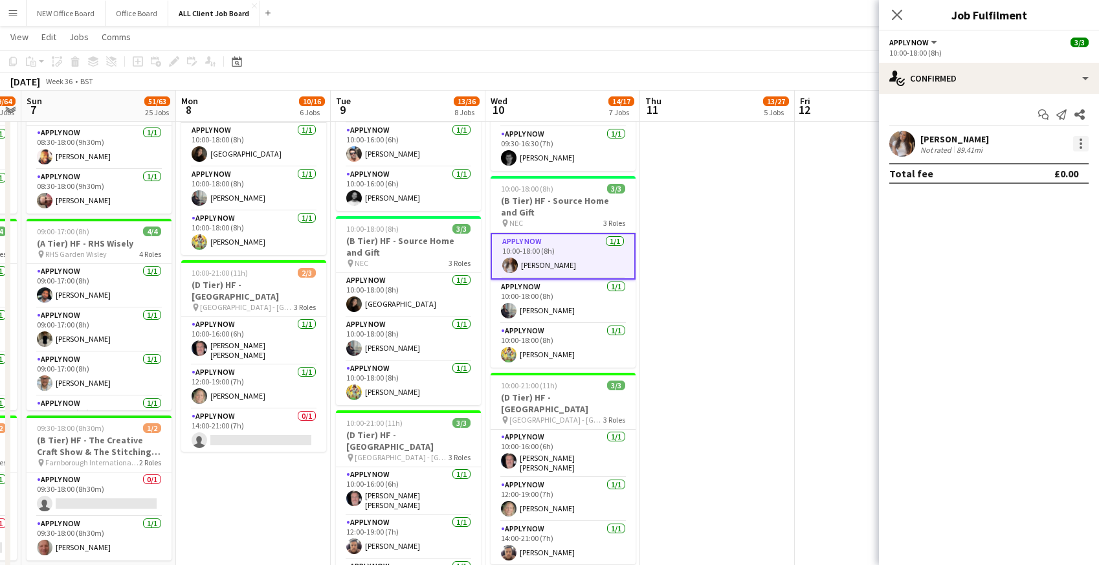
click at [1081, 147] on div at bounding box center [1080, 147] width 3 height 3
click at [1011, 299] on button "Remove" at bounding box center [1038, 291] width 101 height 31
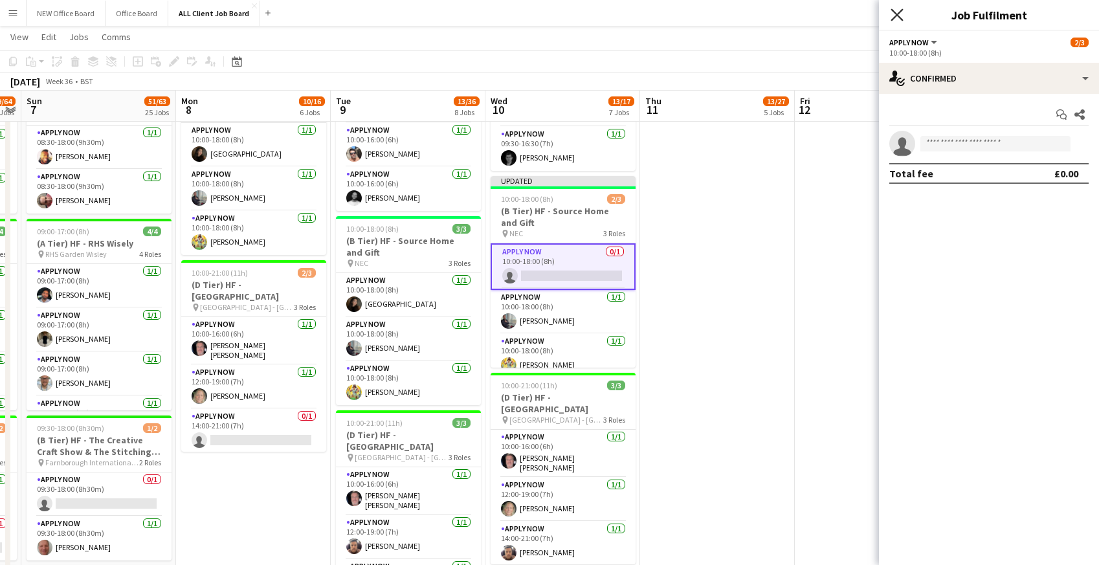
click at [902, 8] on icon at bounding box center [896, 14] width 12 height 12
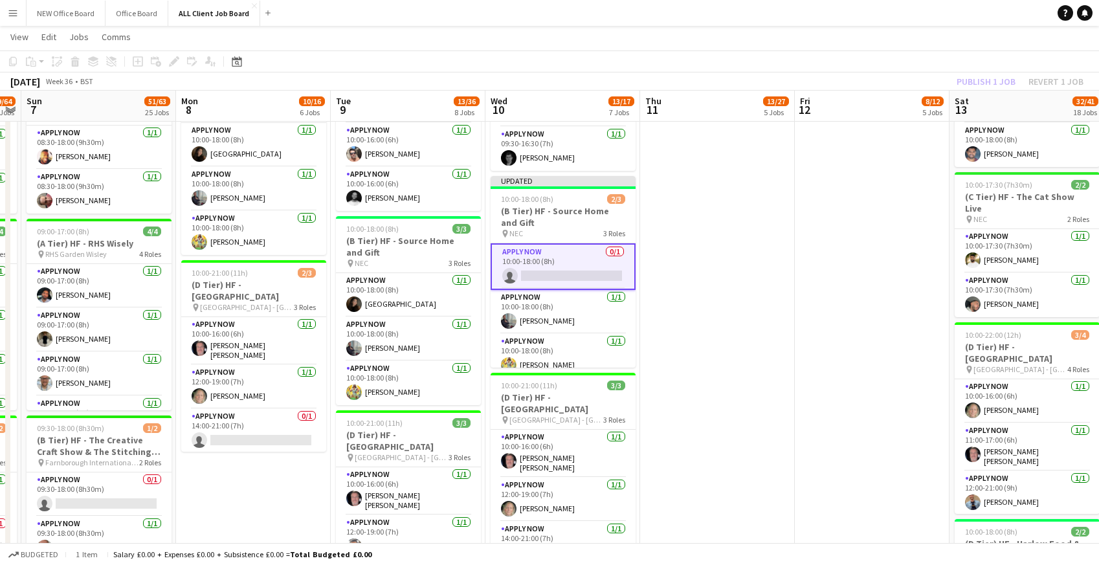
click at [881, 9] on app-navbar "Menu Boards Boards Boards All jobs Status Workforce Workforce My Workforce Recr…" at bounding box center [549, 13] width 1099 height 26
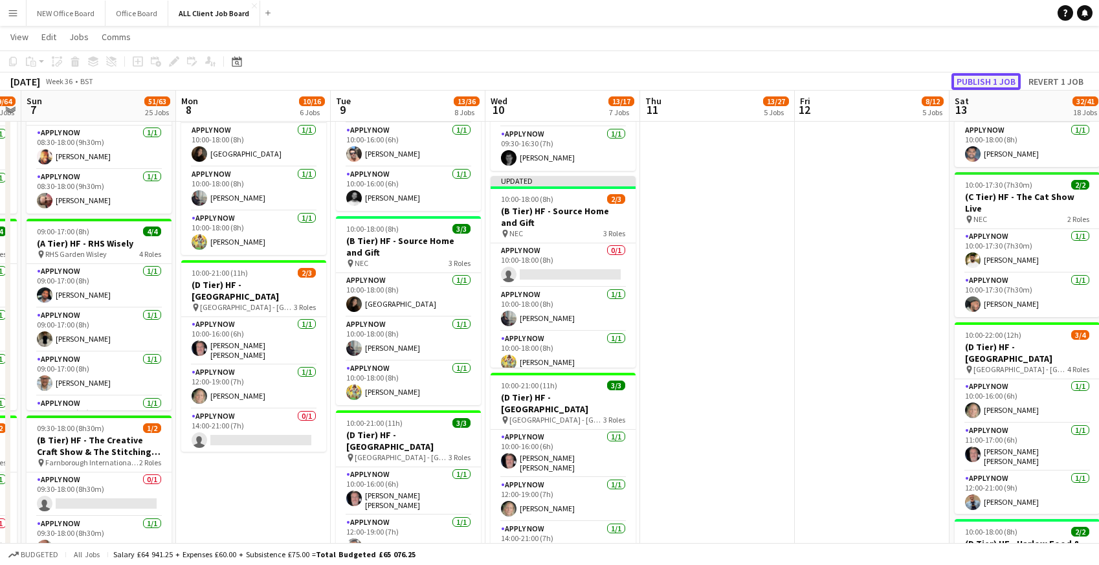
click at [969, 83] on button "Publish 1 job" at bounding box center [985, 81] width 69 height 17
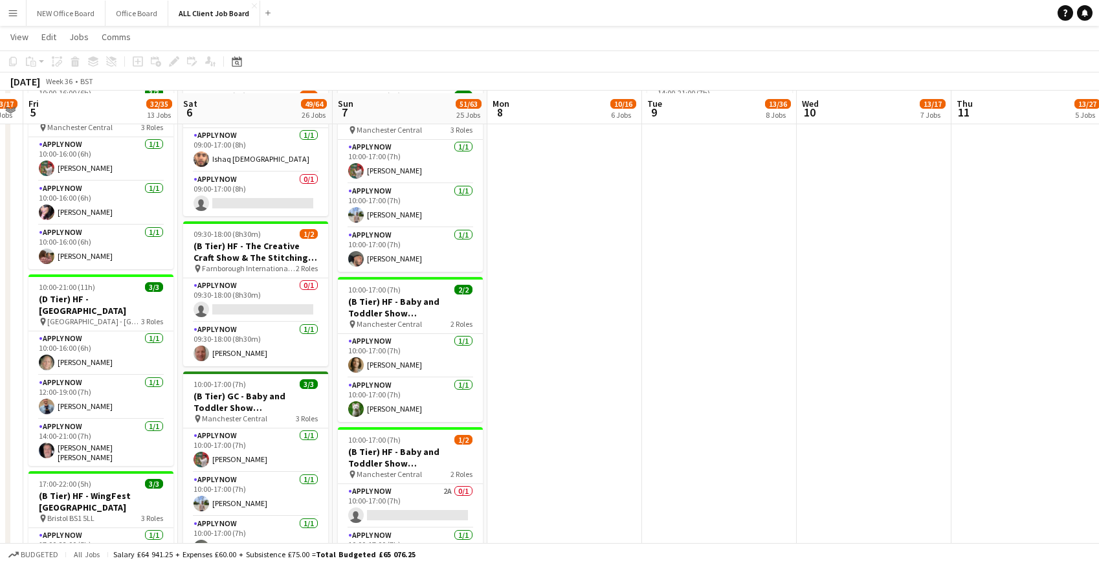
scroll to position [1415, 0]
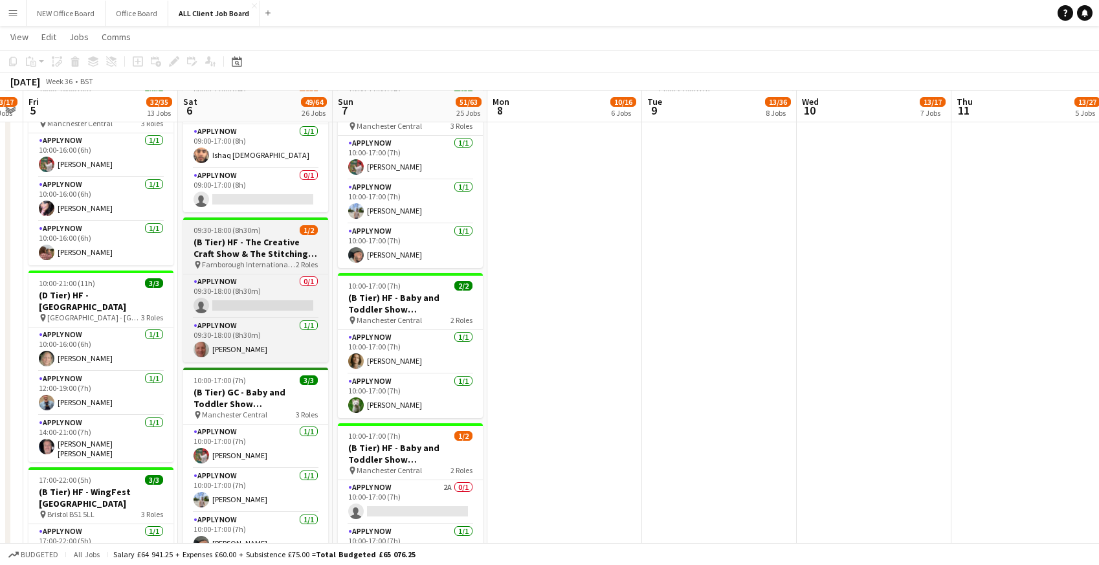
click at [274, 242] on h3 "(B Tier) HF - The Creative Craft Show & The Stitching Show" at bounding box center [255, 247] width 145 height 23
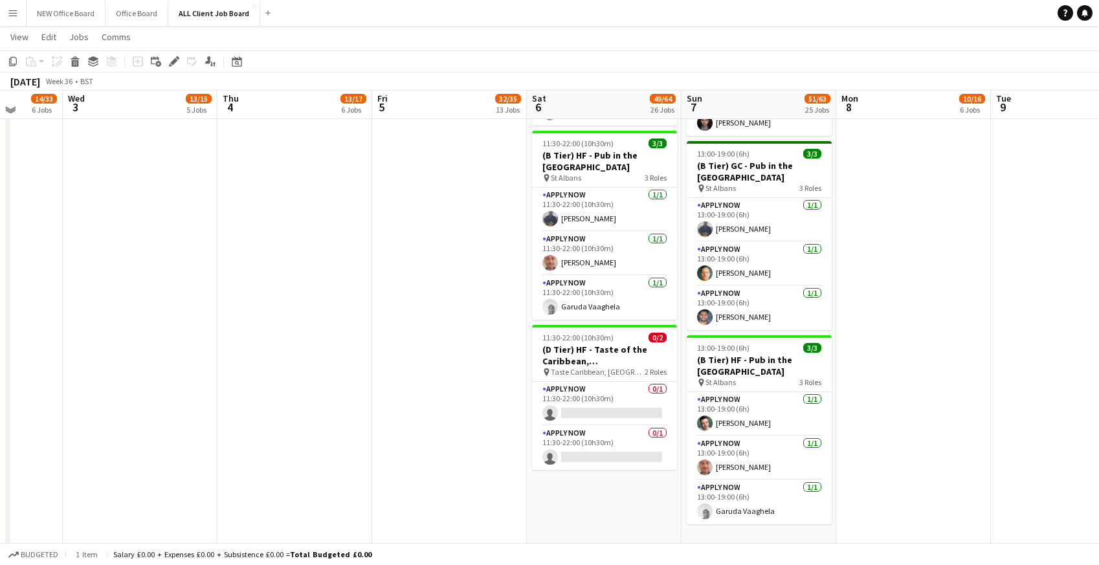
scroll to position [3135, 0]
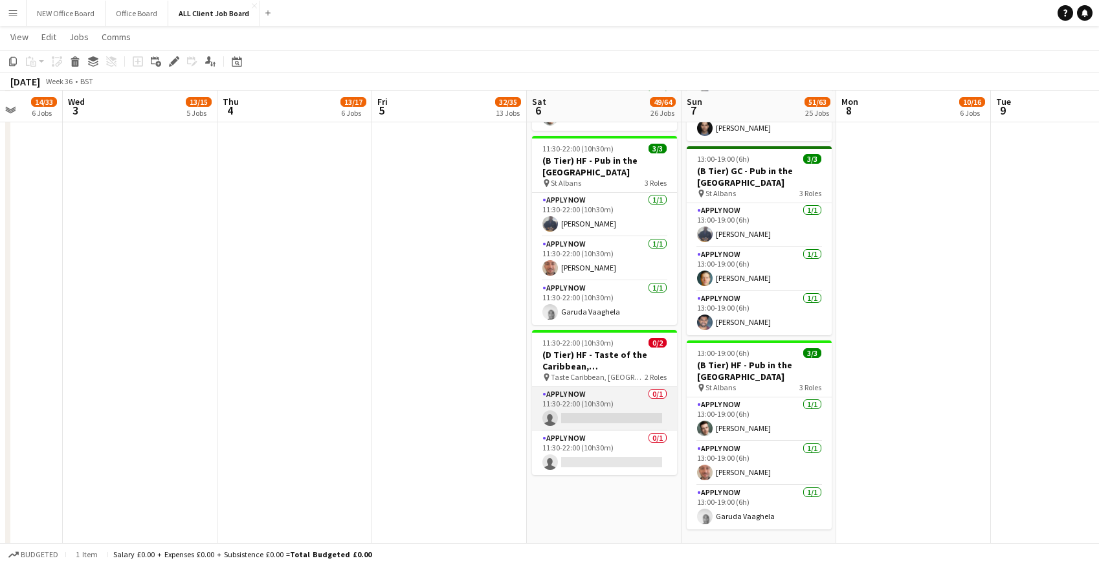
click at [585, 406] on app-card-role "APPLY NOW 0/1 11:30-22:00 (10h30m) single-neutral-actions" at bounding box center [604, 409] width 145 height 44
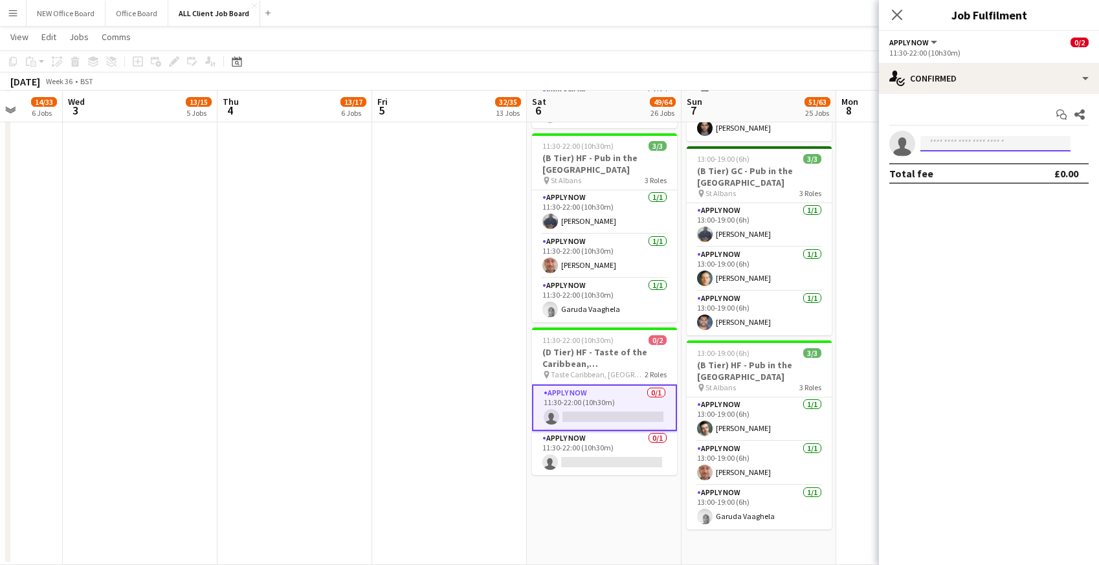
click at [940, 138] on input at bounding box center [995, 144] width 150 height 16
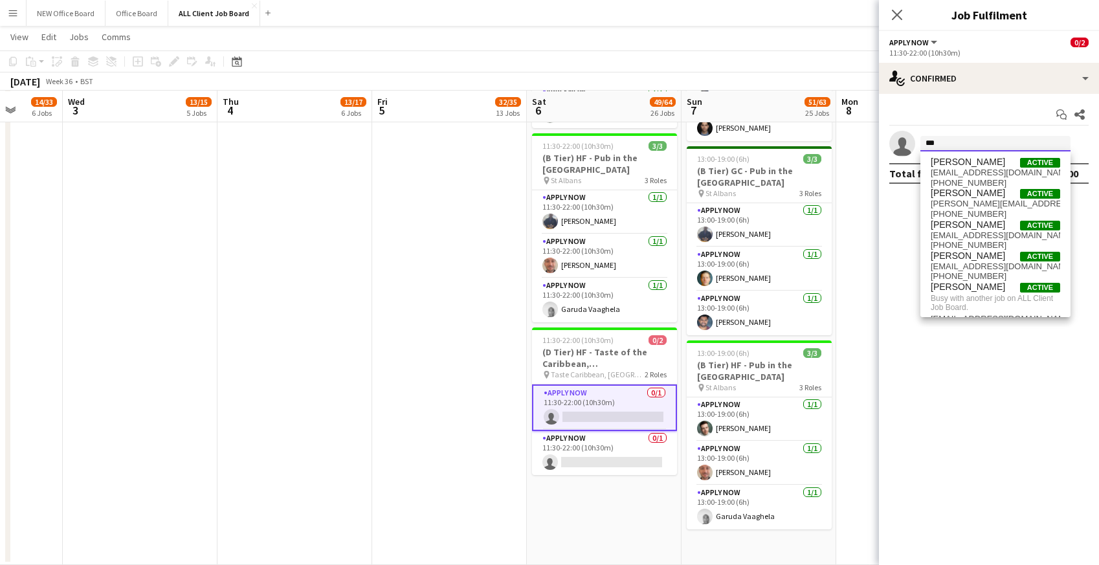
type input "***"
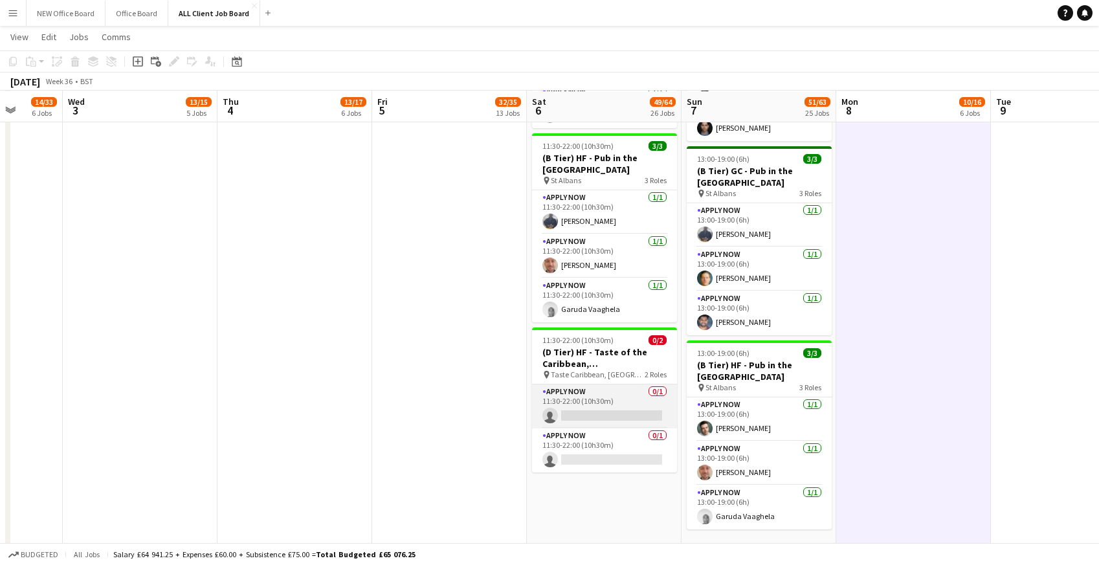
click at [584, 392] on app-card-role "APPLY NOW 0/1 11:30-22:00 (10h30m) single-neutral-actions" at bounding box center [604, 406] width 145 height 44
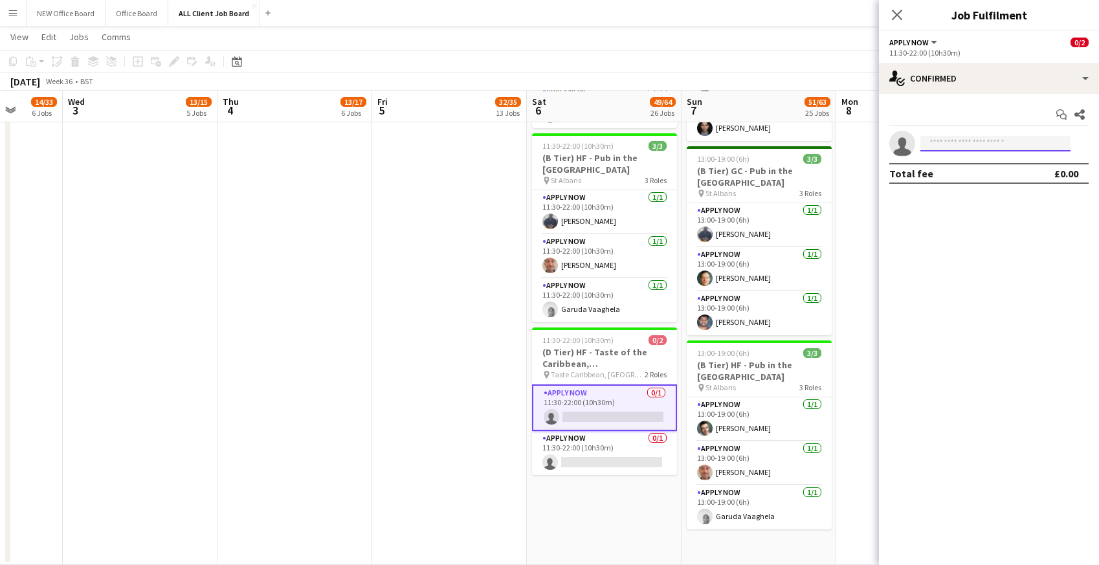
click at [960, 145] on input at bounding box center [995, 144] width 150 height 16
type input "*"
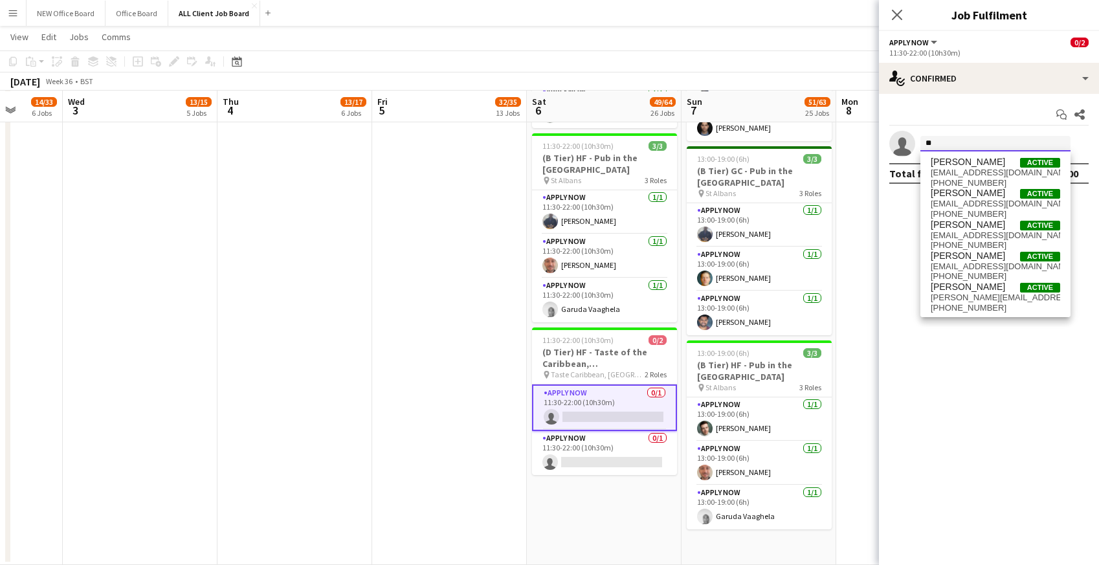
type input "*"
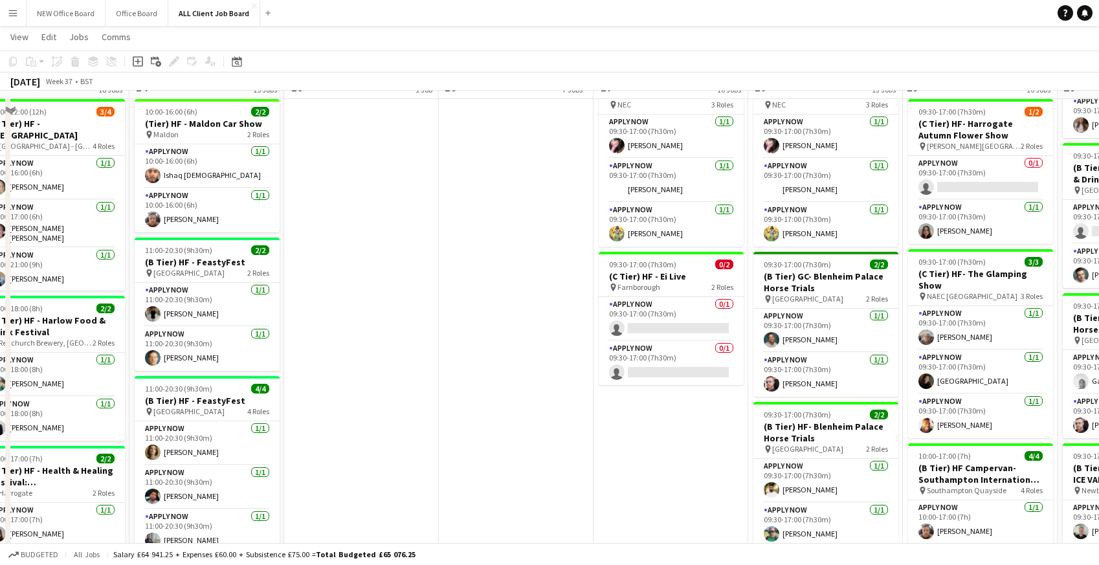
scroll to position [1169, 0]
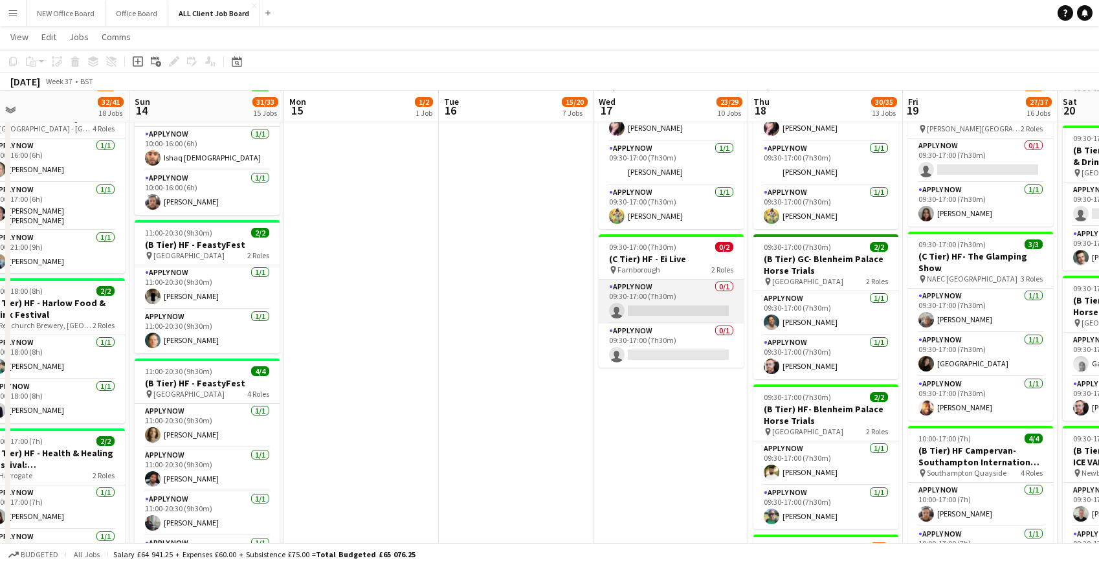
click at [681, 300] on app-card-role "APPLY NOW 0/1 09:30-17:00 (7h30m) single-neutral-actions" at bounding box center [671, 302] width 145 height 44
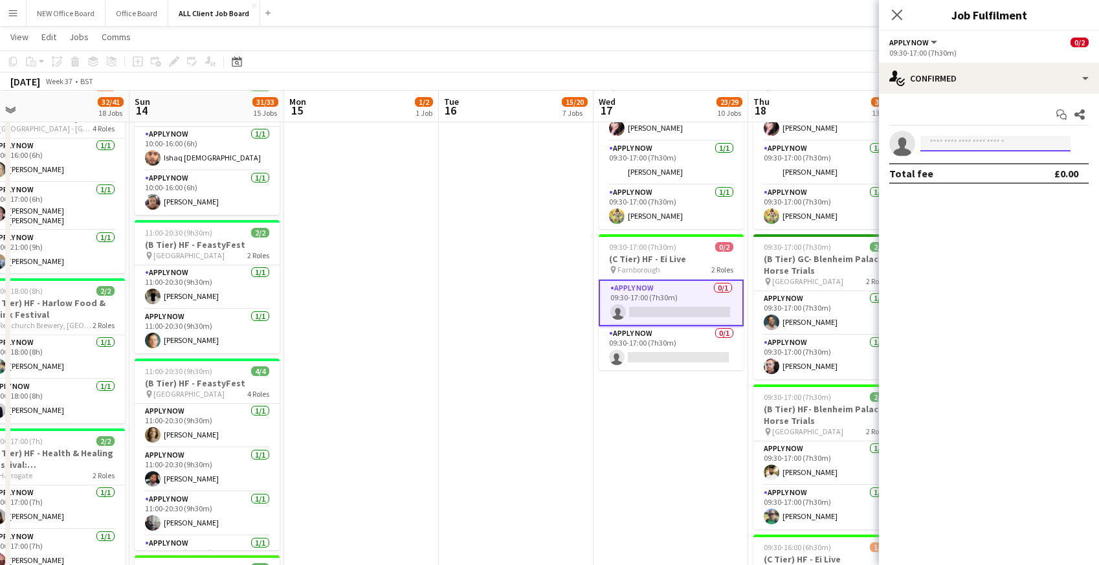
click at [959, 144] on input at bounding box center [995, 144] width 150 height 16
type input "*****"
click at [962, 179] on span "+447480559621" at bounding box center [995, 183] width 129 height 10
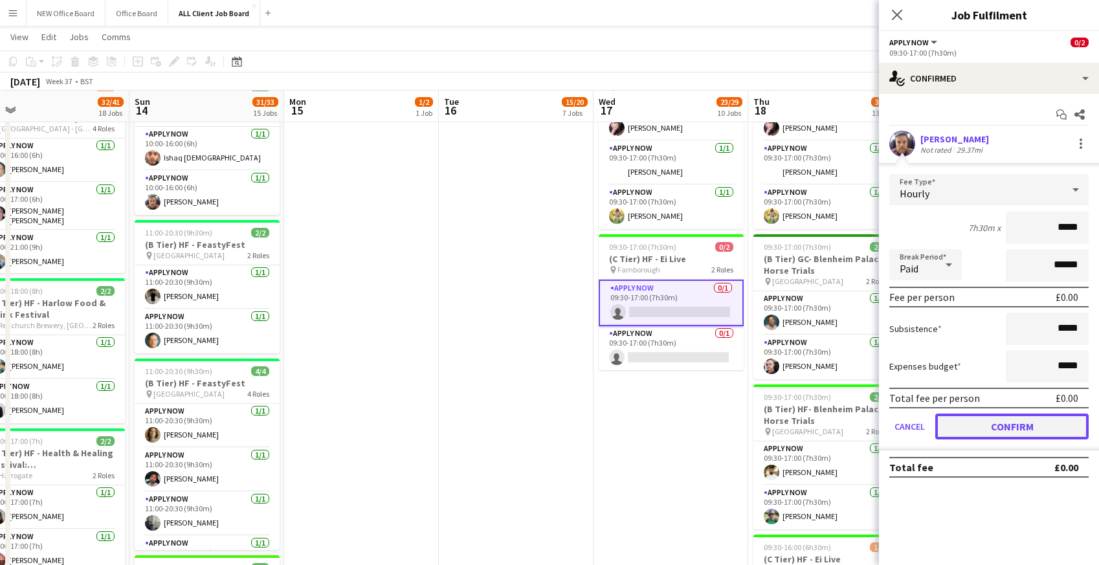
click at [1002, 428] on button "Confirm" at bounding box center [1011, 427] width 153 height 26
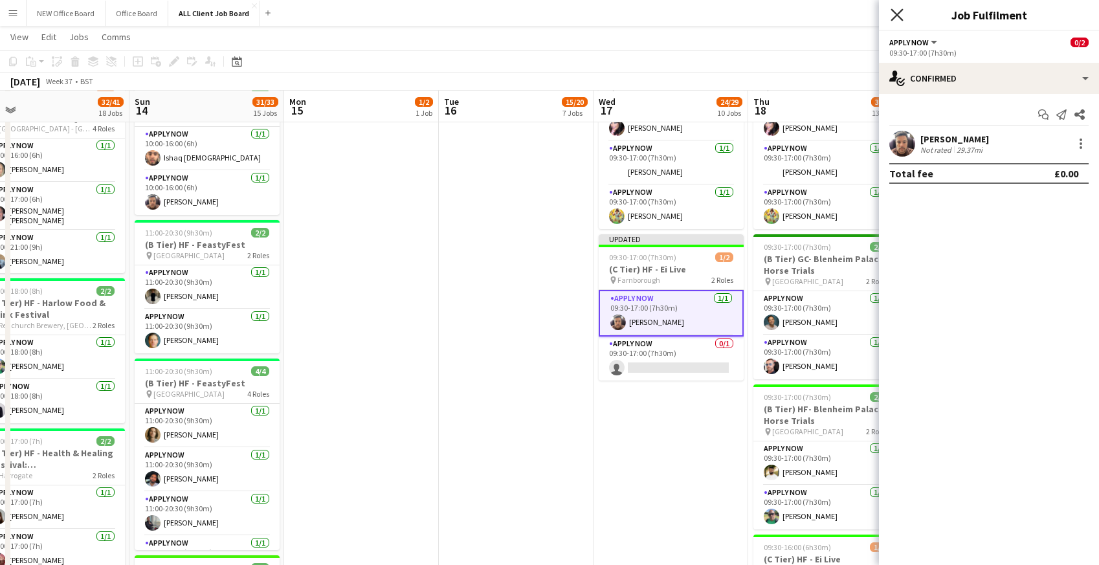
click at [900, 14] on icon "Close pop-in" at bounding box center [896, 14] width 12 height 12
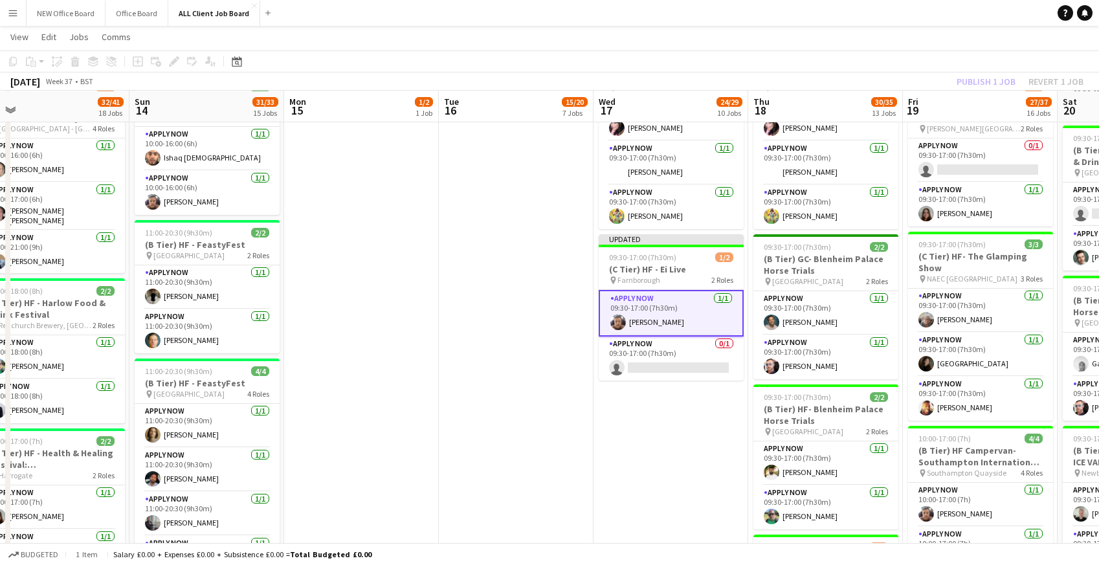
click at [899, 13] on app-navbar "Menu Boards Boards Boards All jobs Status Workforce Workforce My Workforce Recr…" at bounding box center [549, 13] width 1099 height 26
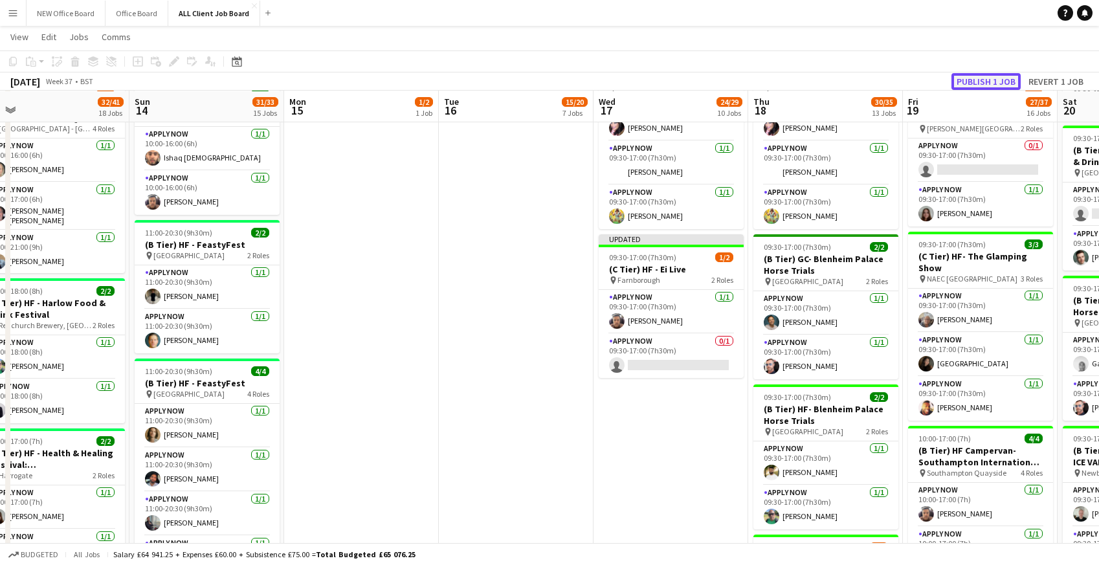
click at [971, 79] on button "Publish 1 job" at bounding box center [985, 81] width 69 height 17
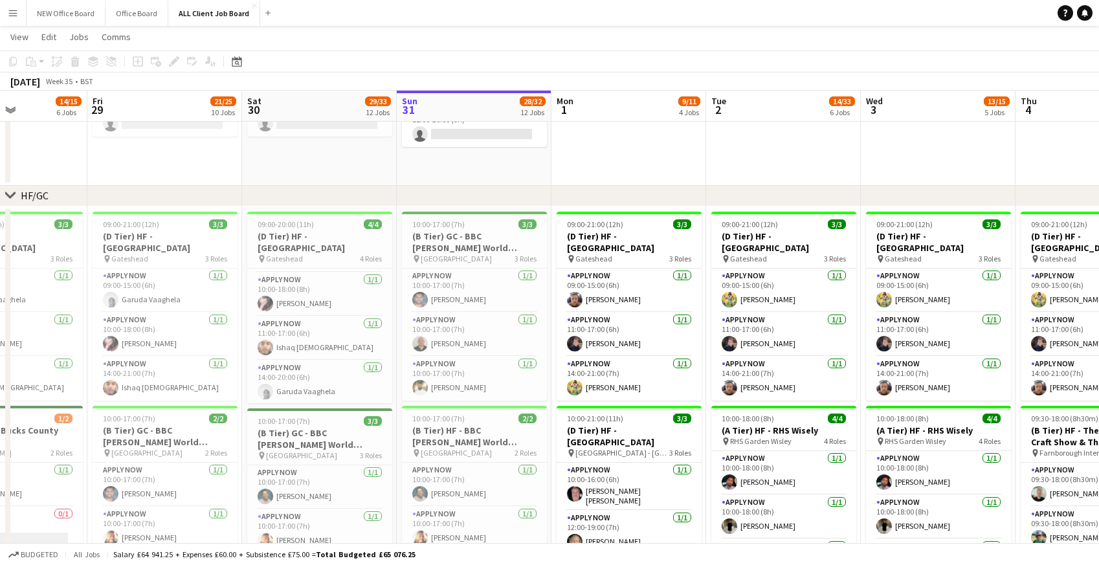
scroll to position [41, 0]
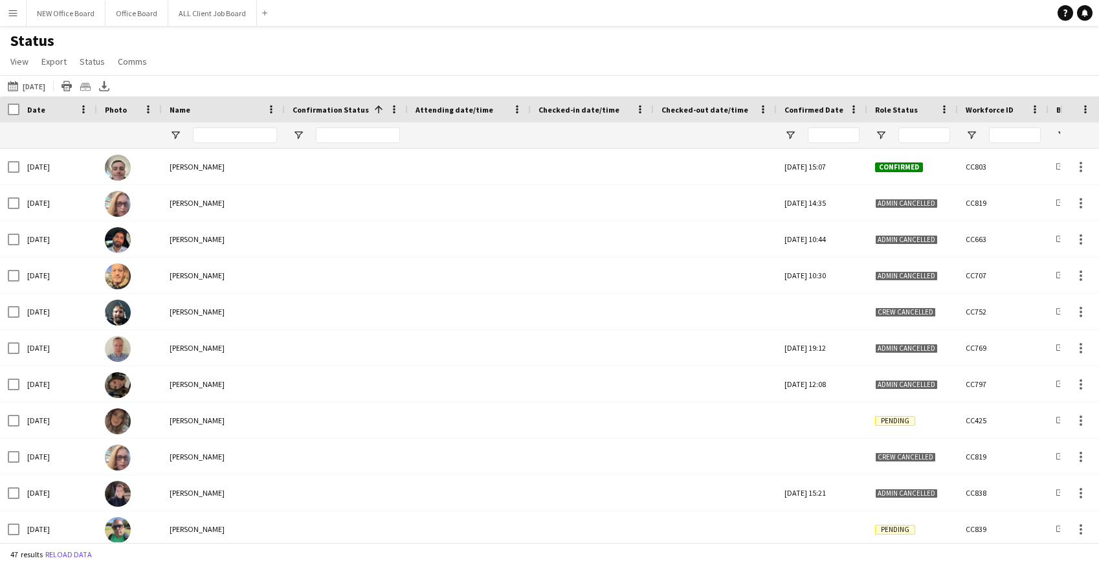
click at [5, 14] on button "Menu" at bounding box center [13, 13] width 26 height 26
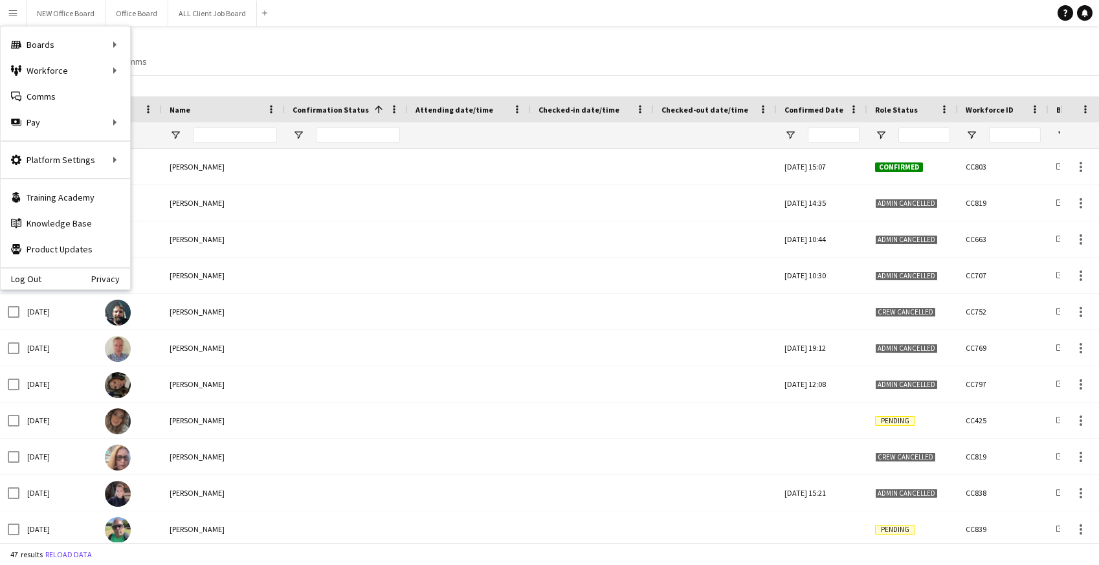
click at [342, 67] on div "Status View Views Default view New view Update view Delete view Edit name Custo…" at bounding box center [549, 53] width 1099 height 44
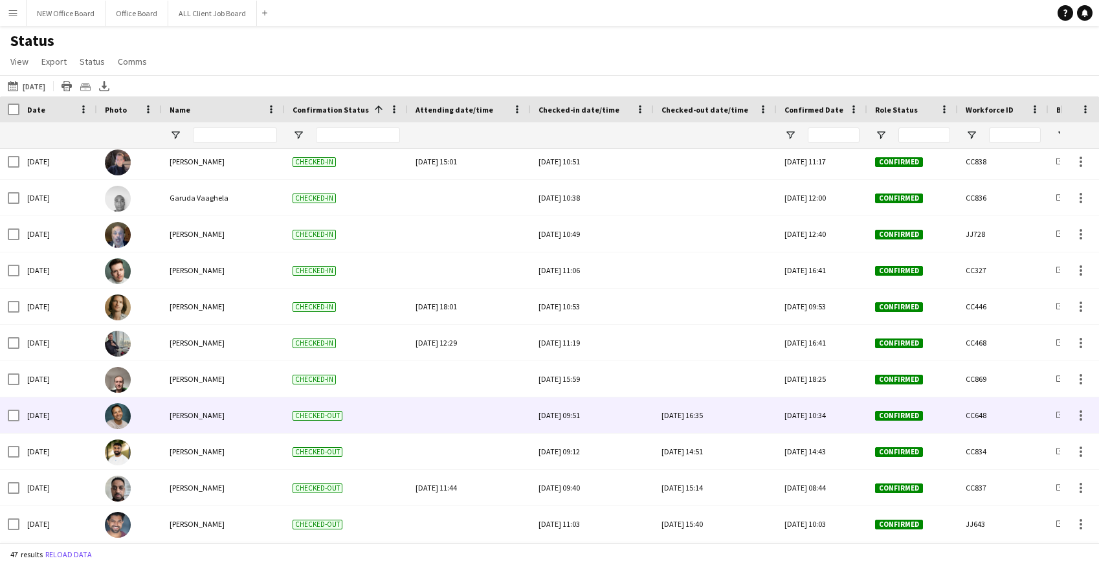
scroll to position [1290, 0]
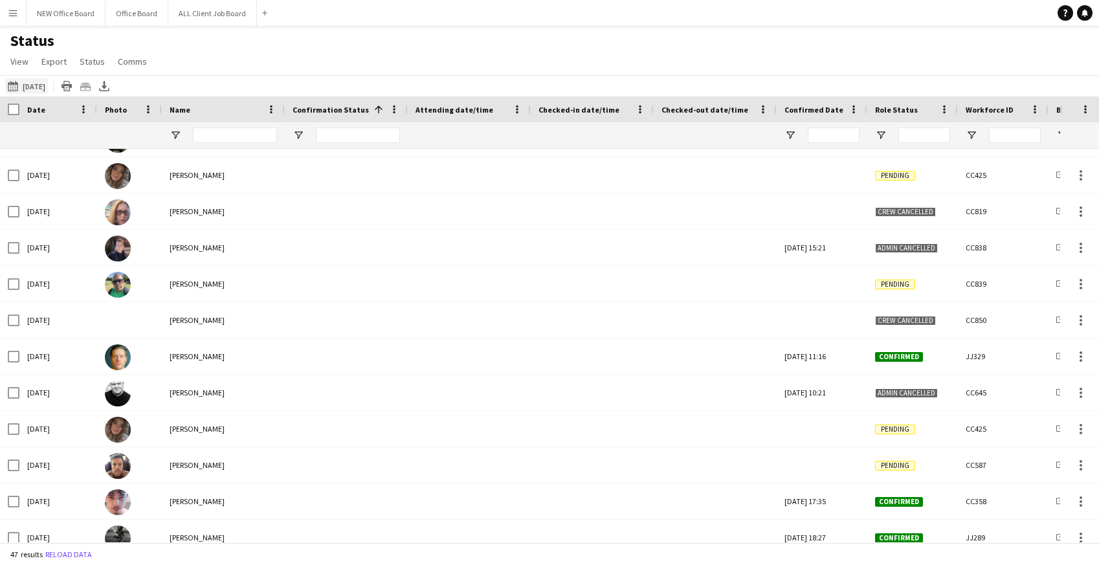
click at [28, 86] on button "This Week Today" at bounding box center [26, 86] width 43 height 16
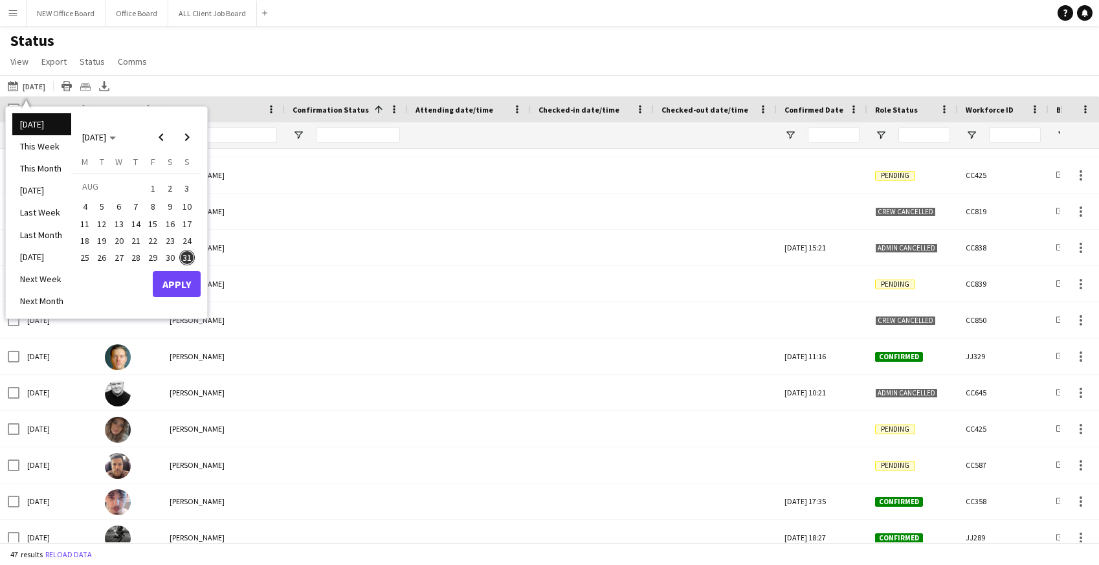
click at [168, 258] on span "30" at bounding box center [170, 258] width 16 height 16
click at [181, 285] on button "Apply" at bounding box center [177, 284] width 48 height 26
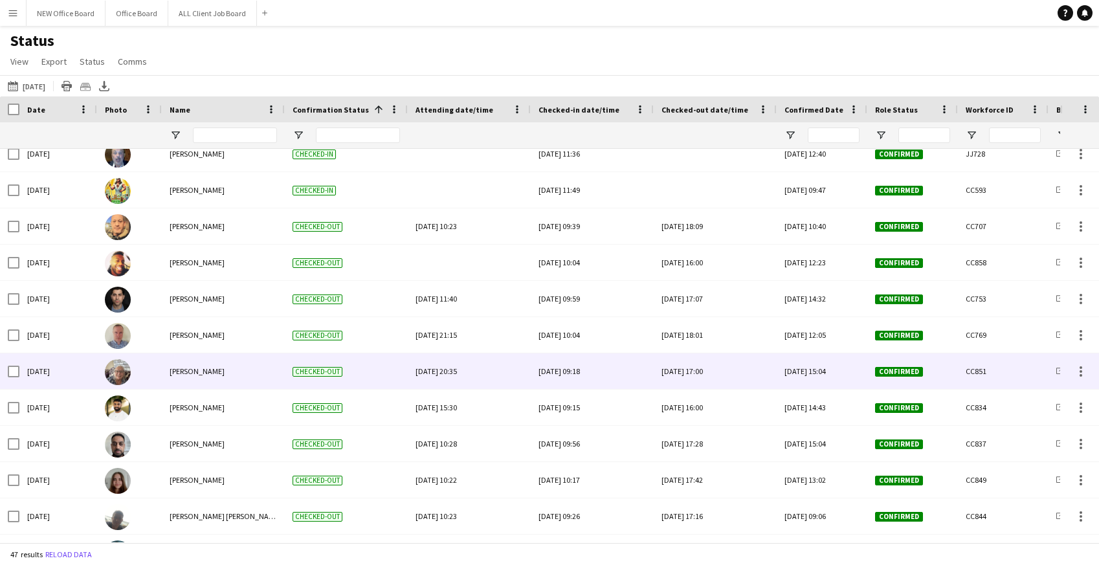
scroll to position [872, 0]
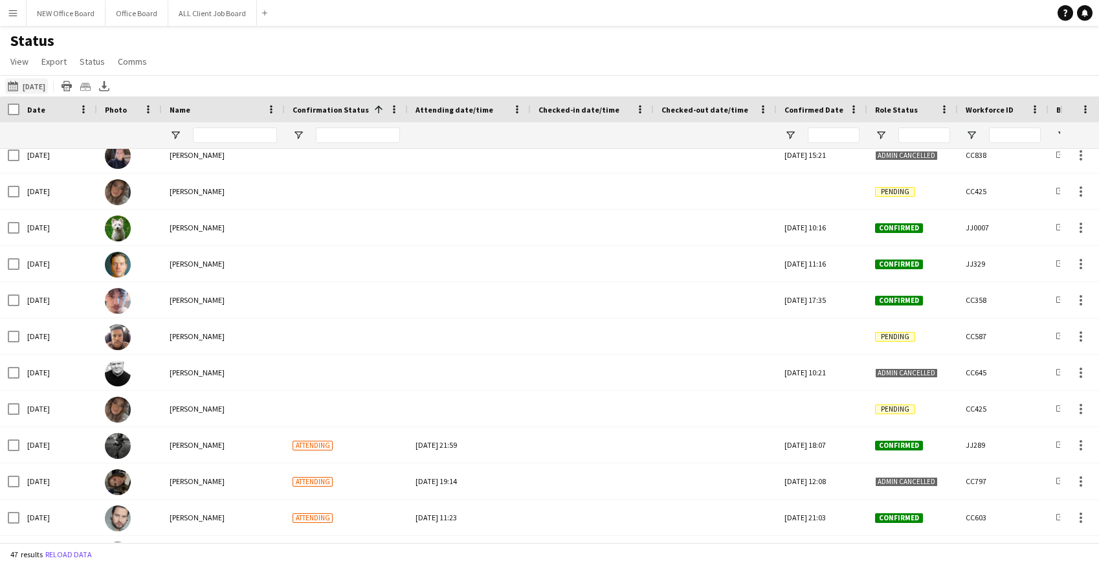
click at [35, 82] on button "This Week Yesterday" at bounding box center [26, 86] width 43 height 16
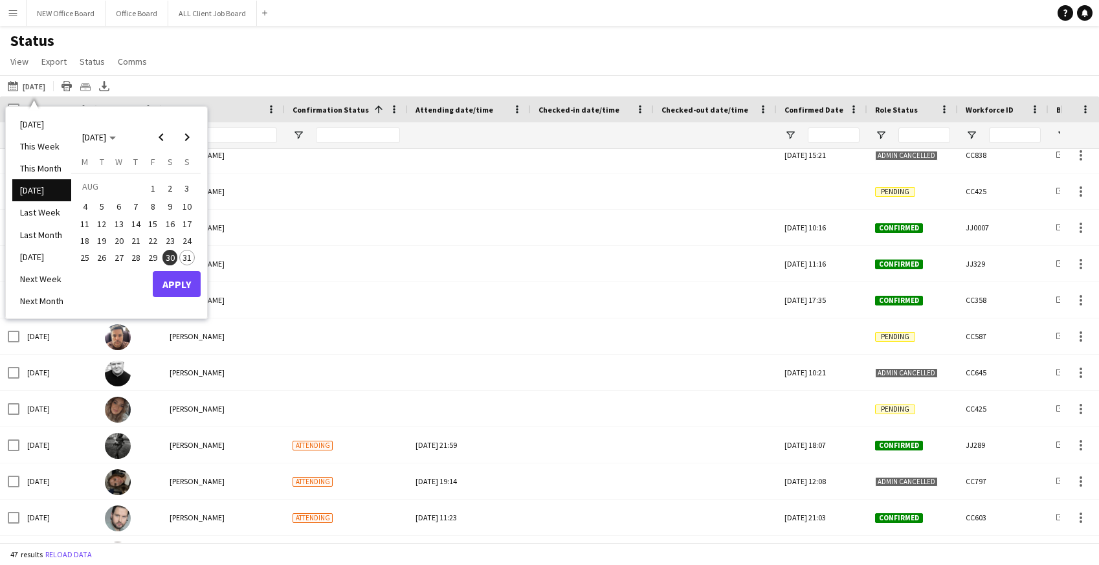
click at [190, 264] on span "31" at bounding box center [187, 258] width 16 height 16
click at [191, 290] on button "Apply" at bounding box center [177, 284] width 48 height 26
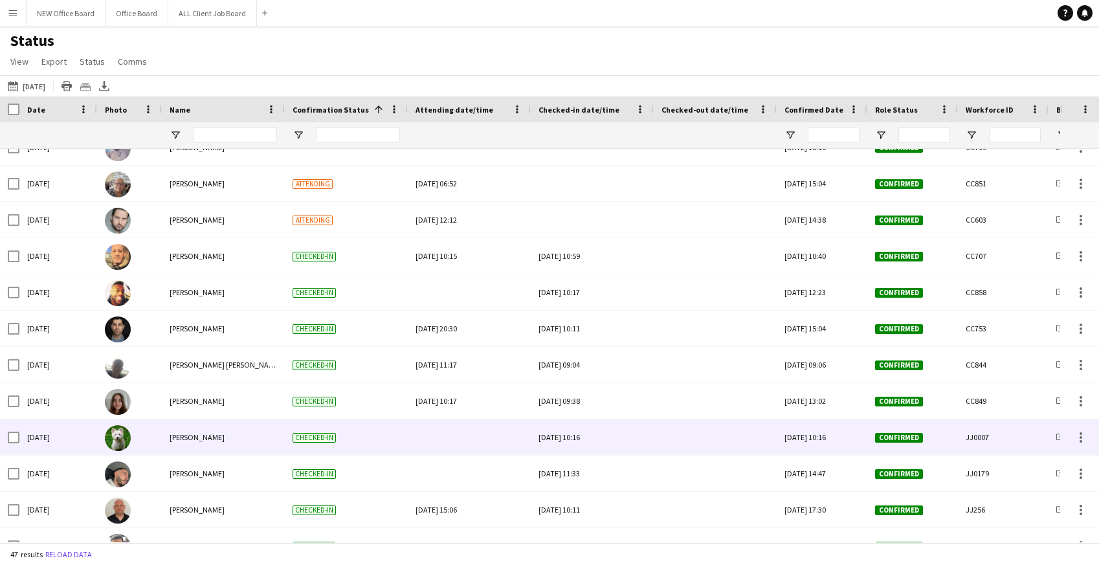
scroll to position [726, 0]
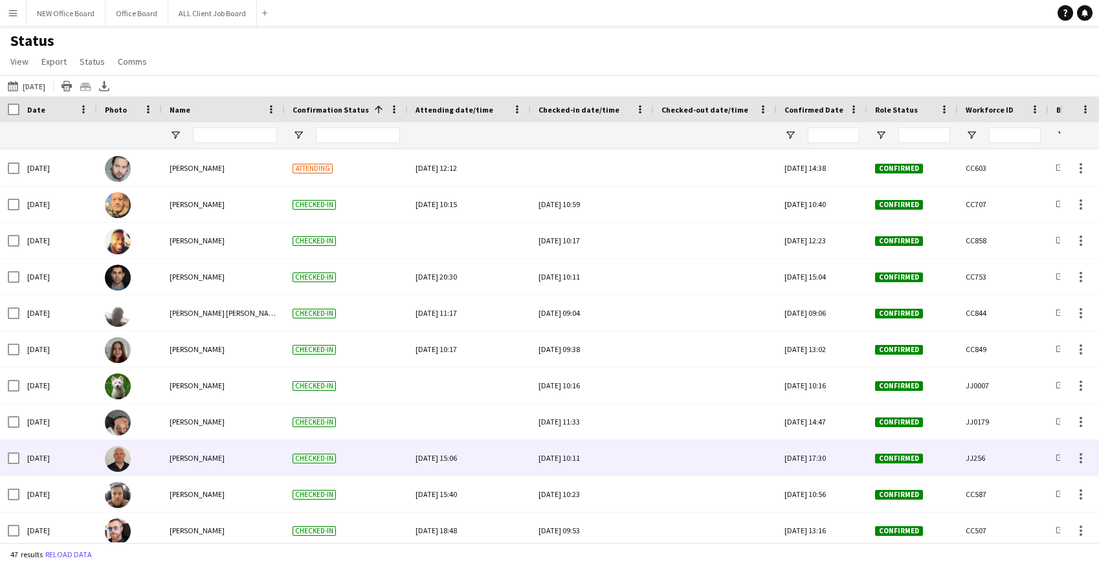
click at [696, 465] on div at bounding box center [714, 458] width 107 height 36
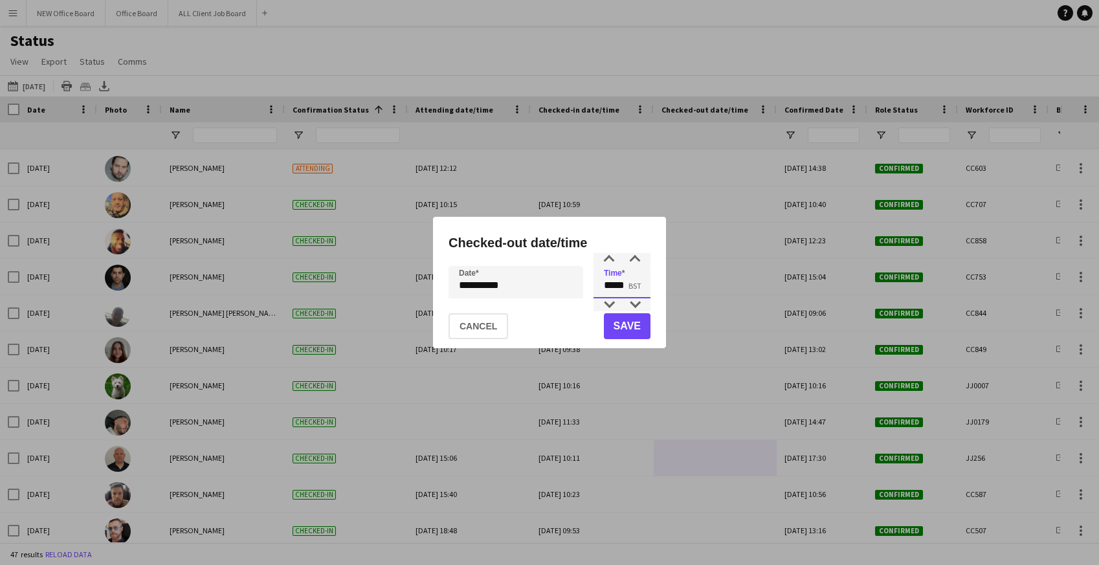
click at [628, 283] on input "*****" at bounding box center [621, 282] width 57 height 32
type input "*****"
click at [623, 316] on button "Save" at bounding box center [627, 326] width 47 height 26
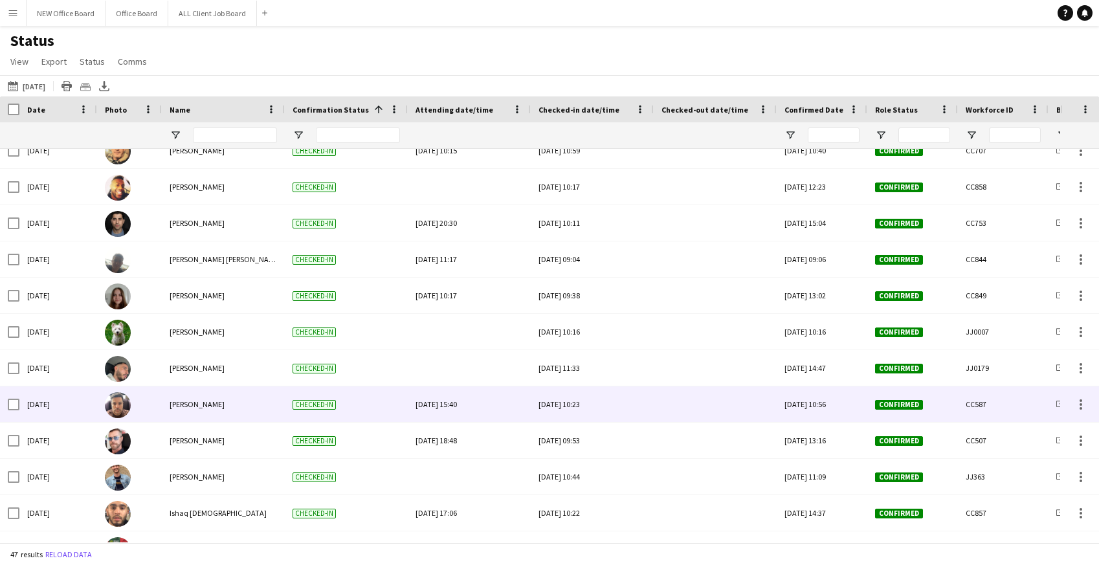
scroll to position [816, 0]
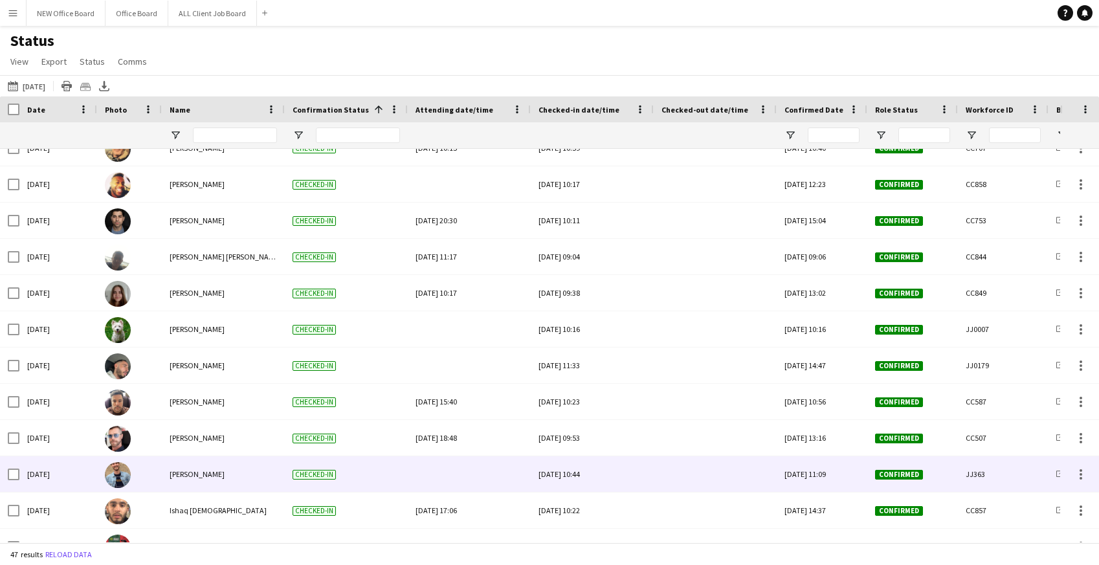
click at [698, 477] on div at bounding box center [714, 474] width 107 height 36
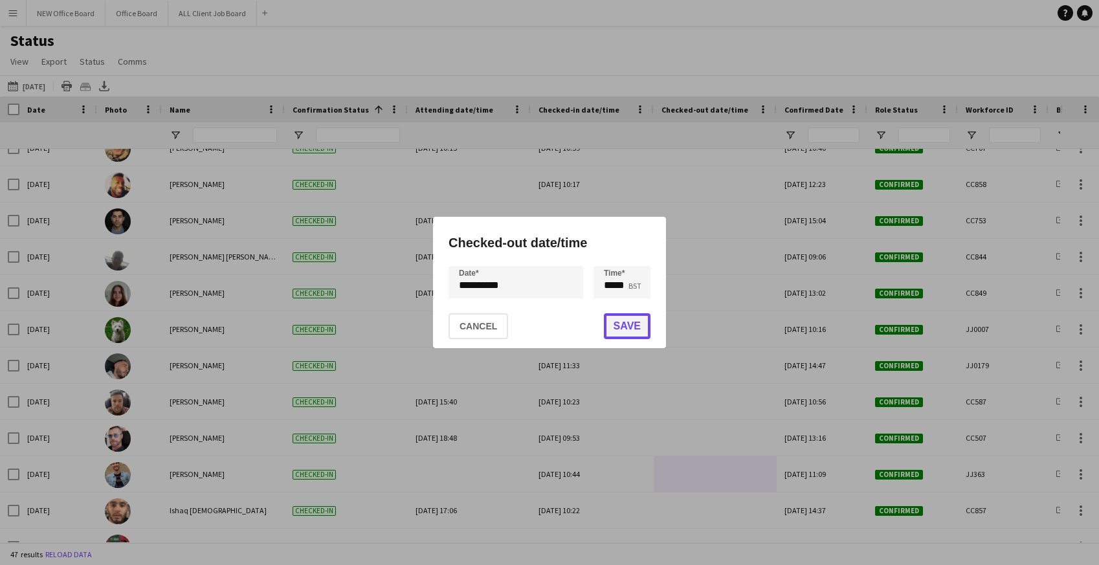
click at [632, 320] on button "Save" at bounding box center [627, 326] width 47 height 26
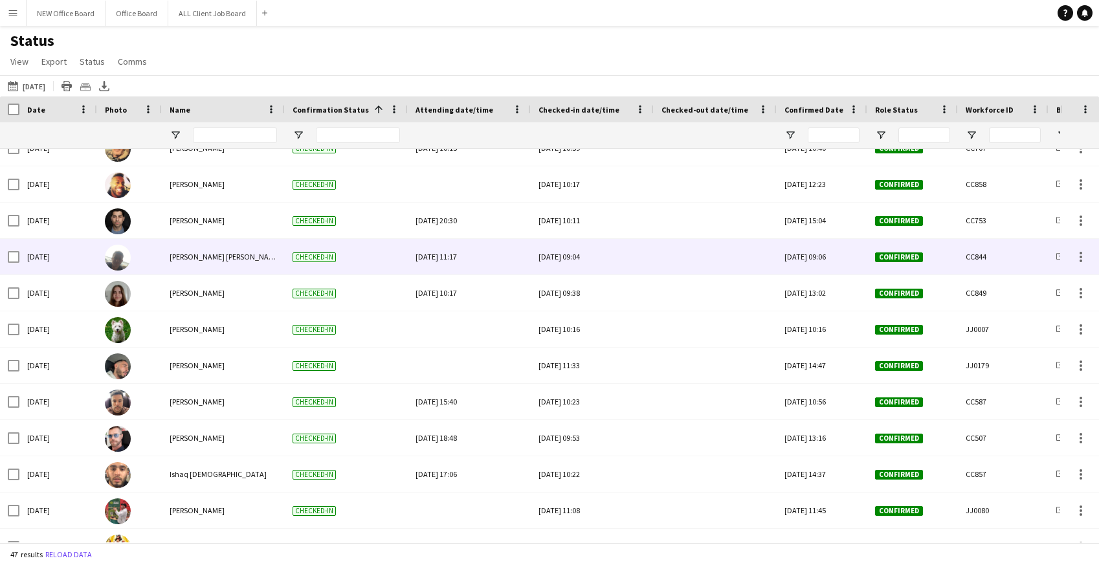
click at [682, 254] on div at bounding box center [714, 257] width 107 height 36
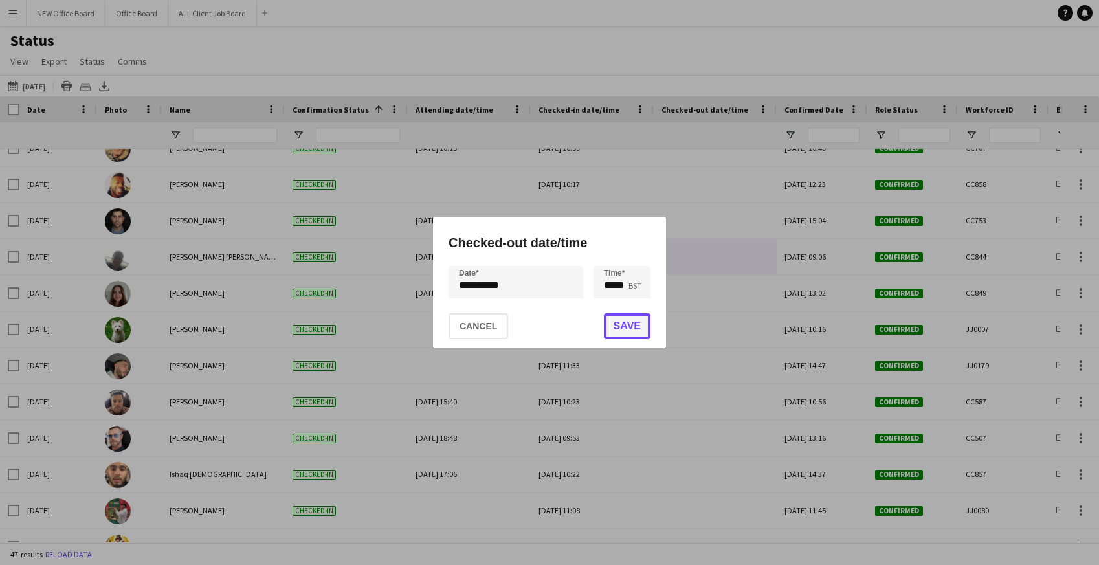
click at [633, 330] on button "Save" at bounding box center [627, 326] width 47 height 26
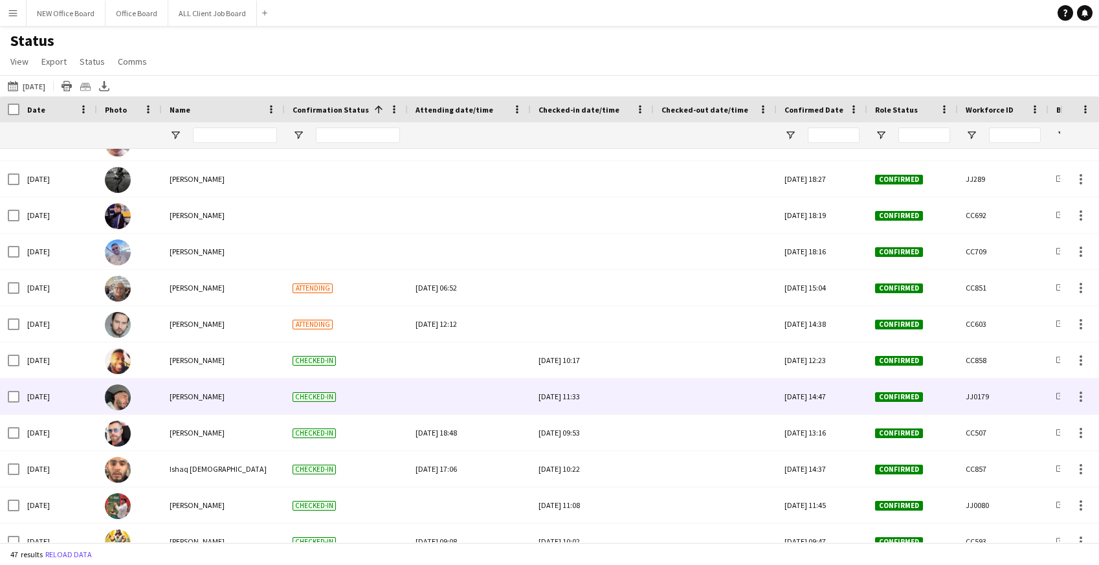
scroll to position [598, 0]
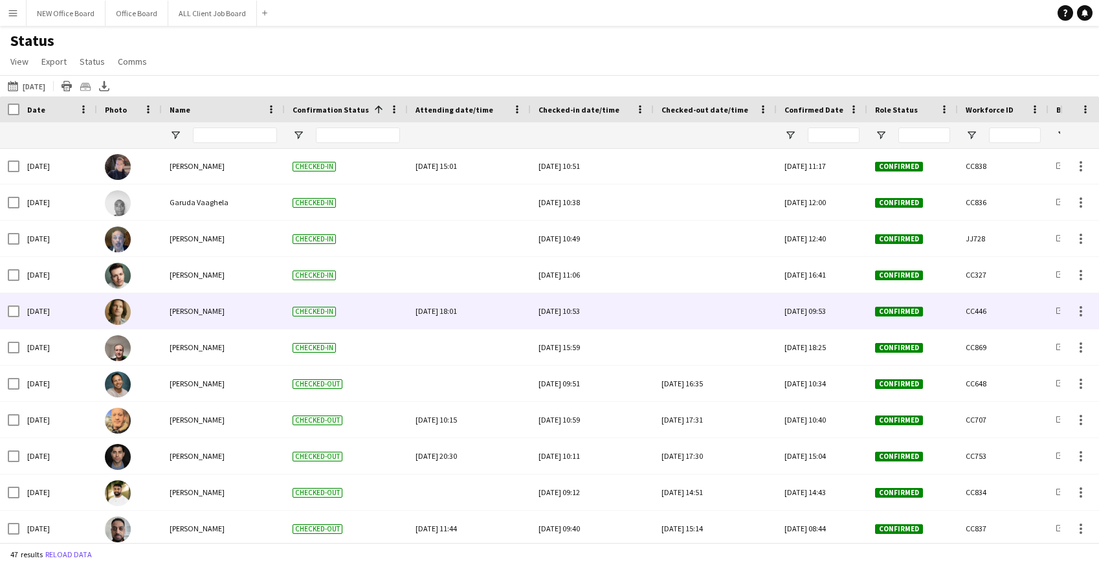
click at [688, 312] on div at bounding box center [714, 311] width 107 height 36
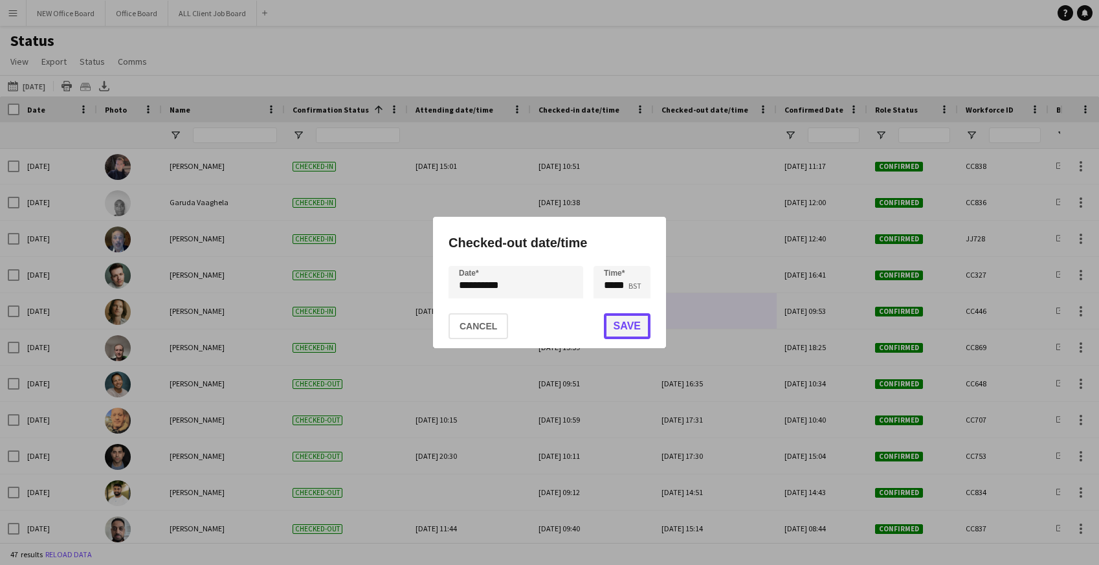
click at [632, 324] on button "Save" at bounding box center [627, 326] width 47 height 26
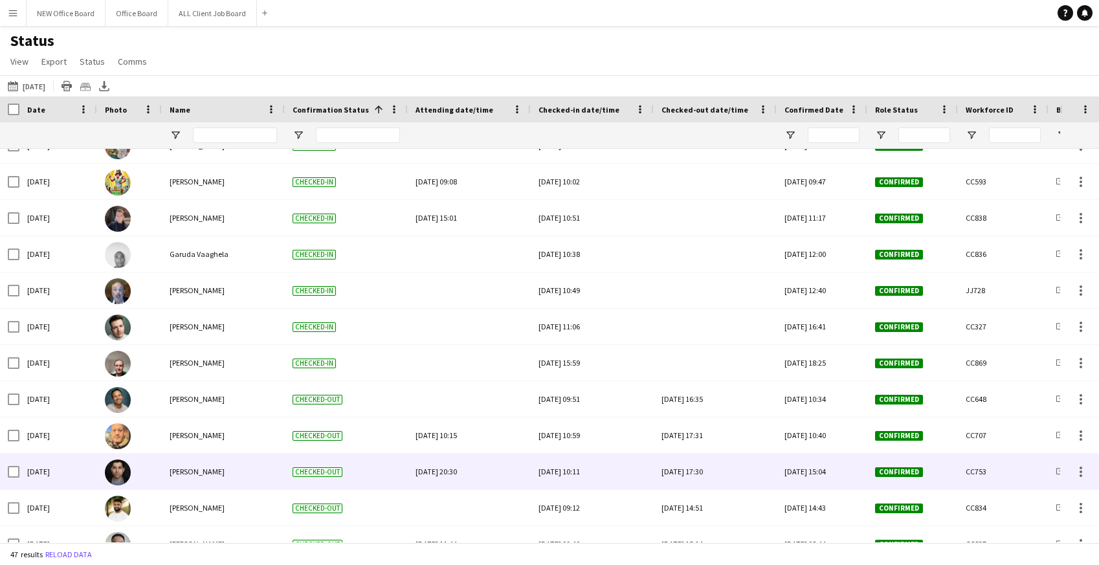
scroll to position [961, 0]
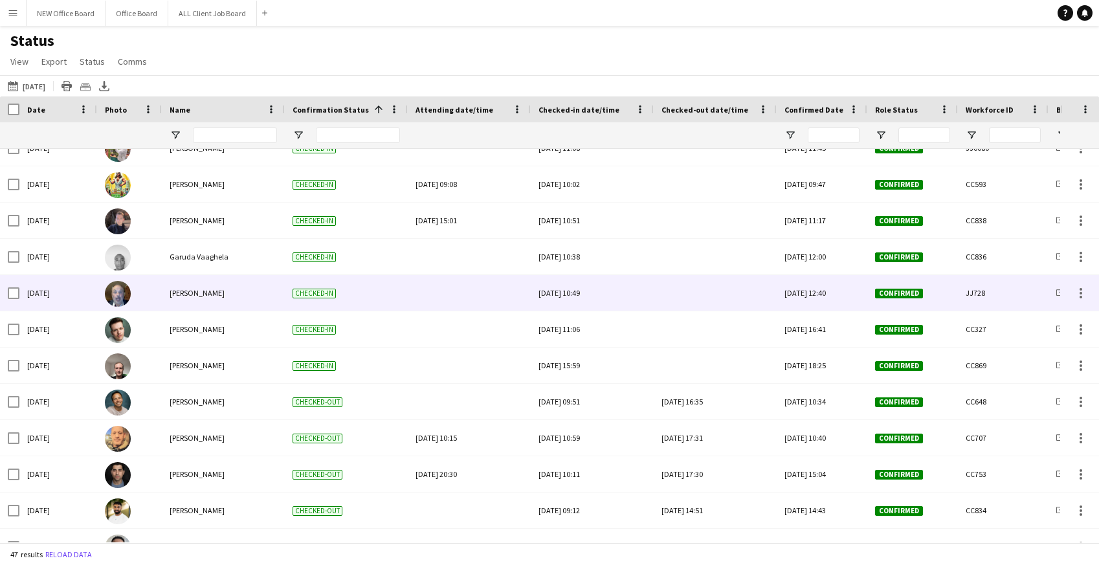
click at [702, 289] on div at bounding box center [714, 293] width 107 height 36
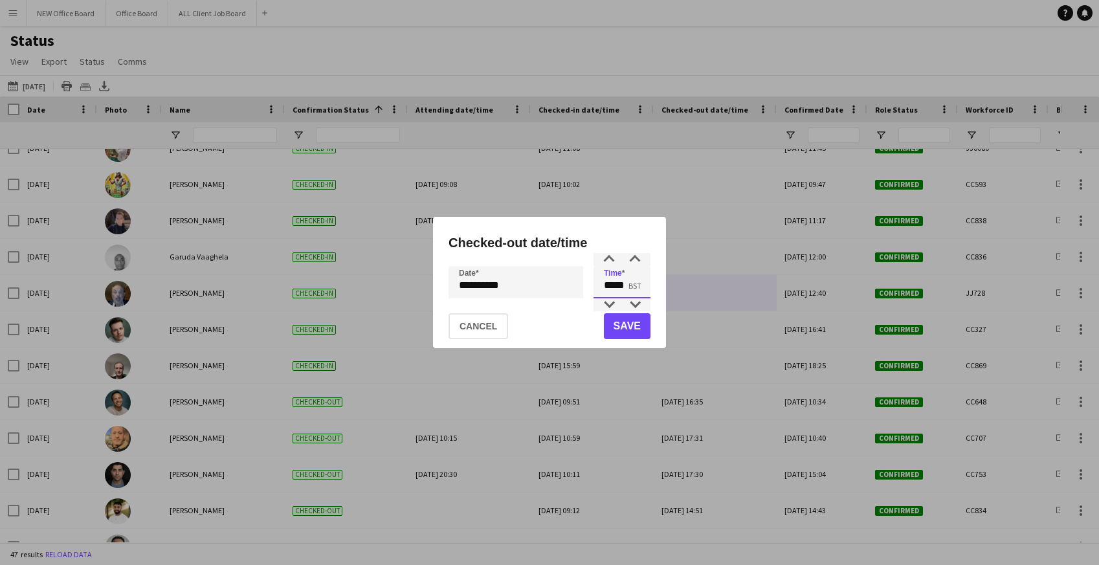
drag, startPoint x: 604, startPoint y: 285, endPoint x: 618, endPoint y: 285, distance: 14.2
click at [618, 285] on input "*****" at bounding box center [621, 282] width 57 height 32
drag, startPoint x: 605, startPoint y: 285, endPoint x: 643, endPoint y: 281, distance: 37.7
click at [644, 281] on input "*****" at bounding box center [621, 282] width 57 height 32
type input "*****"
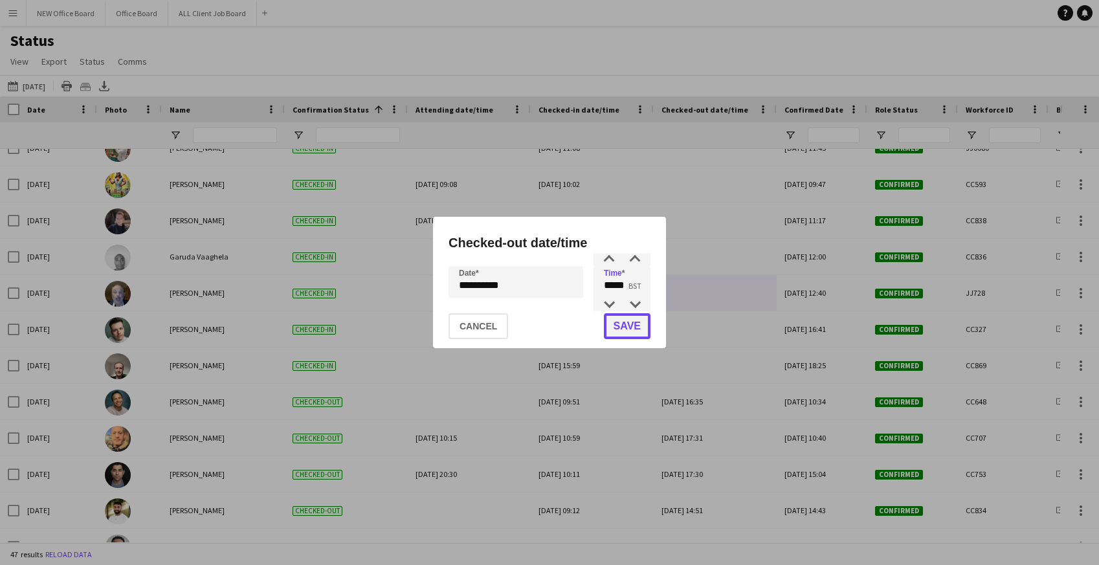
click at [634, 333] on button "Save" at bounding box center [627, 326] width 47 height 26
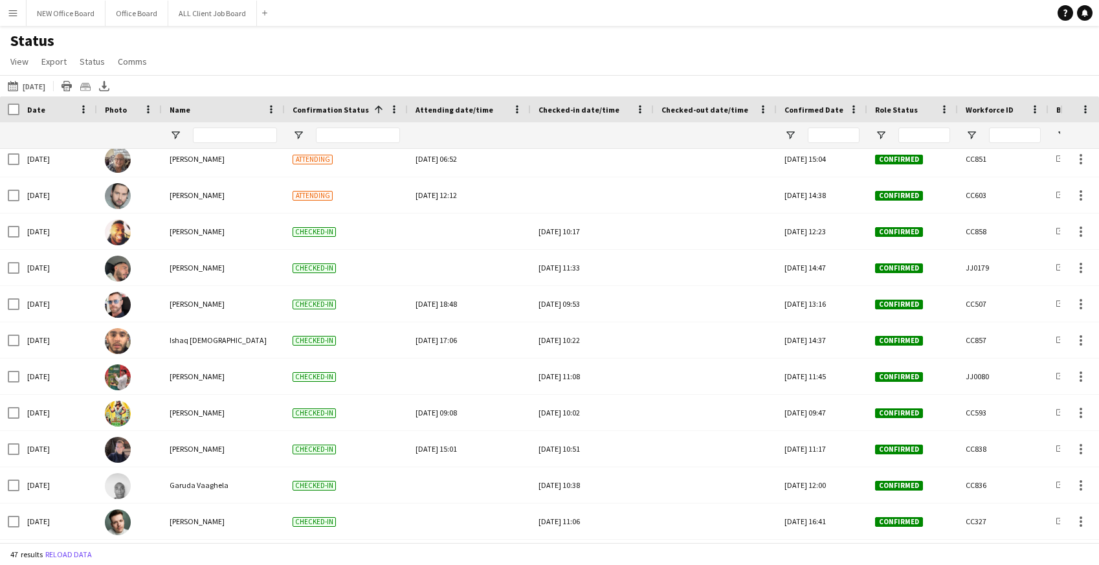
scroll to position [867, 0]
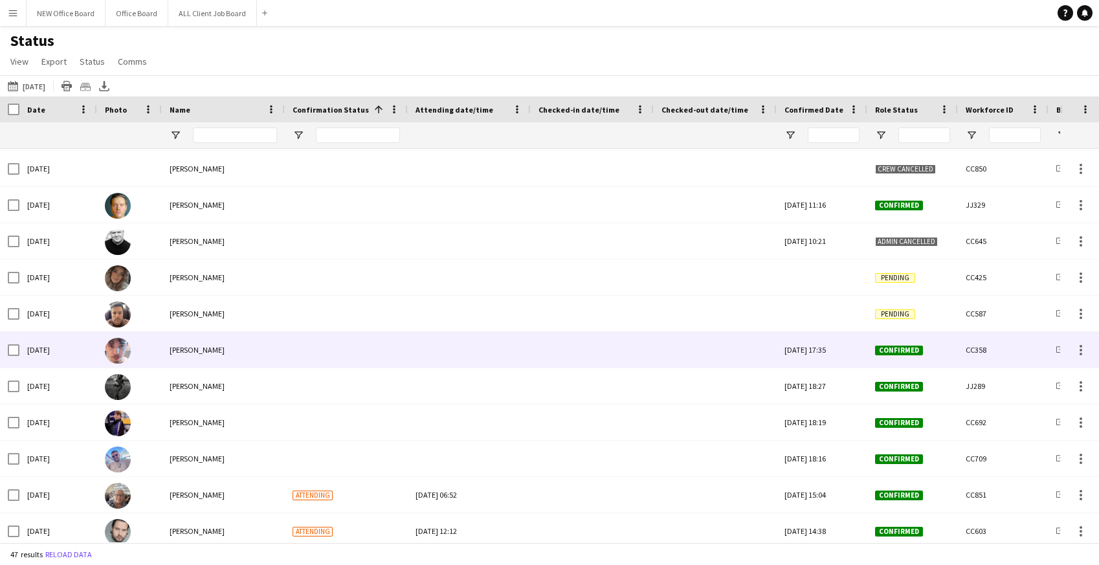
click at [575, 344] on div at bounding box center [591, 350] width 107 height 36
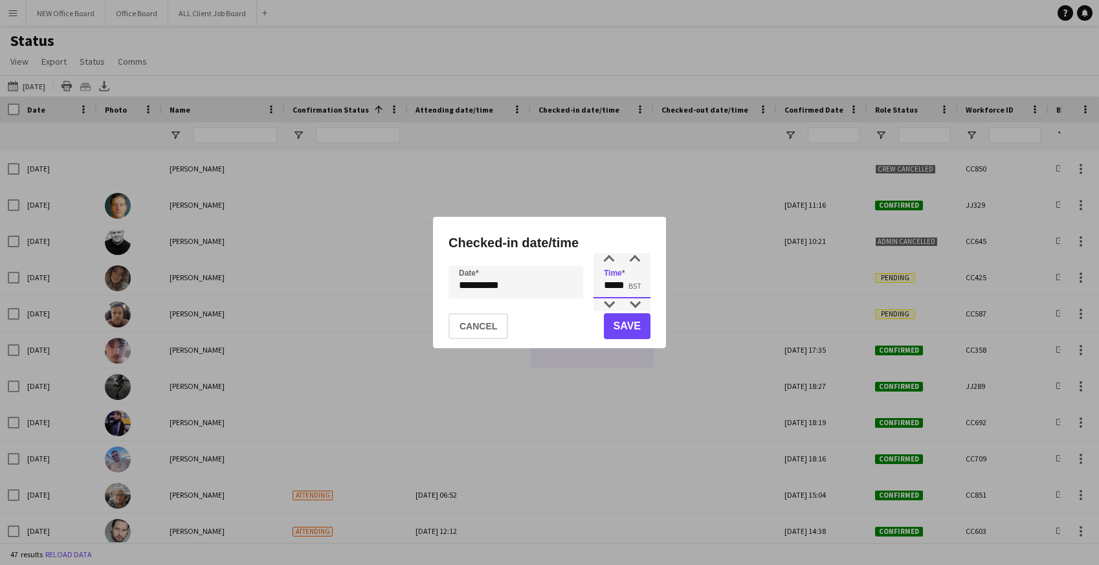
drag, startPoint x: 604, startPoint y: 281, endPoint x: 636, endPoint y: 283, distance: 32.4
click at [636, 283] on input "*****" at bounding box center [621, 282] width 57 height 32
type input "*****"
click at [641, 326] on button "Save" at bounding box center [627, 326] width 47 height 26
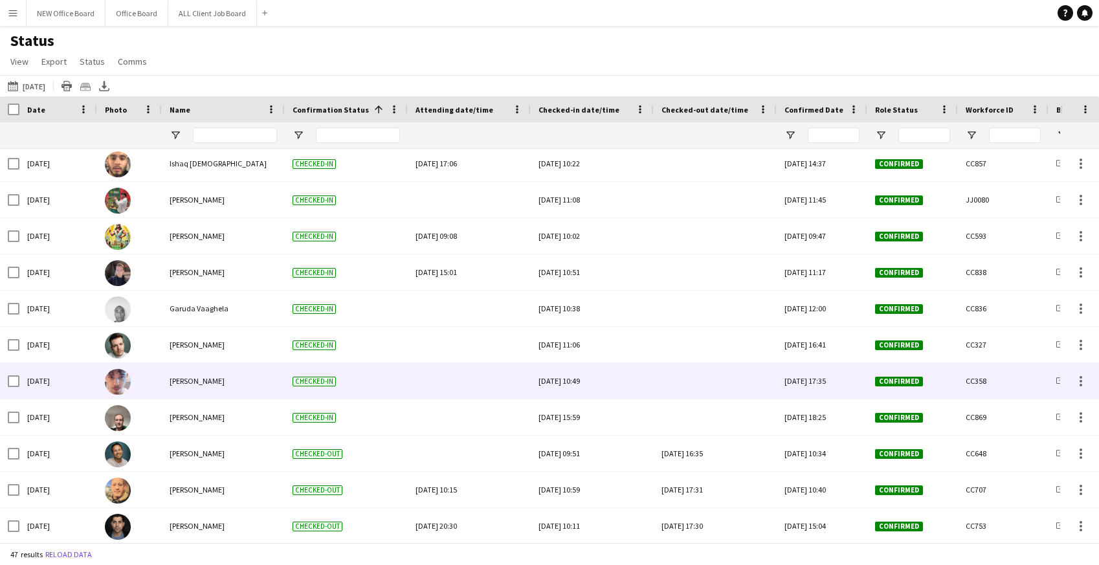
click at [698, 376] on div at bounding box center [714, 381] width 107 height 36
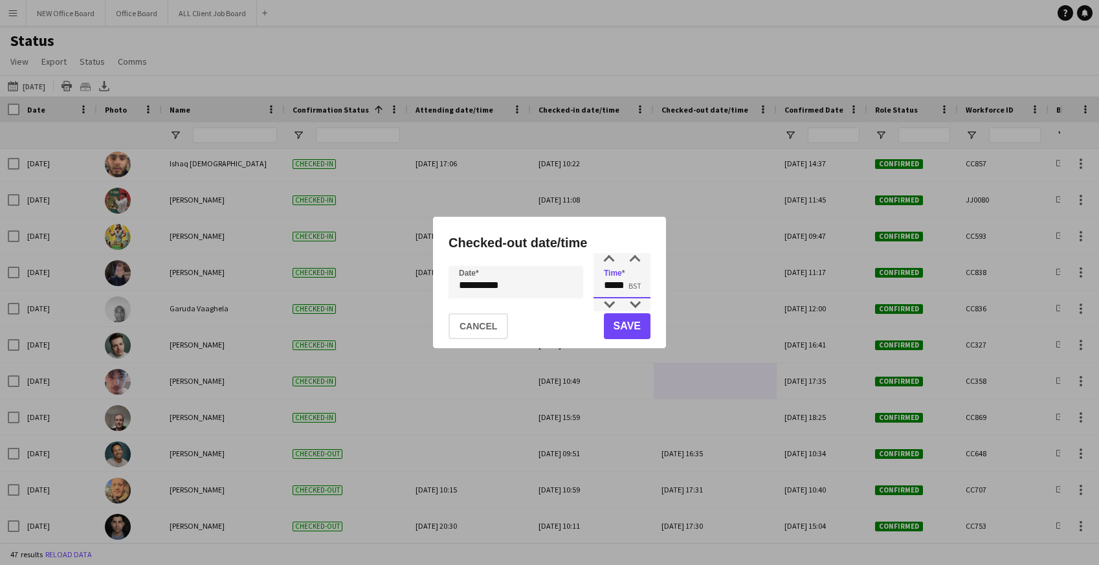
drag, startPoint x: 605, startPoint y: 280, endPoint x: 635, endPoint y: 290, distance: 31.9
click at [635, 290] on input "*****" at bounding box center [621, 282] width 57 height 32
type input "*****"
click at [632, 329] on button "Save" at bounding box center [627, 326] width 47 height 26
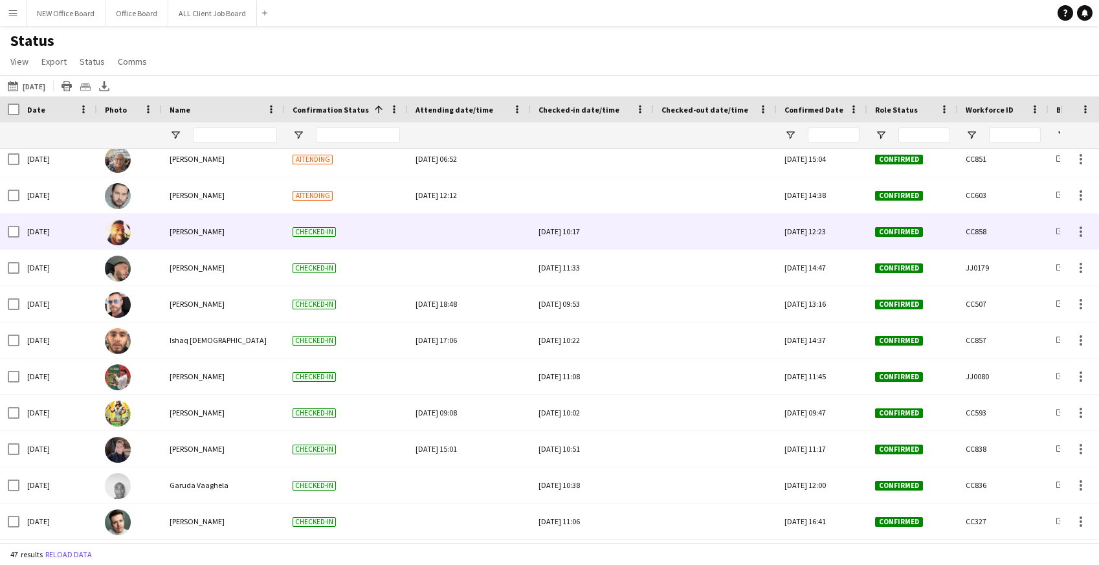
scroll to position [696, 0]
